Goal: Task Accomplishment & Management: Manage account settings

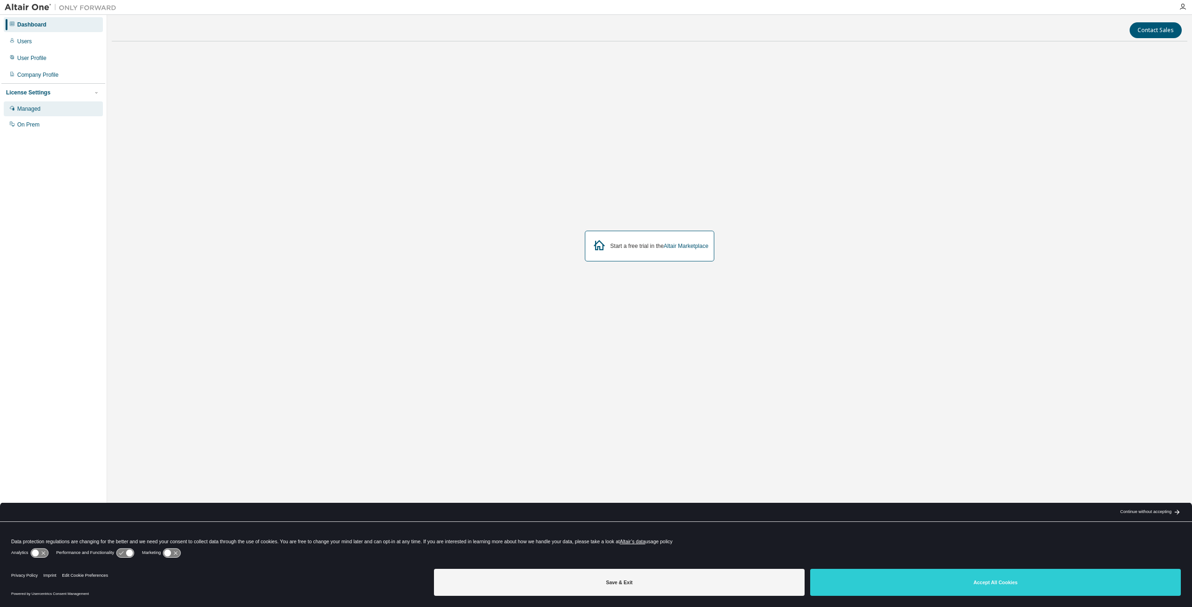
click at [47, 115] on div "Managed" at bounding box center [53, 108] width 99 height 15
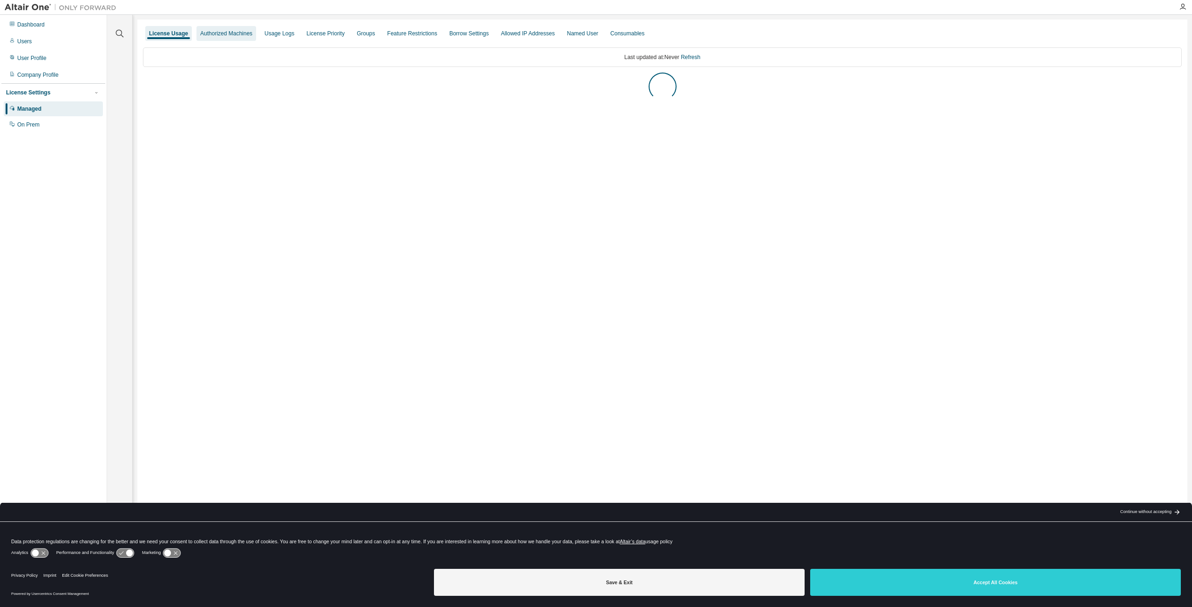
click at [225, 35] on div "Authorized Machines" at bounding box center [226, 33] width 52 height 7
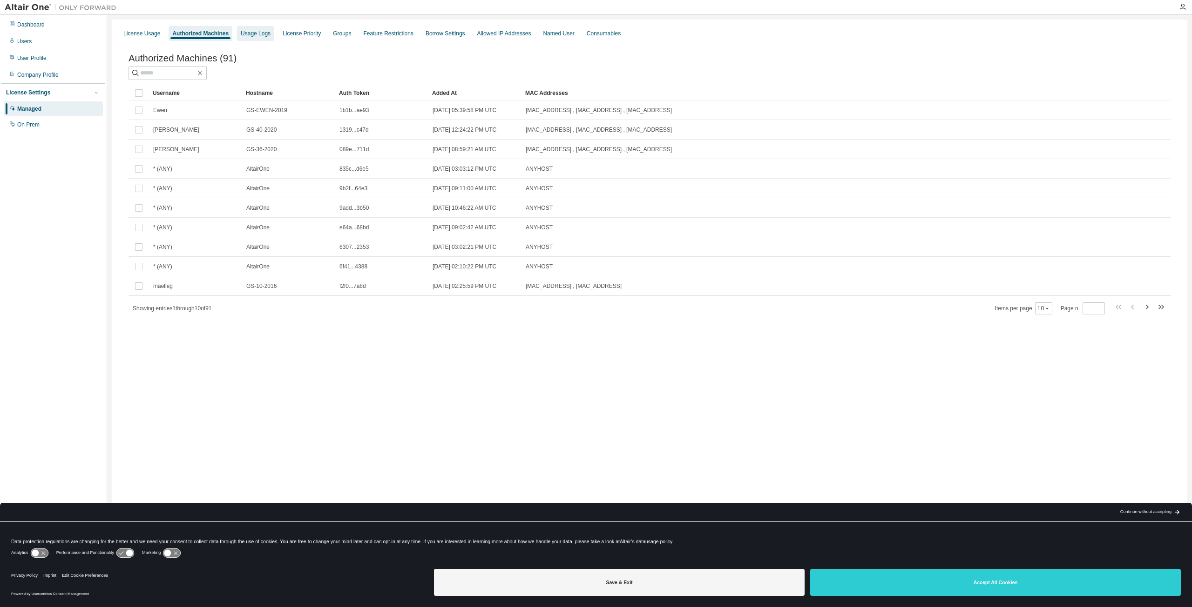
click at [247, 38] on div "Usage Logs" at bounding box center [255, 33] width 37 height 15
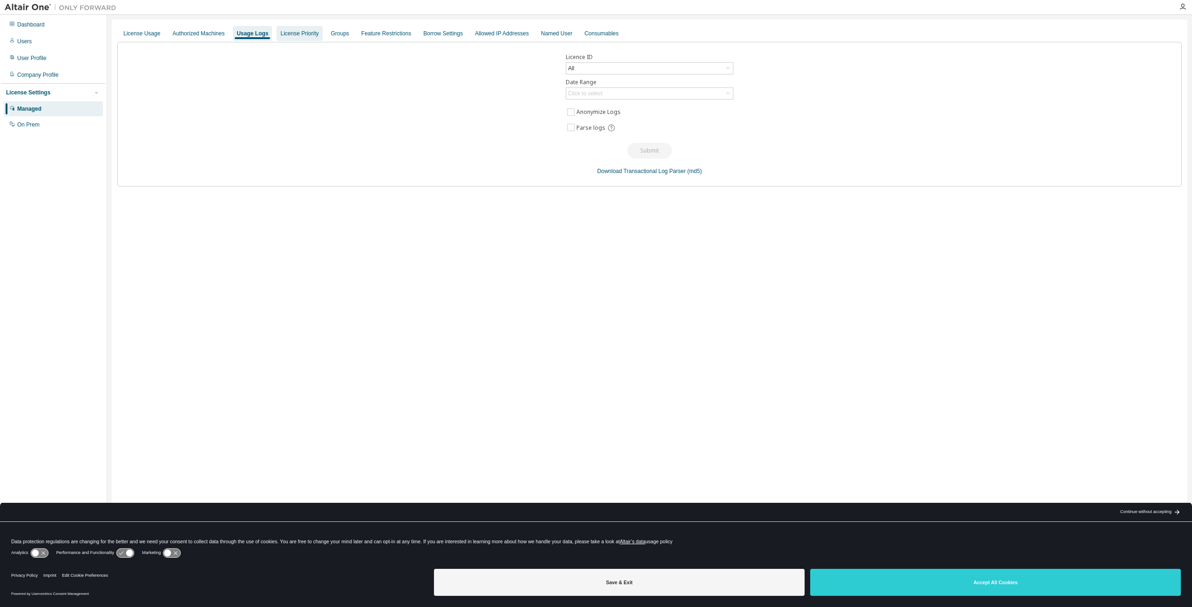
click at [300, 34] on div "License Priority" at bounding box center [299, 33] width 38 height 7
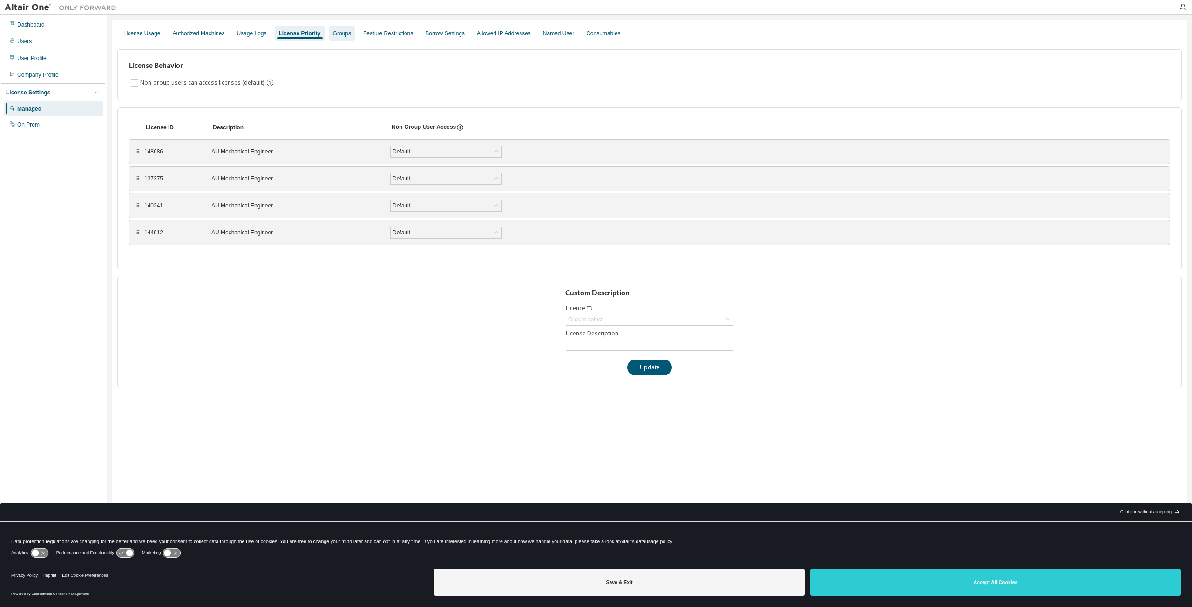
click at [334, 34] on div "Groups" at bounding box center [342, 33] width 18 height 7
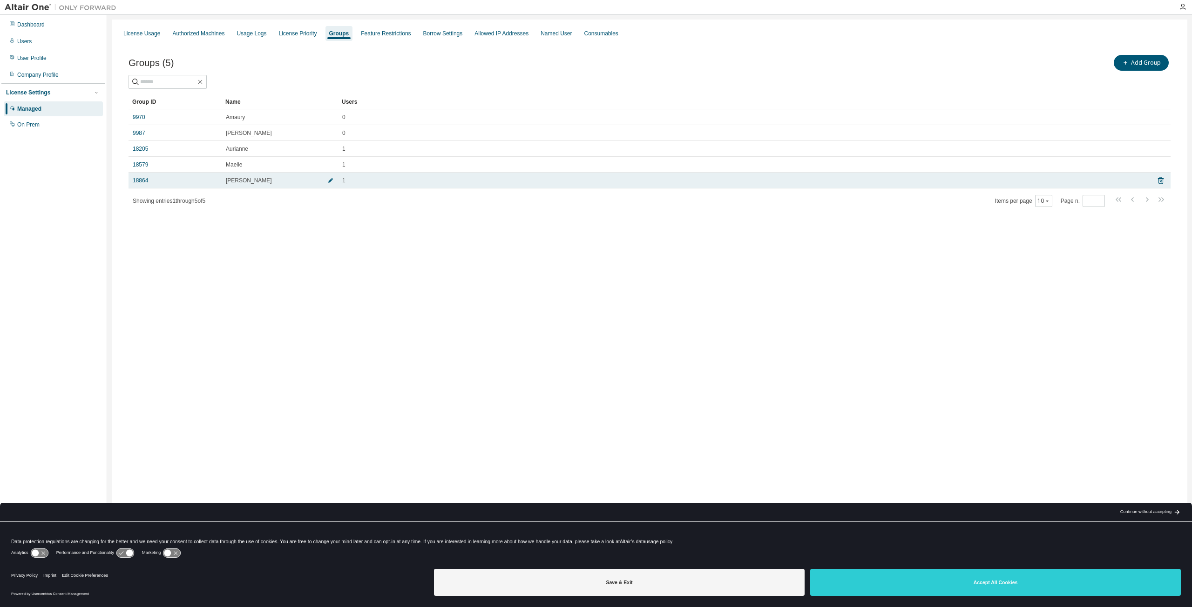
click at [330, 180] on icon "button" at bounding box center [330, 180] width 5 height 5
click at [331, 183] on icon "button" at bounding box center [331, 183] width 6 height 6
click at [146, 182] on link "18864" at bounding box center [140, 180] width 15 height 7
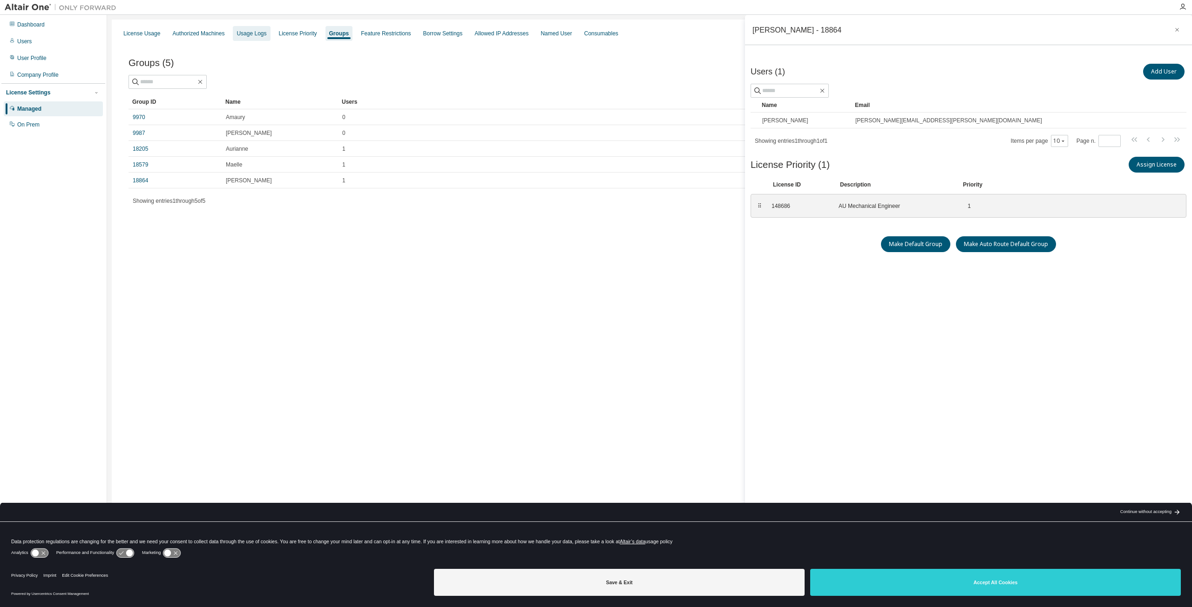
click at [253, 35] on div "Usage Logs" at bounding box center [251, 33] width 30 height 7
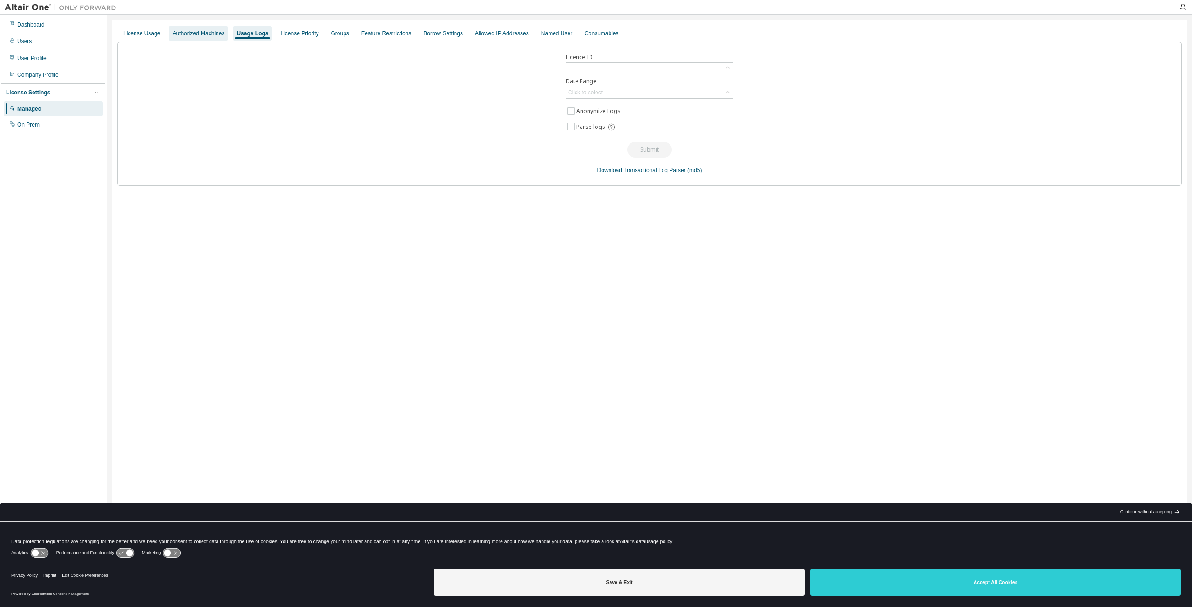
click at [207, 34] on div "Authorized Machines" at bounding box center [198, 33] width 52 height 7
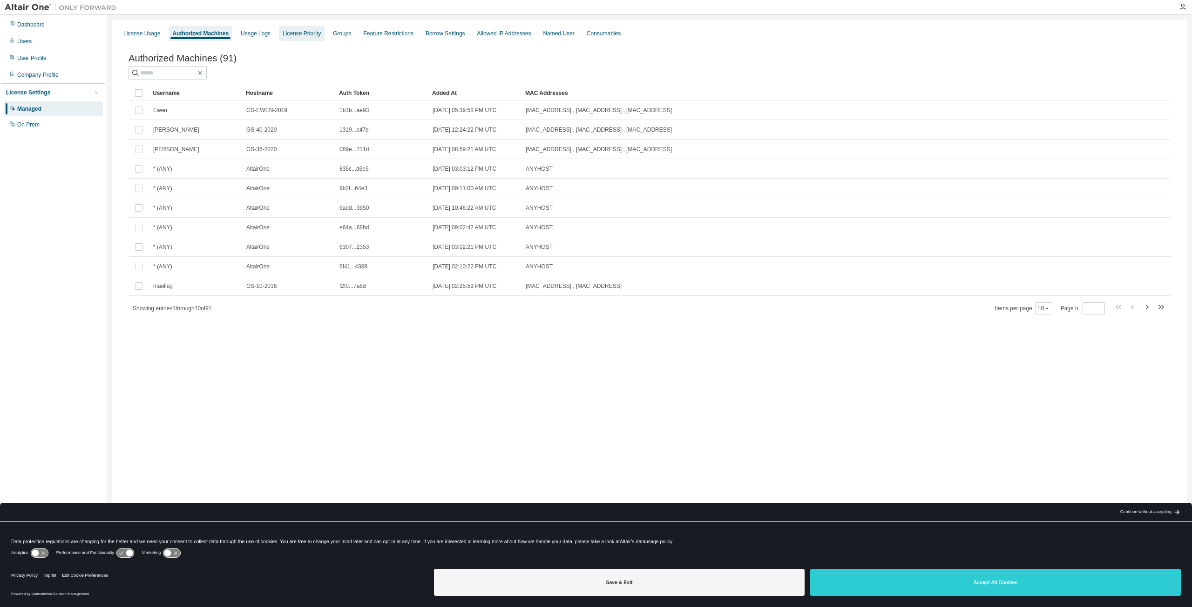
click at [283, 34] on div "License Priority" at bounding box center [302, 33] width 38 height 7
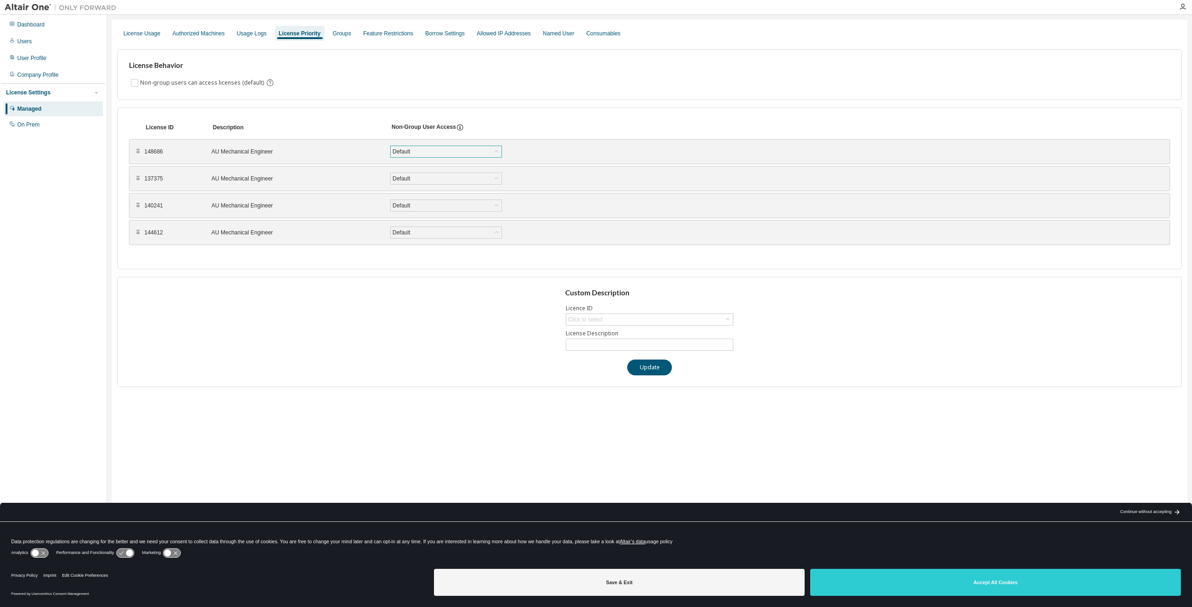
click at [481, 149] on div "Default" at bounding box center [445, 151] width 111 height 11
click at [481, 150] on div "Default" at bounding box center [445, 151] width 111 height 11
click at [458, 129] on icon at bounding box center [460, 127] width 8 height 8
click at [273, 154] on div "AU Mechanical Engineer" at bounding box center [295, 151] width 168 height 7
click at [389, 34] on div "Feature Restrictions" at bounding box center [388, 33] width 50 height 7
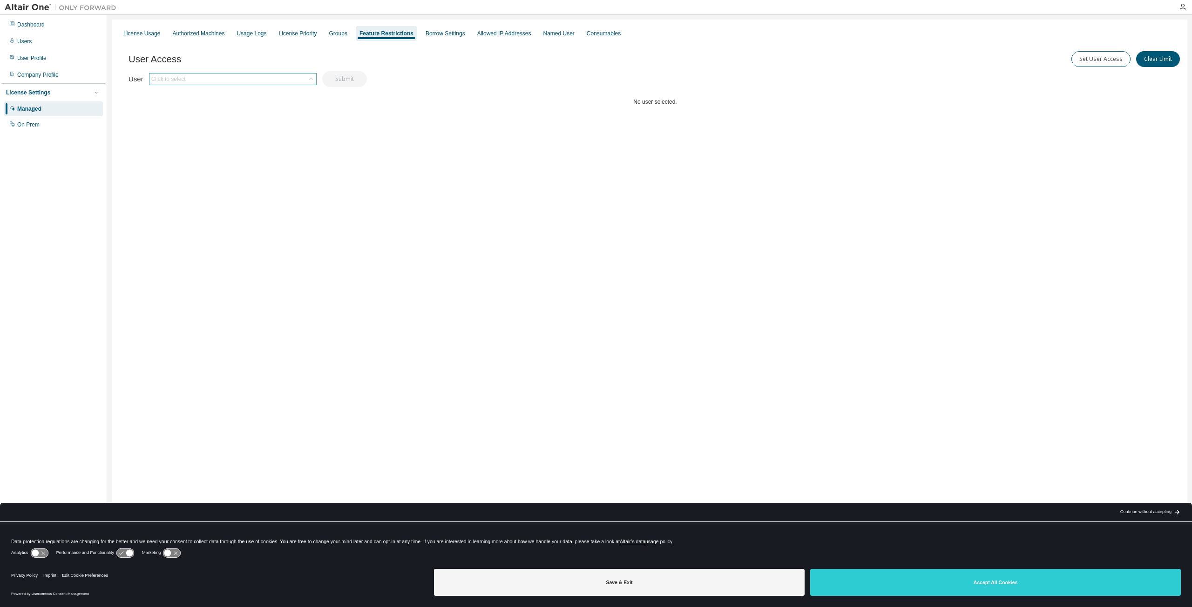
click at [294, 79] on div "Click to select" at bounding box center [232, 79] width 167 height 11
click at [239, 135] on li "alan.cheron@gseadesign.com" at bounding box center [231, 144] width 165 height 20
click at [358, 80] on button "Submit" at bounding box center [344, 81] width 45 height 16
click at [488, 34] on div "Allowed IP Addresses" at bounding box center [504, 33] width 54 height 7
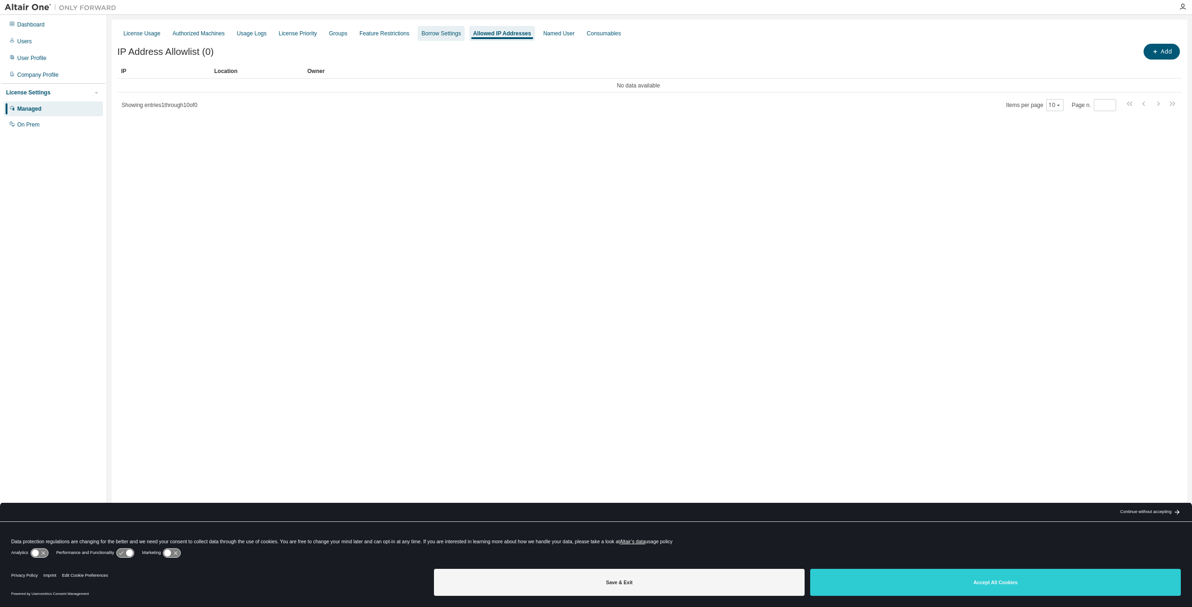
click at [422, 34] on div "Borrow Settings" at bounding box center [441, 33] width 40 height 7
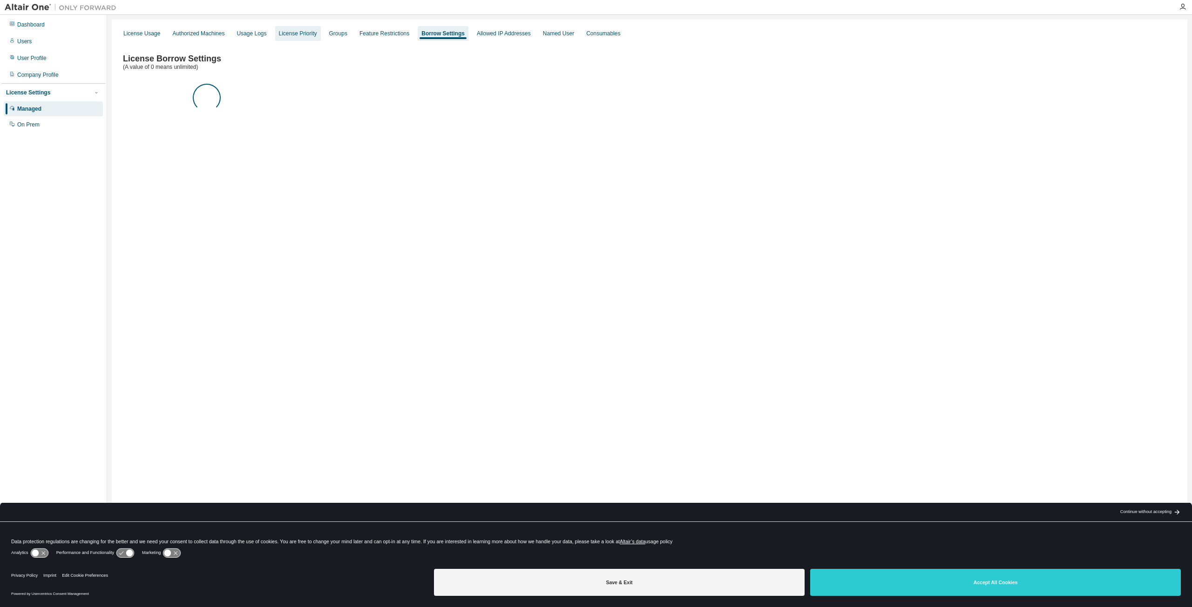
click at [303, 34] on div "License Priority" at bounding box center [298, 33] width 38 height 7
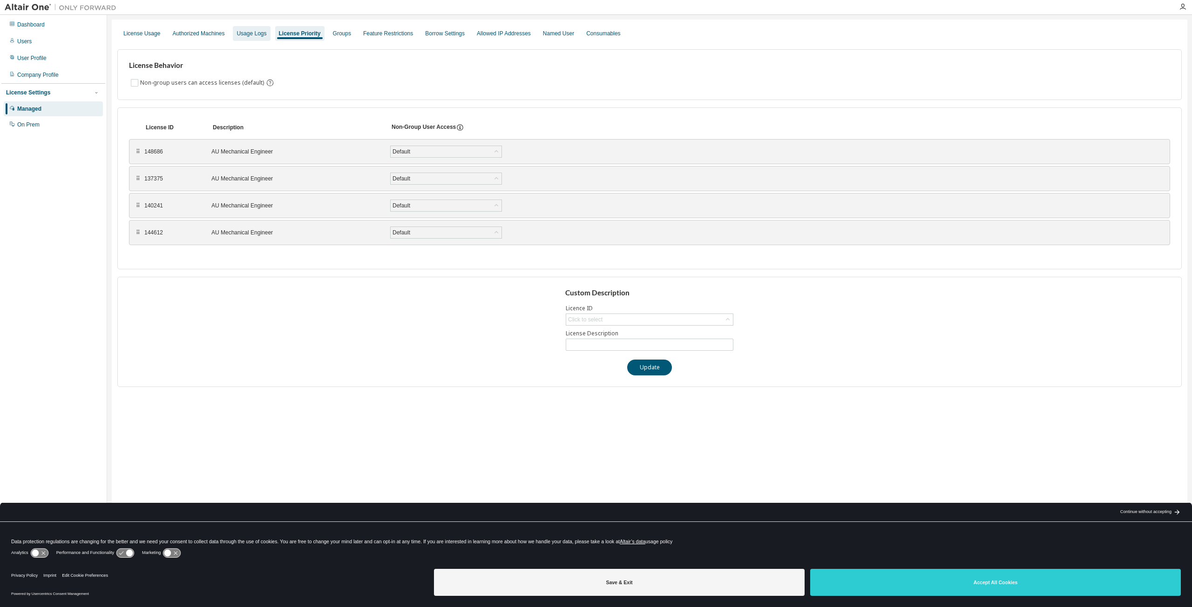
click at [246, 36] on div "Usage Logs" at bounding box center [251, 33] width 30 height 7
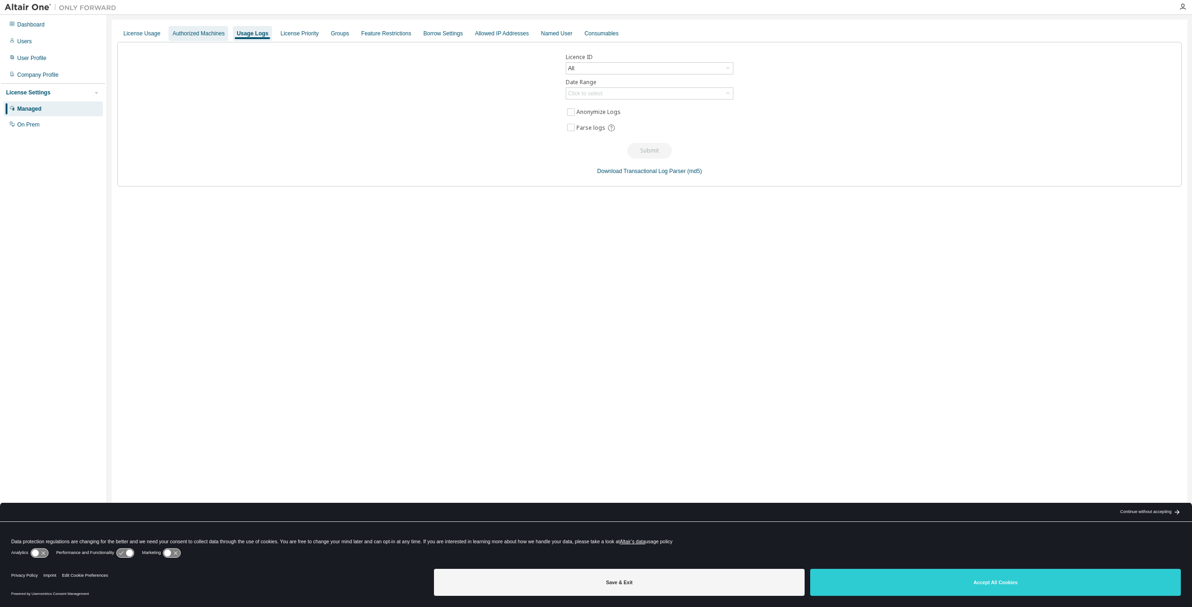
click at [213, 29] on div "Authorized Machines" at bounding box center [198, 33] width 60 height 15
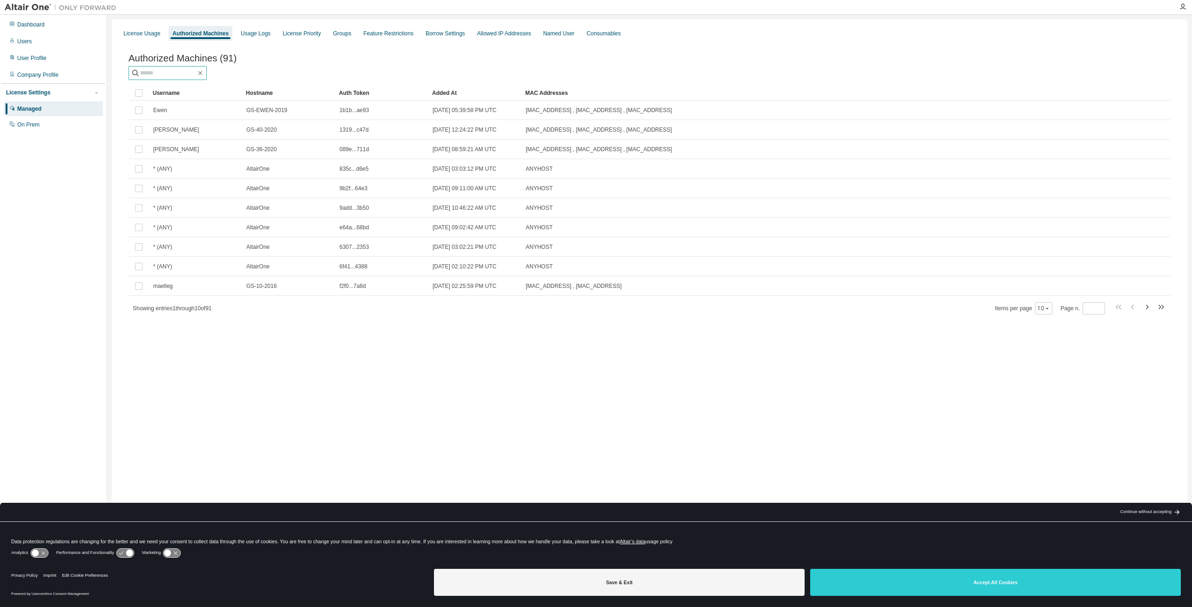
click at [182, 76] on input "text" at bounding box center [168, 72] width 56 height 9
click at [1144, 311] on icon "button" at bounding box center [1146, 307] width 11 height 11
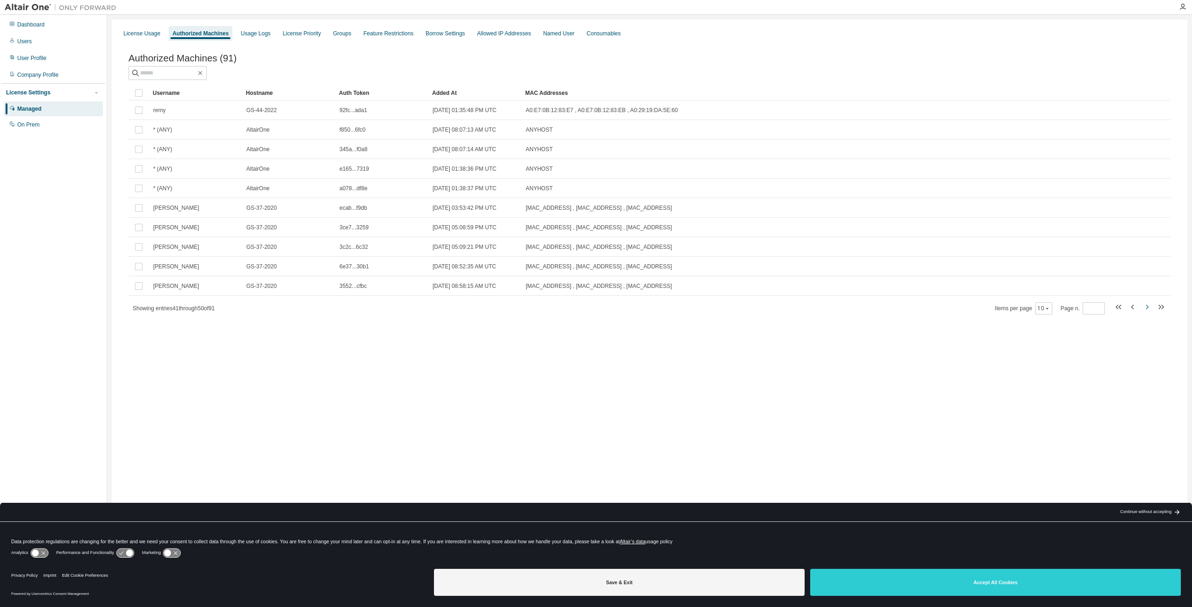
click at [1144, 311] on icon "button" at bounding box center [1146, 307] width 11 height 11
type input "*"
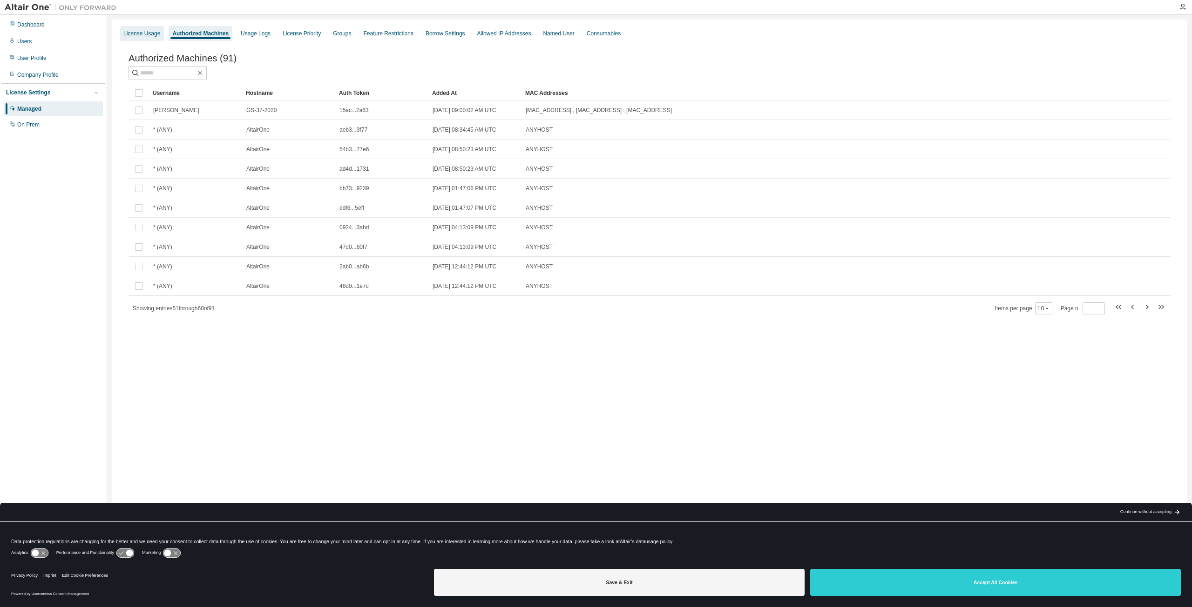
click at [160, 37] on div "License Usage" at bounding box center [142, 33] width 44 height 15
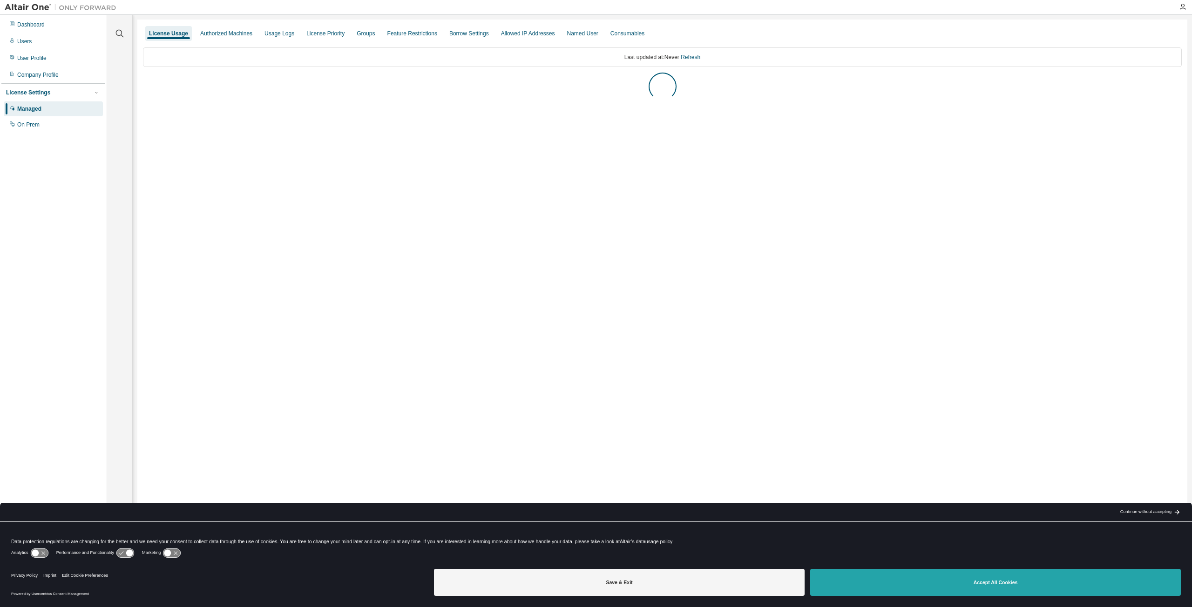
click at [1101, 587] on button "Accept All Cookies" at bounding box center [995, 582] width 370 height 27
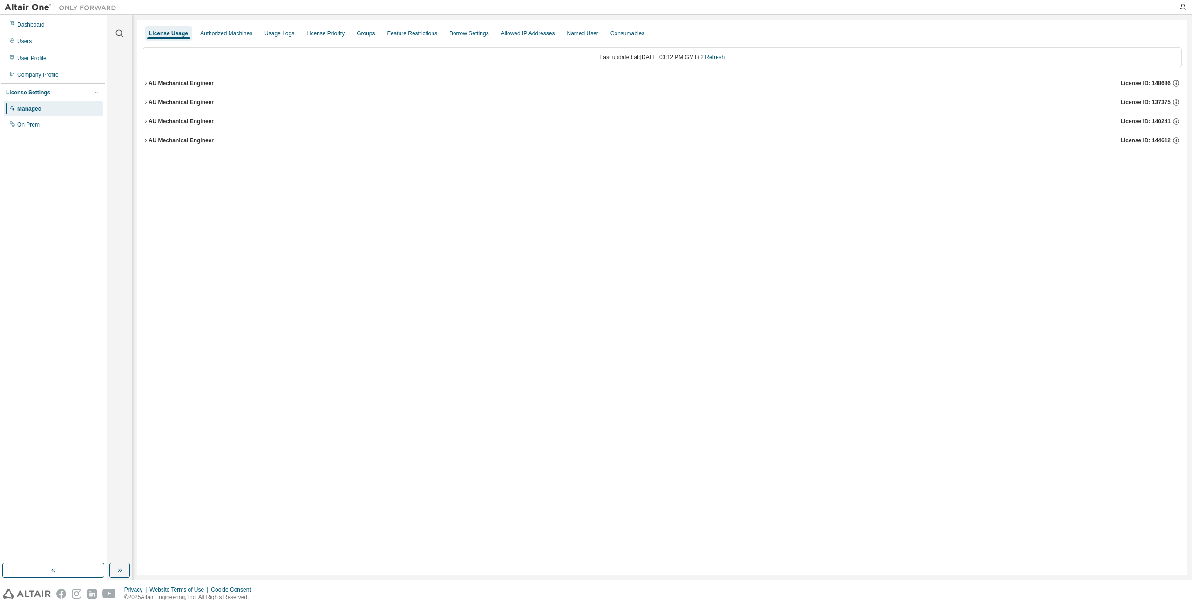
click at [147, 84] on icon "button" at bounding box center [146, 84] width 6 height 6
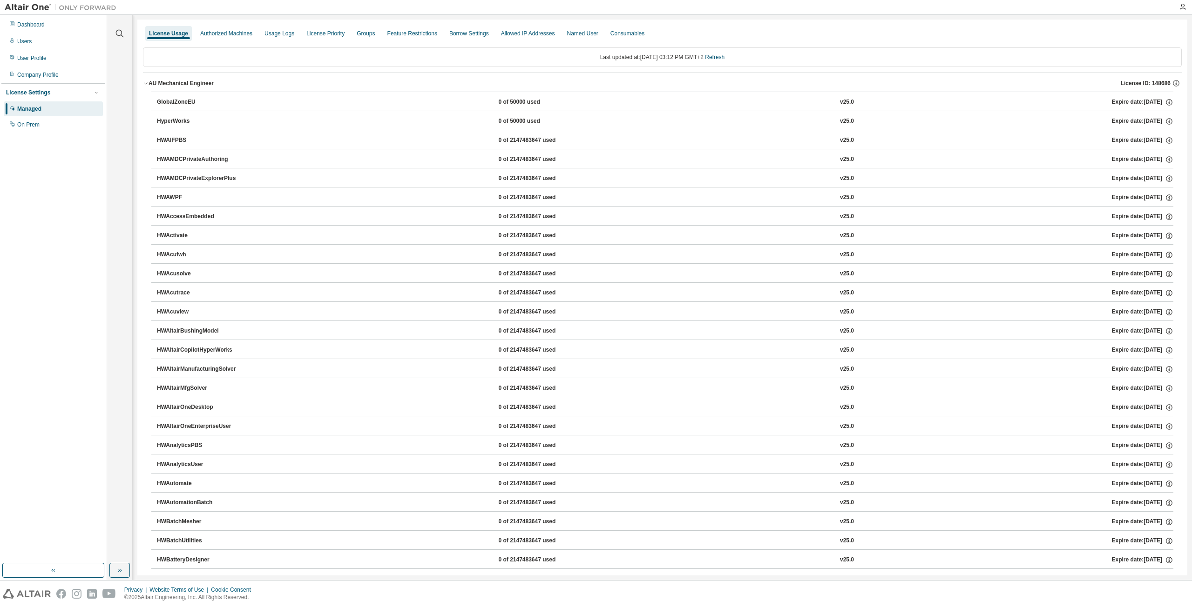
click at [147, 84] on icon "button" at bounding box center [146, 84] width 6 height 6
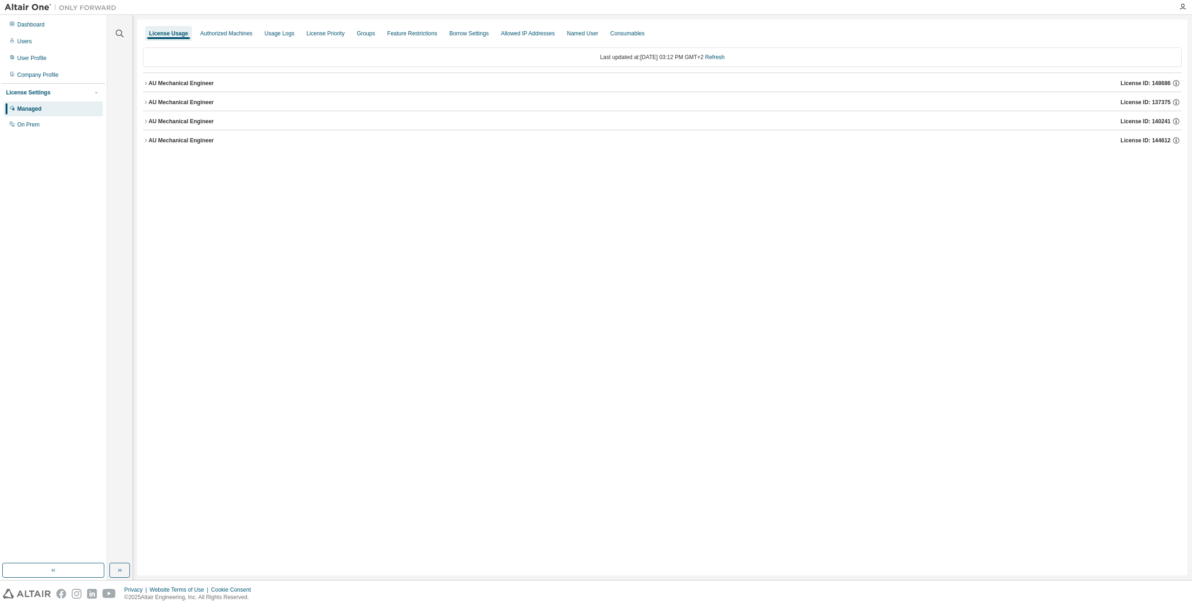
click at [148, 100] on div "AU Mechanical Engineer" at bounding box center [180, 102] width 65 height 7
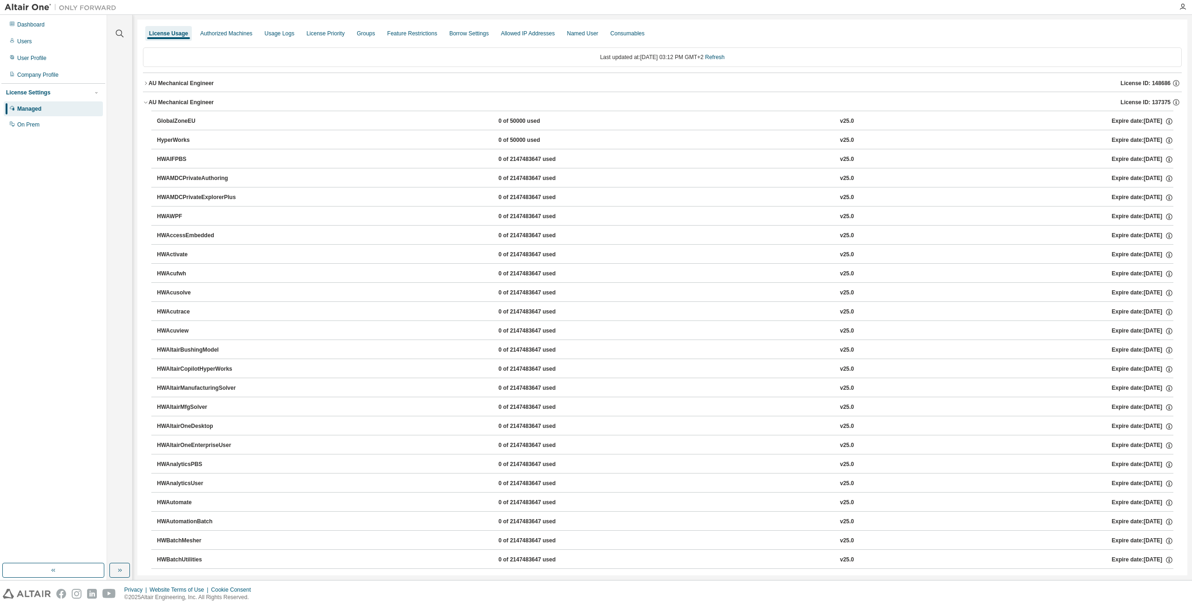
click at [148, 100] on div "AU Mechanical Engineer" at bounding box center [180, 102] width 65 height 7
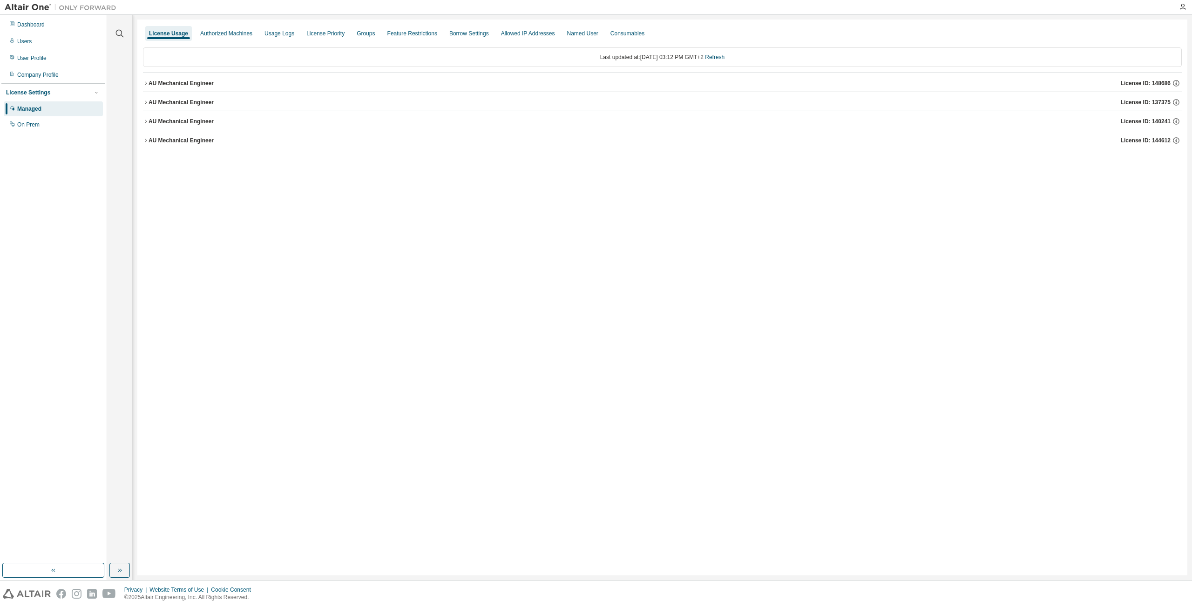
click at [148, 119] on div "AU Mechanical Engineer" at bounding box center [180, 121] width 65 height 7
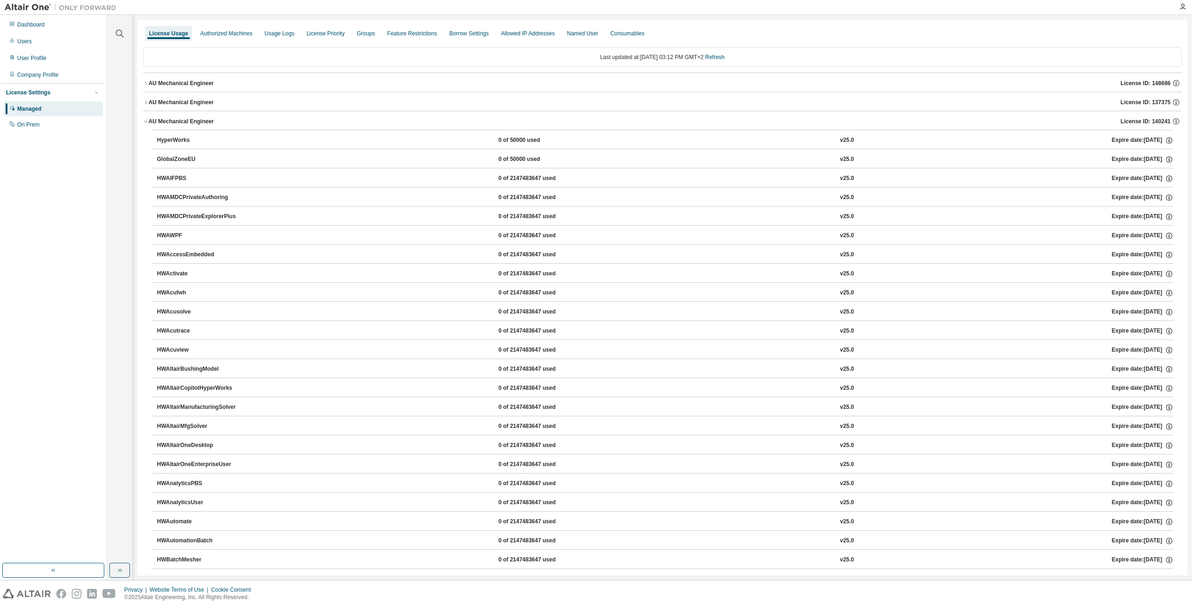
click at [148, 119] on div "AU Mechanical Engineer" at bounding box center [180, 121] width 65 height 7
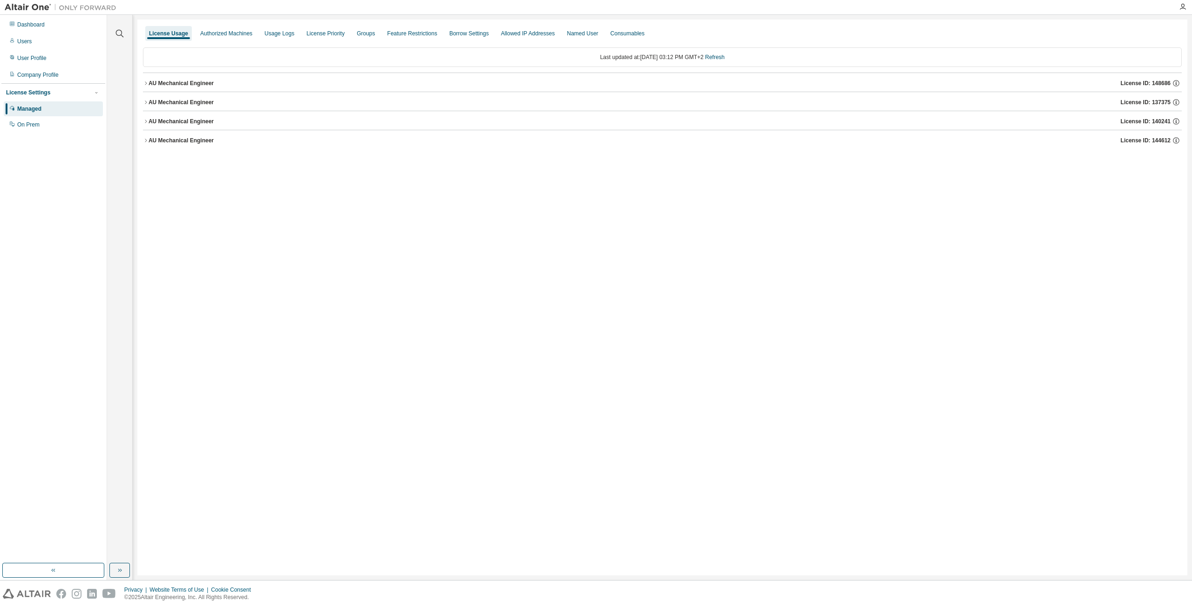
click at [147, 140] on icon "button" at bounding box center [146, 141] width 6 height 6
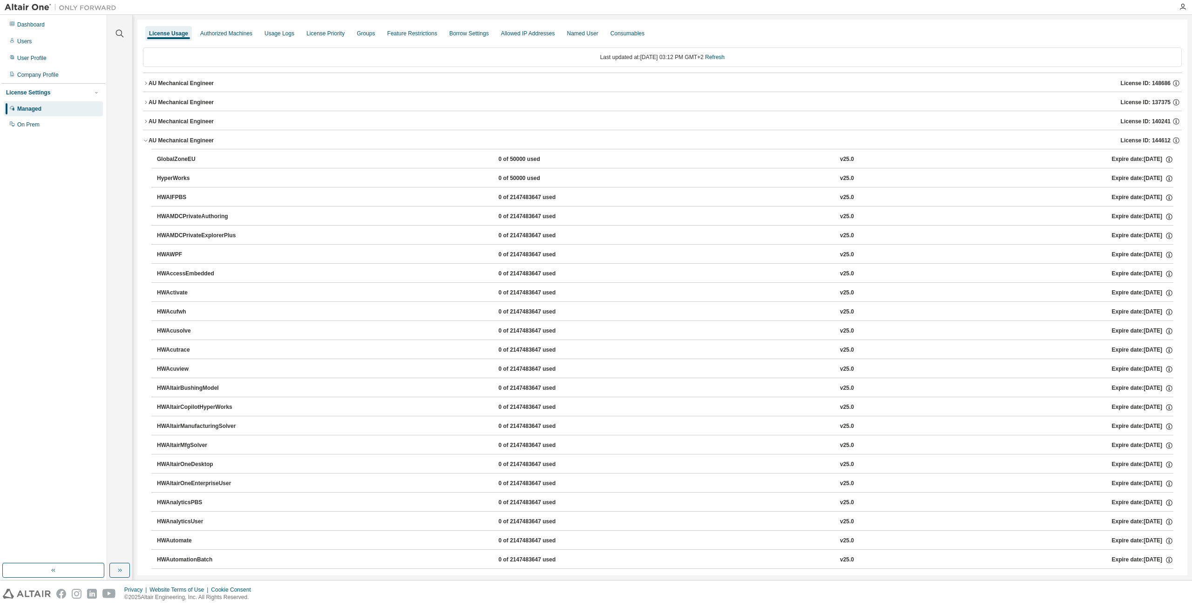
click at [147, 140] on icon "button" at bounding box center [146, 141] width 6 height 6
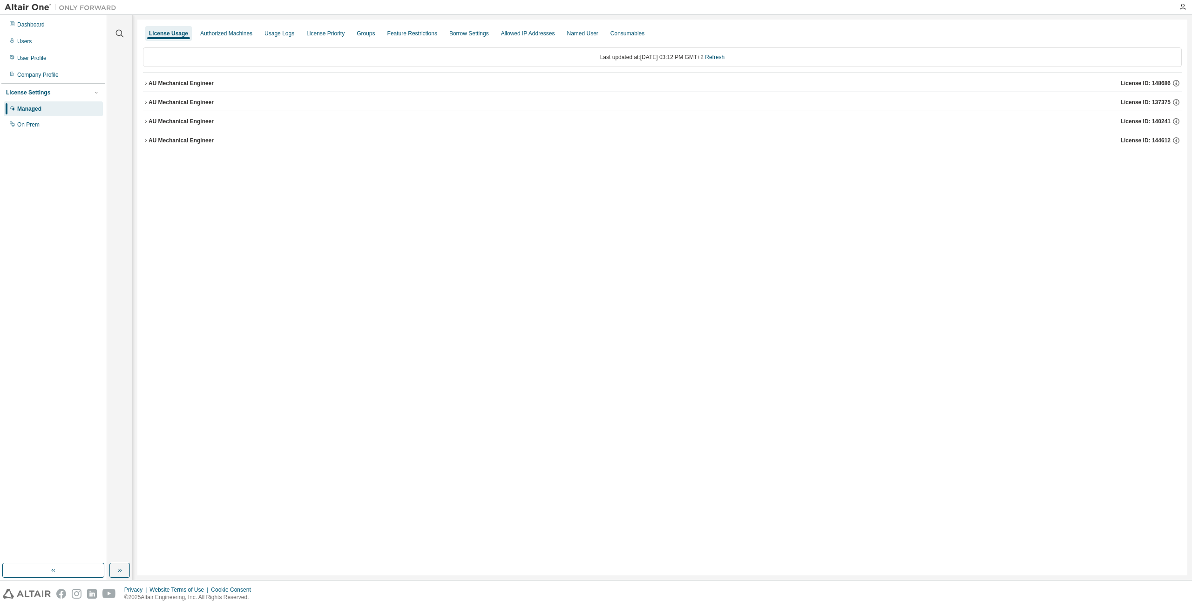
click at [145, 85] on icon "button" at bounding box center [146, 84] width 6 height 6
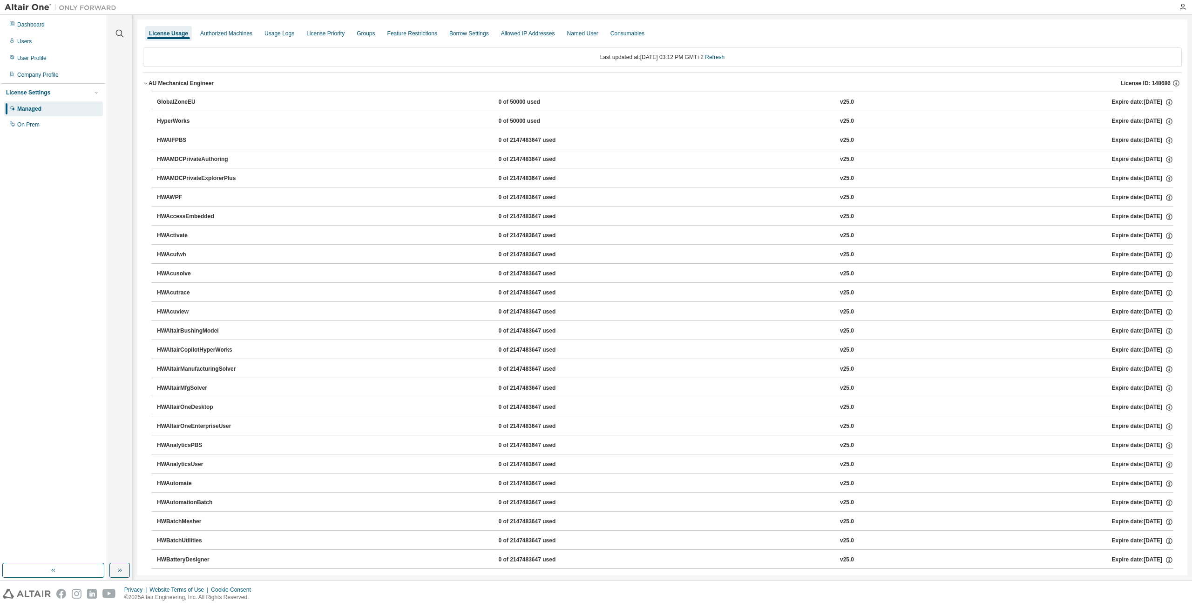
click at [145, 85] on icon "button" at bounding box center [146, 84] width 6 height 6
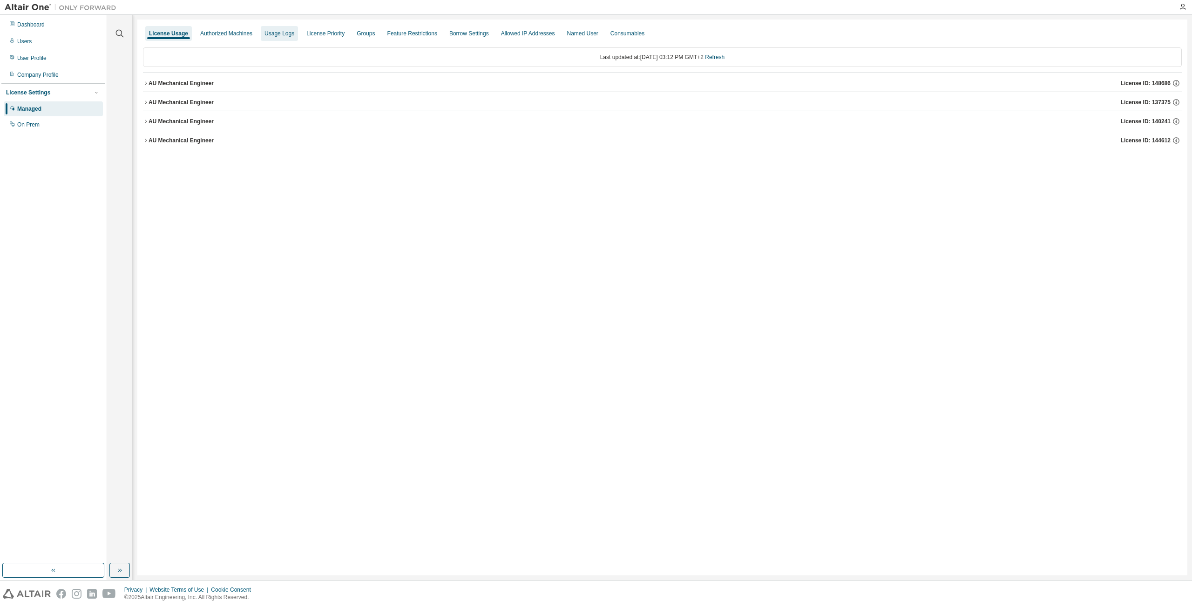
click at [274, 28] on div "Usage Logs" at bounding box center [279, 33] width 37 height 15
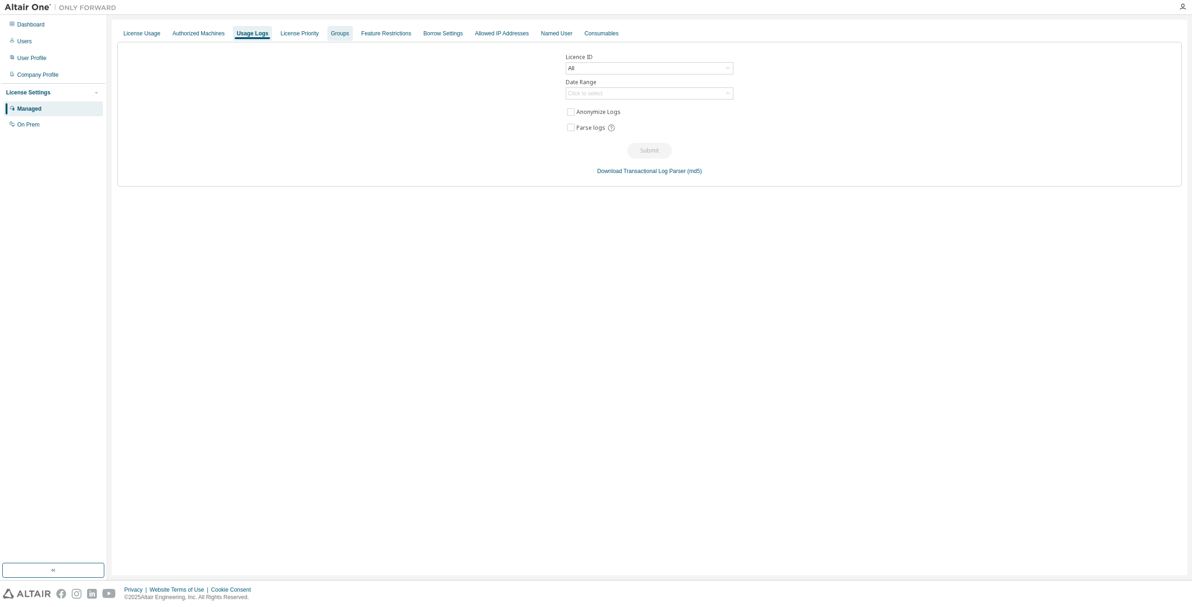
click at [339, 37] on div "Groups" at bounding box center [340, 33] width 18 height 7
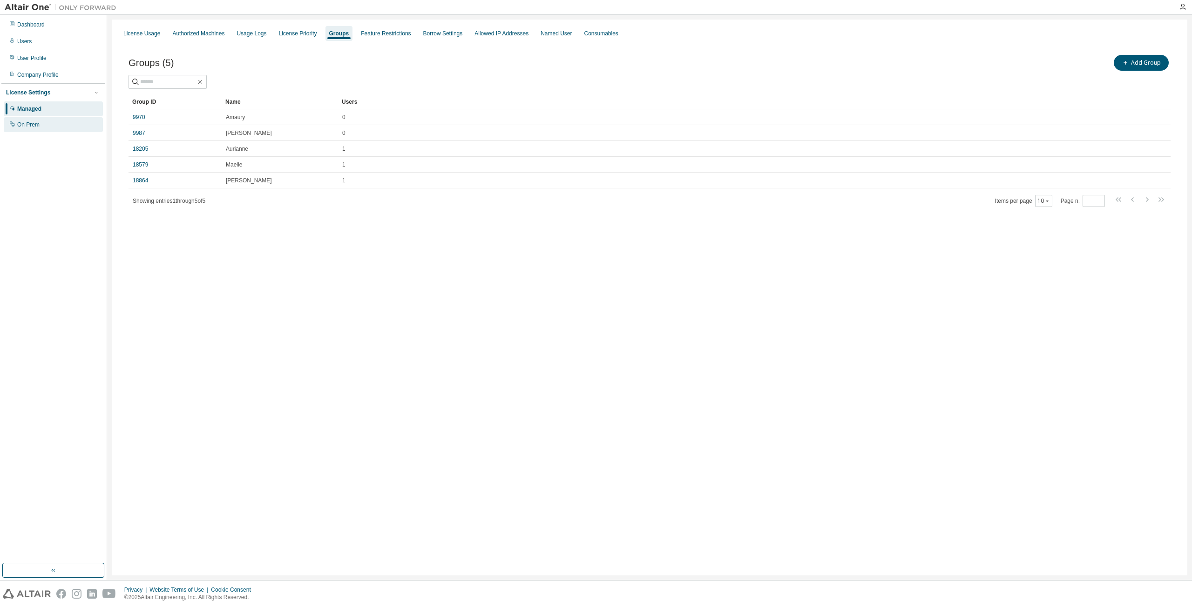
click at [56, 126] on div "On Prem" at bounding box center [53, 124] width 99 height 15
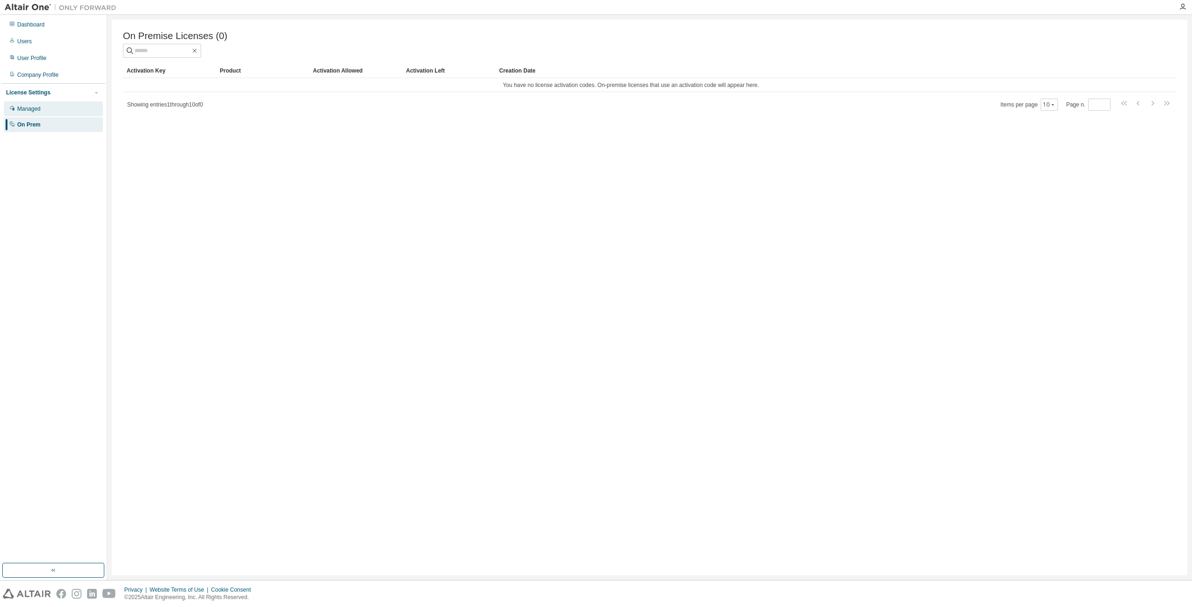
click at [55, 114] on div "Managed" at bounding box center [53, 108] width 99 height 15
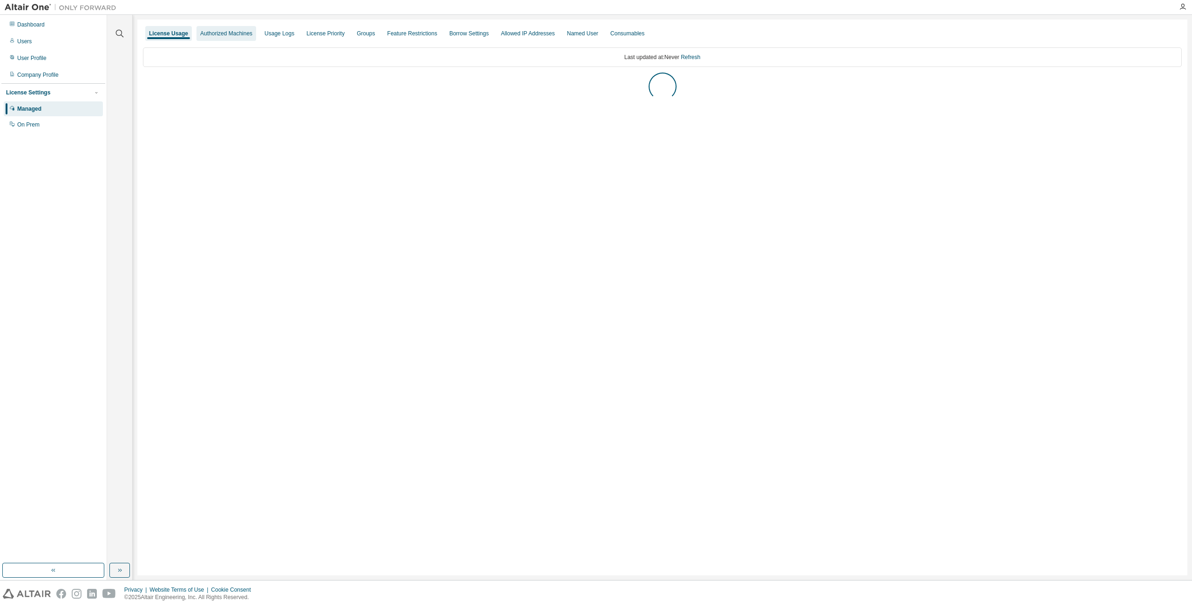
click at [224, 33] on div "Authorized Machines" at bounding box center [226, 33] width 52 height 7
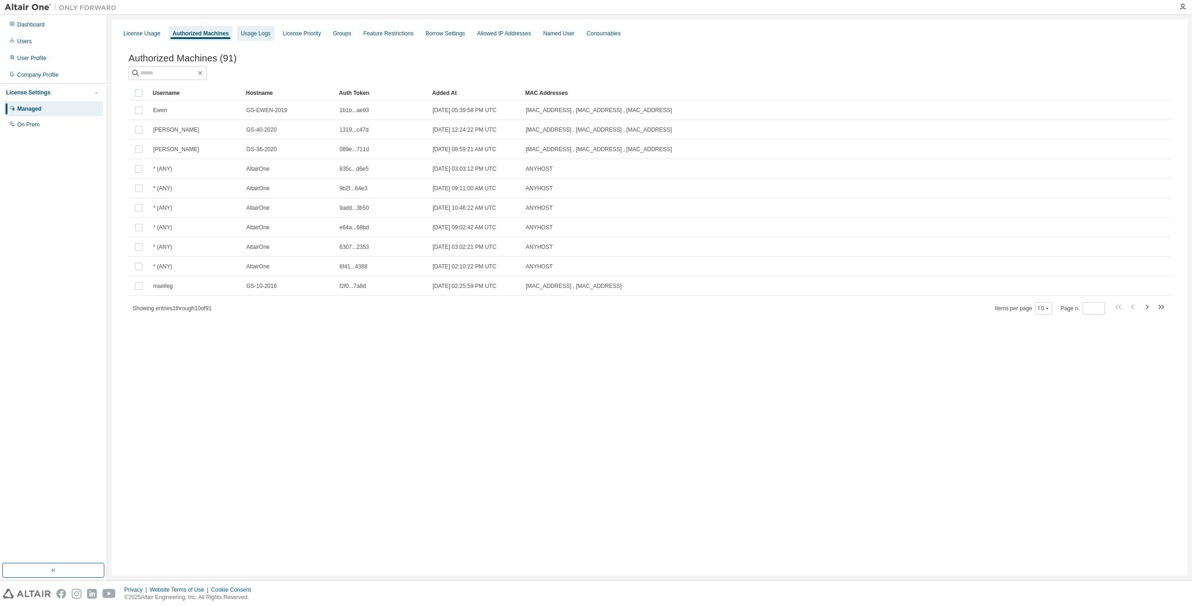
click at [269, 36] on div "Usage Logs" at bounding box center [255, 33] width 37 height 15
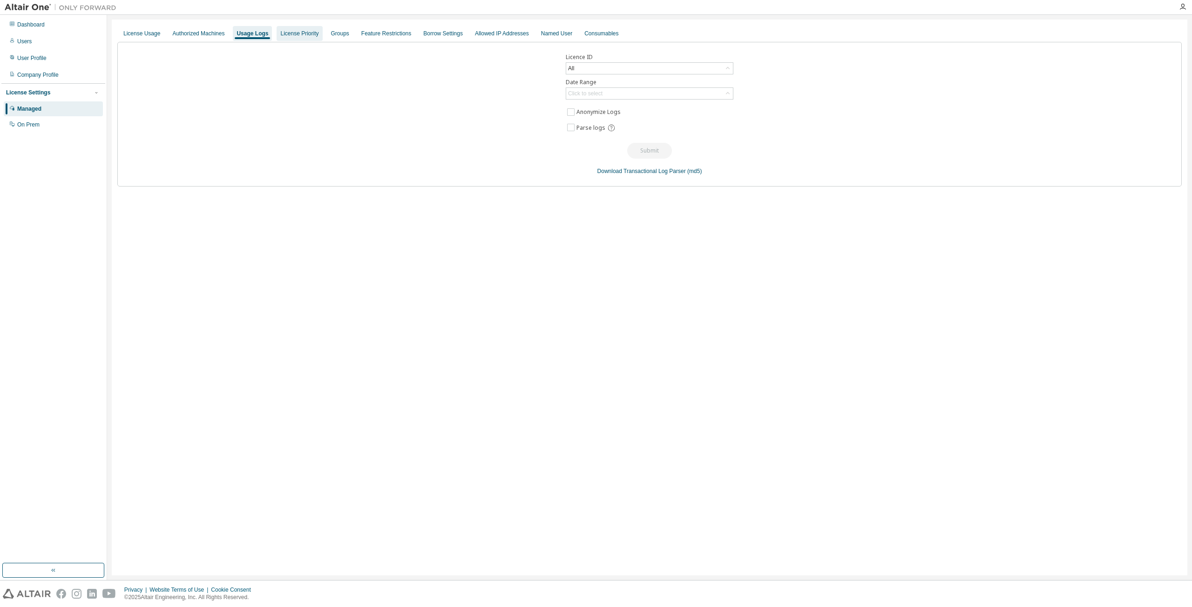
click at [290, 32] on div "License Priority" at bounding box center [299, 33] width 38 height 7
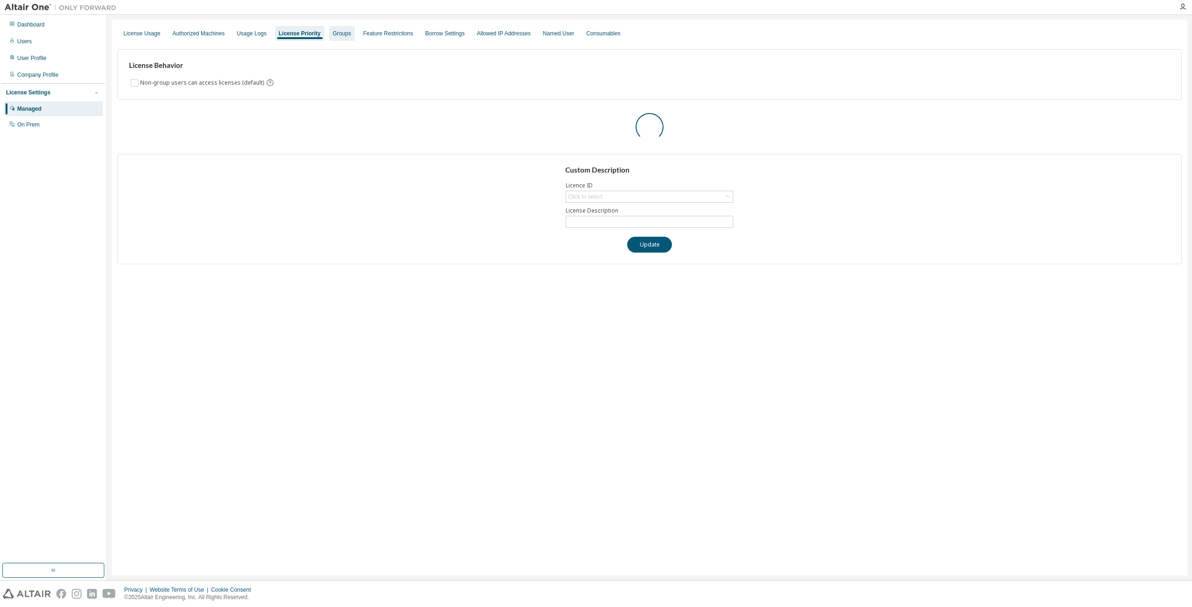
click at [333, 36] on div "Groups" at bounding box center [342, 33] width 18 height 7
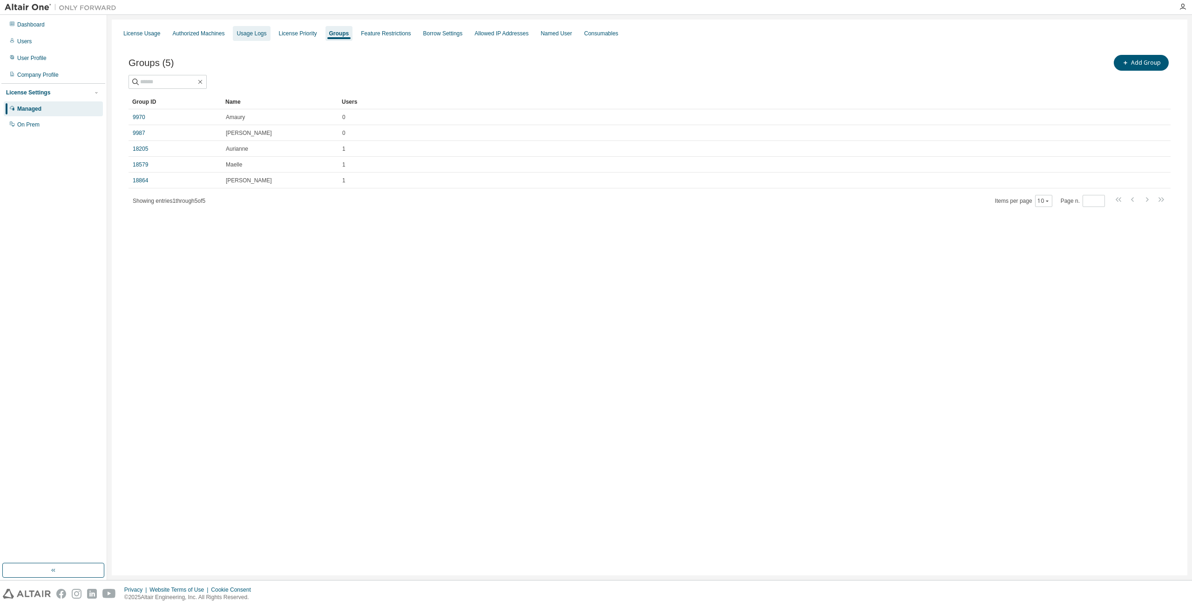
click at [256, 33] on div "Usage Logs" at bounding box center [251, 33] width 30 height 7
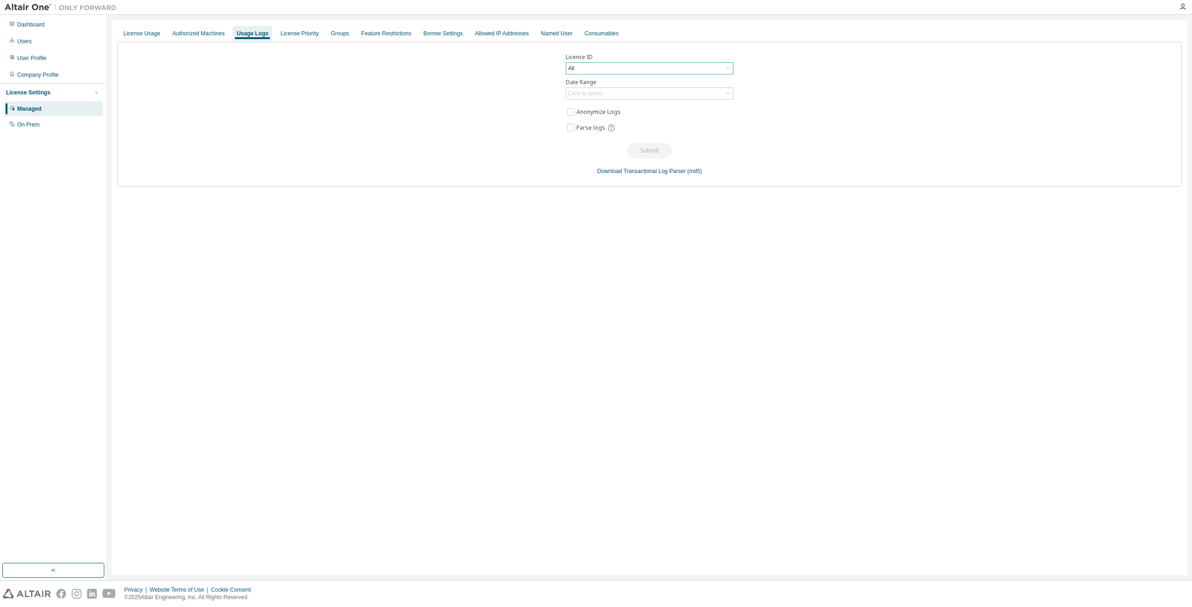
click at [627, 71] on div "All" at bounding box center [649, 68] width 167 height 11
click at [720, 89] on li "All" at bounding box center [648, 94] width 165 height 12
click at [720, 89] on div "Click to select" at bounding box center [649, 93] width 167 height 11
click at [720, 120] on li "Last 30 days" at bounding box center [648, 120] width 165 height 12
click at [208, 35] on div "Authorized Machines" at bounding box center [198, 33] width 52 height 7
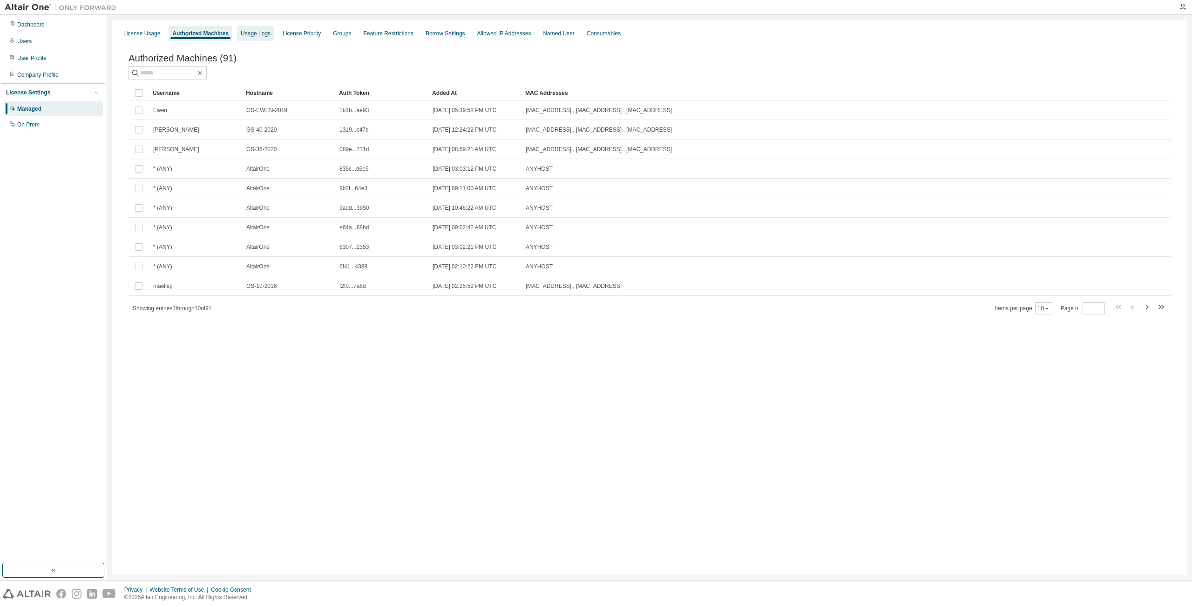
click at [258, 34] on div "Usage Logs" at bounding box center [256, 33] width 30 height 7
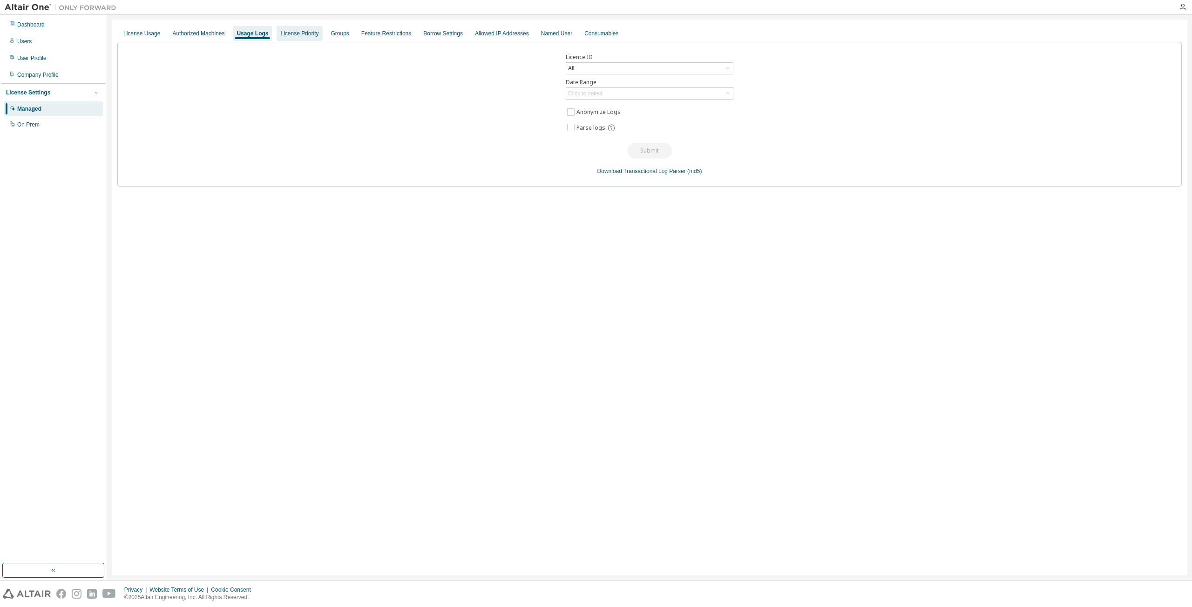
click at [291, 36] on div "License Priority" at bounding box center [299, 33] width 38 height 7
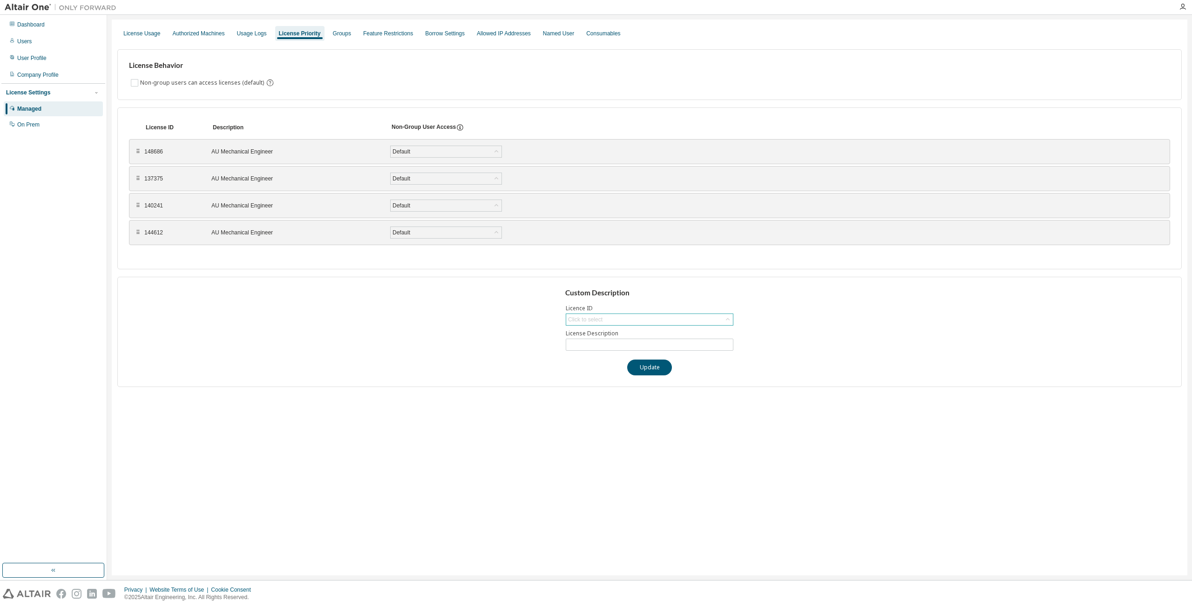
click at [679, 316] on div "Click to select" at bounding box center [649, 319] width 167 height 11
click at [708, 347] on li "148686 - AU Mechanical Engineer" at bounding box center [648, 346] width 165 height 12
type input "**********"
click at [708, 346] on input "**********" at bounding box center [649, 344] width 163 height 7
click at [658, 368] on button "Update" at bounding box center [649, 368] width 45 height 16
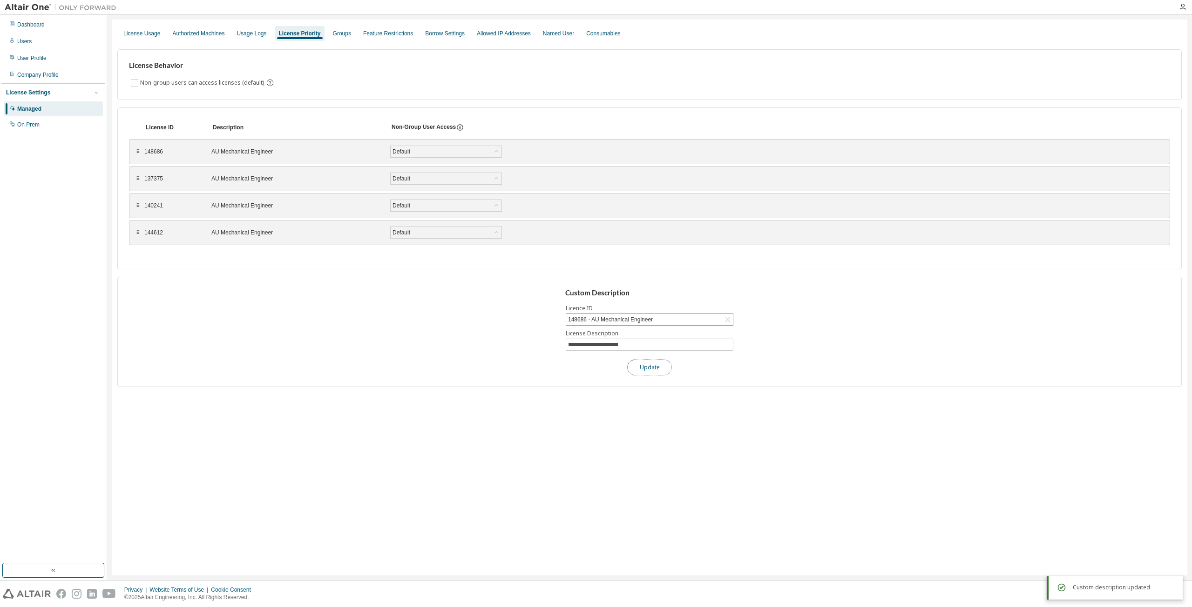
click at [646, 370] on button "Update" at bounding box center [649, 368] width 45 height 16
click at [159, 81] on label "Non-group users can access licenses (default)" at bounding box center [203, 82] width 126 height 11
click at [350, 34] on div "License Usage Authorized Machines Usage Logs License Priority Groups Feature Re…" at bounding box center [649, 33] width 1064 height 17
click at [343, 36] on div "Groups" at bounding box center [342, 33] width 18 height 7
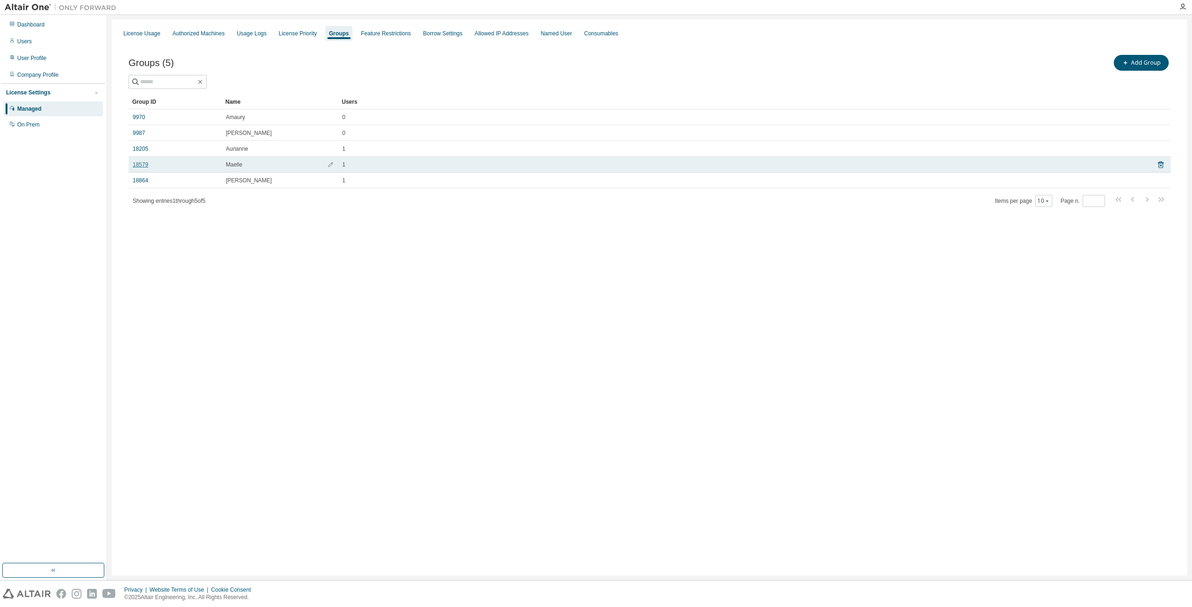
click at [146, 164] on link "18579" at bounding box center [140, 164] width 15 height 7
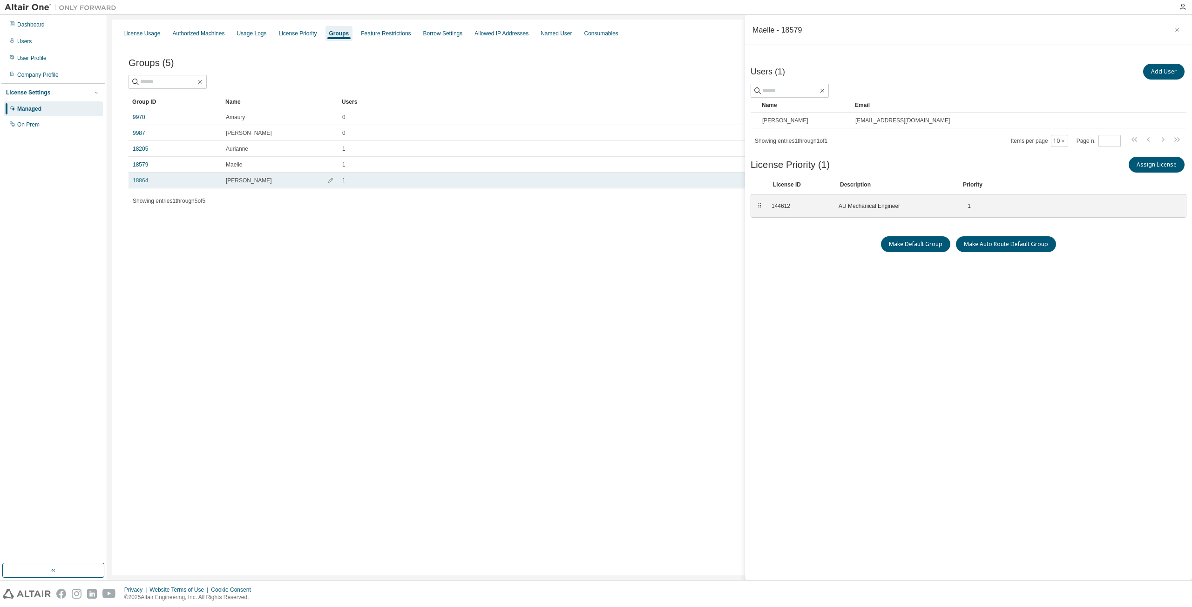
click at [142, 178] on link "18864" at bounding box center [140, 180] width 15 height 7
click at [376, 222] on div "Groups (5) Add Group Clear Load Save Save As Field Operator Value Select filter…" at bounding box center [649, 137] width 1064 height 190
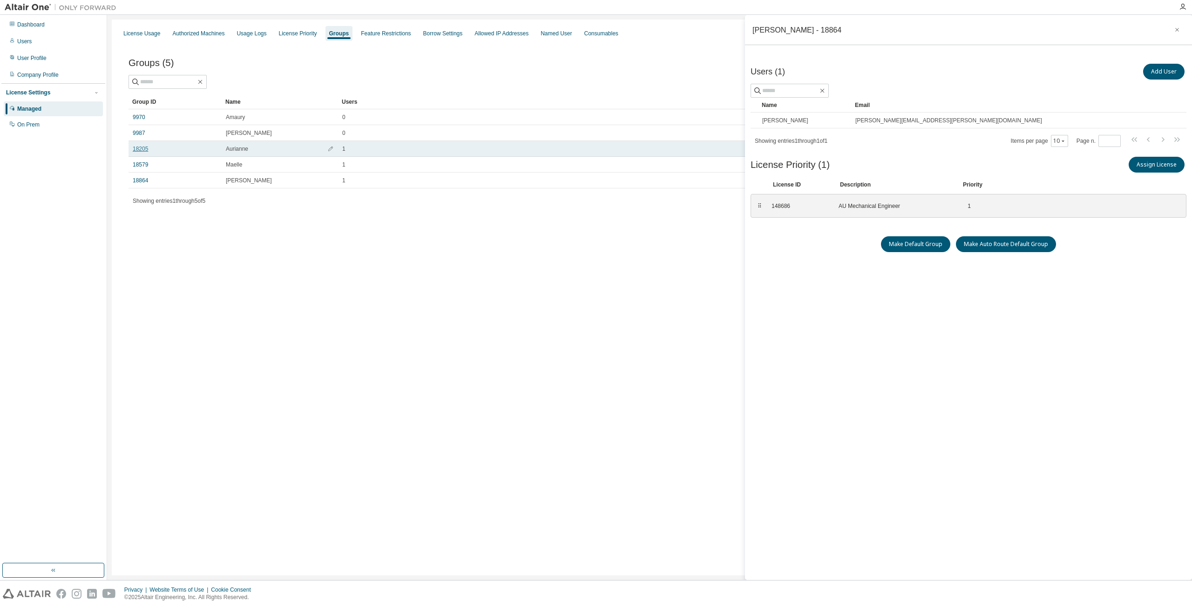
click at [147, 148] on link "18205" at bounding box center [140, 148] width 15 height 7
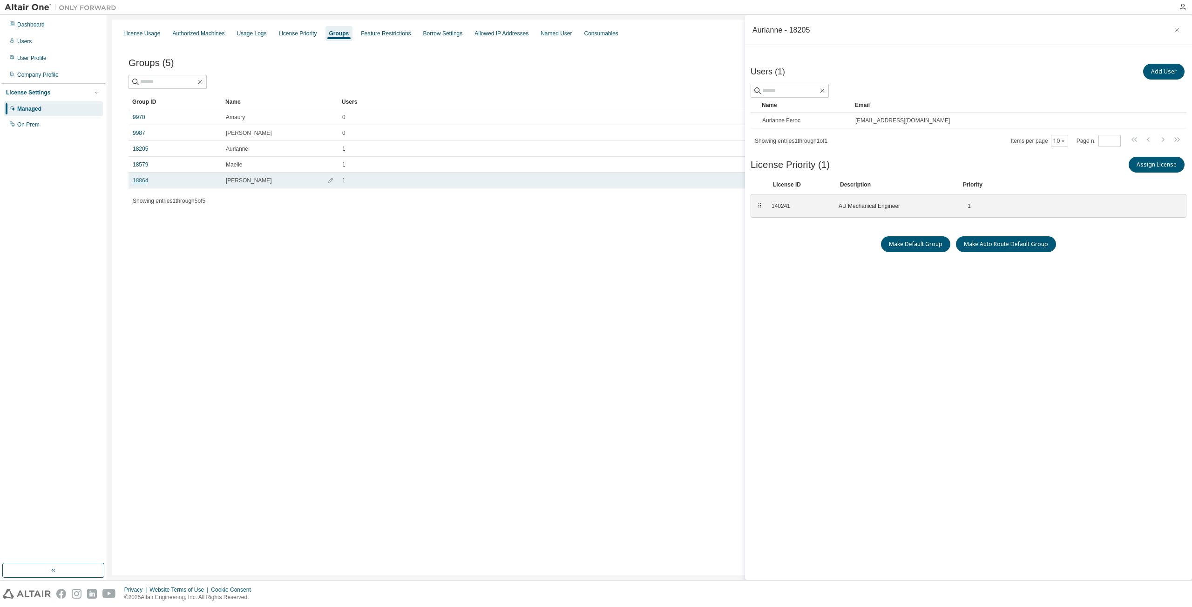
click at [145, 177] on link "18864" at bounding box center [140, 180] width 15 height 7
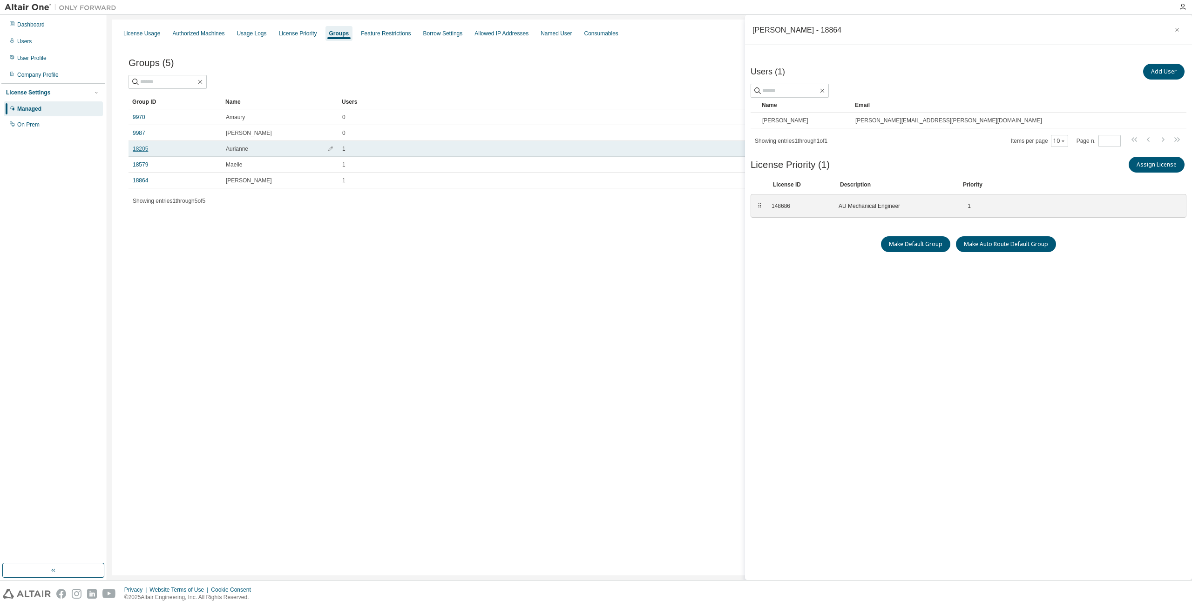
click at [146, 150] on link "18205" at bounding box center [140, 148] width 15 height 7
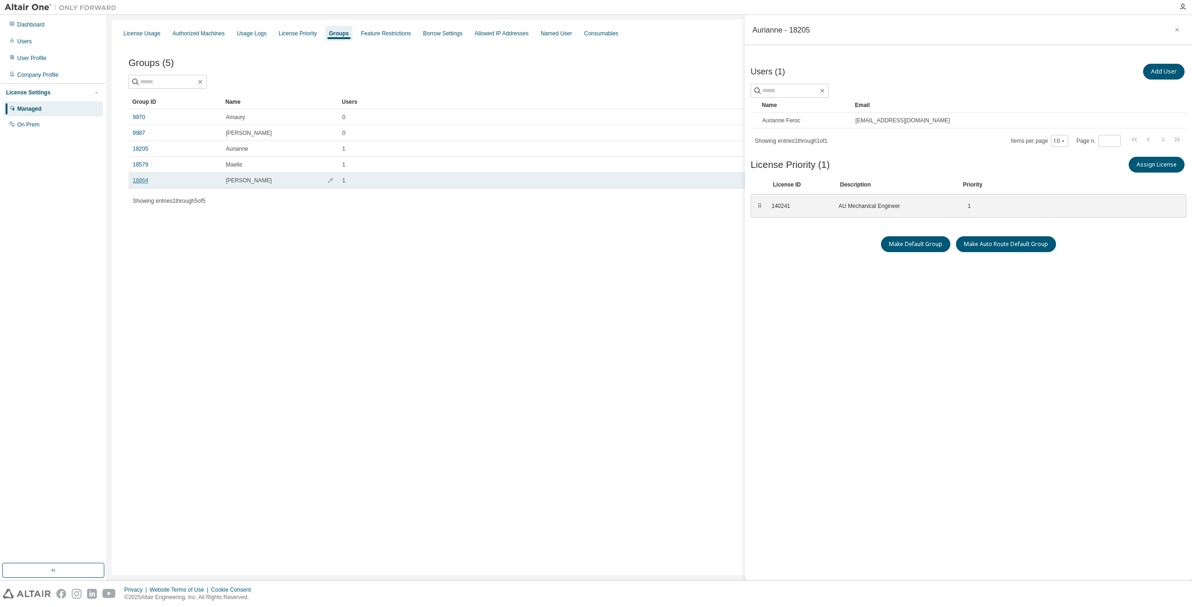
click at [139, 179] on link "18864" at bounding box center [140, 180] width 15 height 7
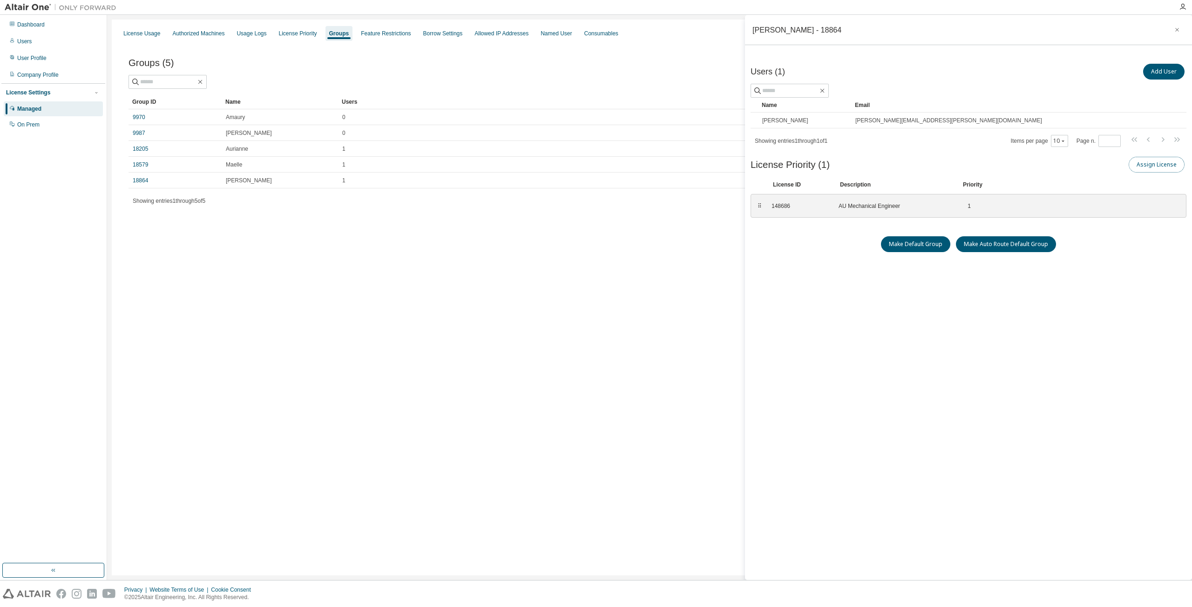
click at [1166, 171] on button "Assign License" at bounding box center [1156, 165] width 56 height 16
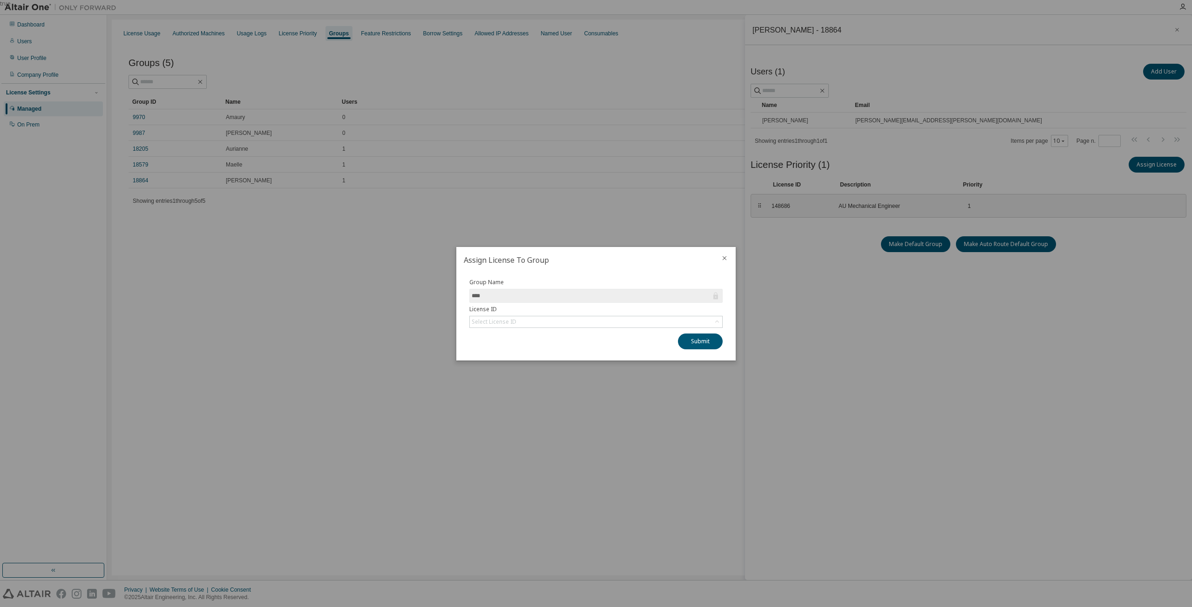
click at [713, 298] on icon at bounding box center [715, 295] width 9 height 9
click at [699, 330] on div "Group Name **** License ID Select License ID Submit" at bounding box center [596, 314] width 264 height 71
click at [700, 327] on div "Select License ID" at bounding box center [596, 321] width 252 height 11
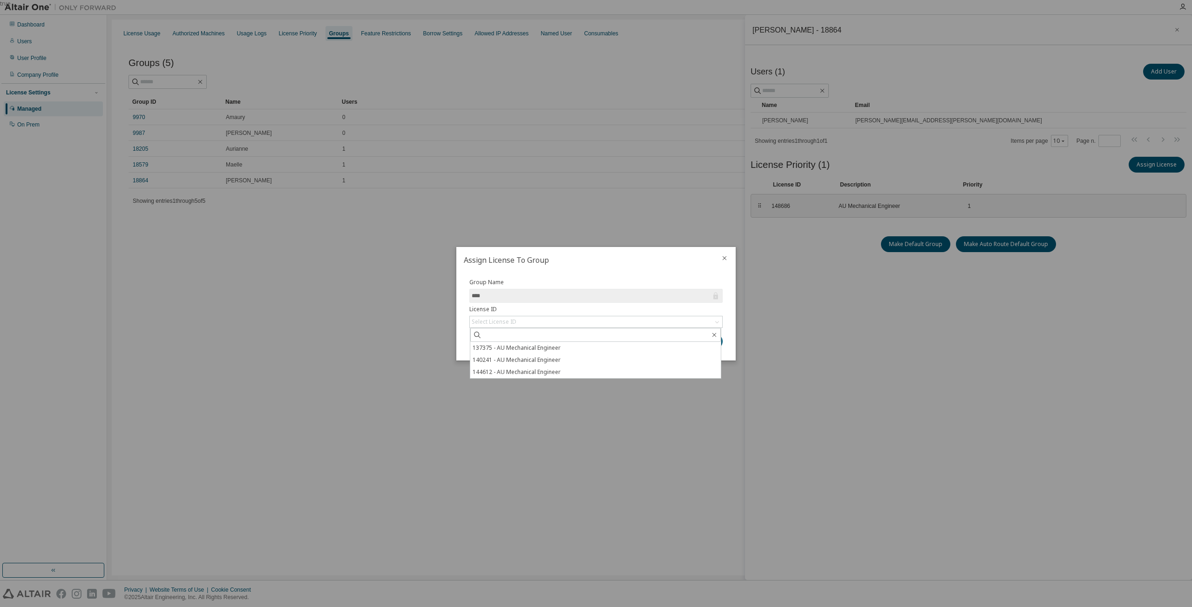
click at [722, 260] on icon "close" at bounding box center [723, 258] width 7 height 7
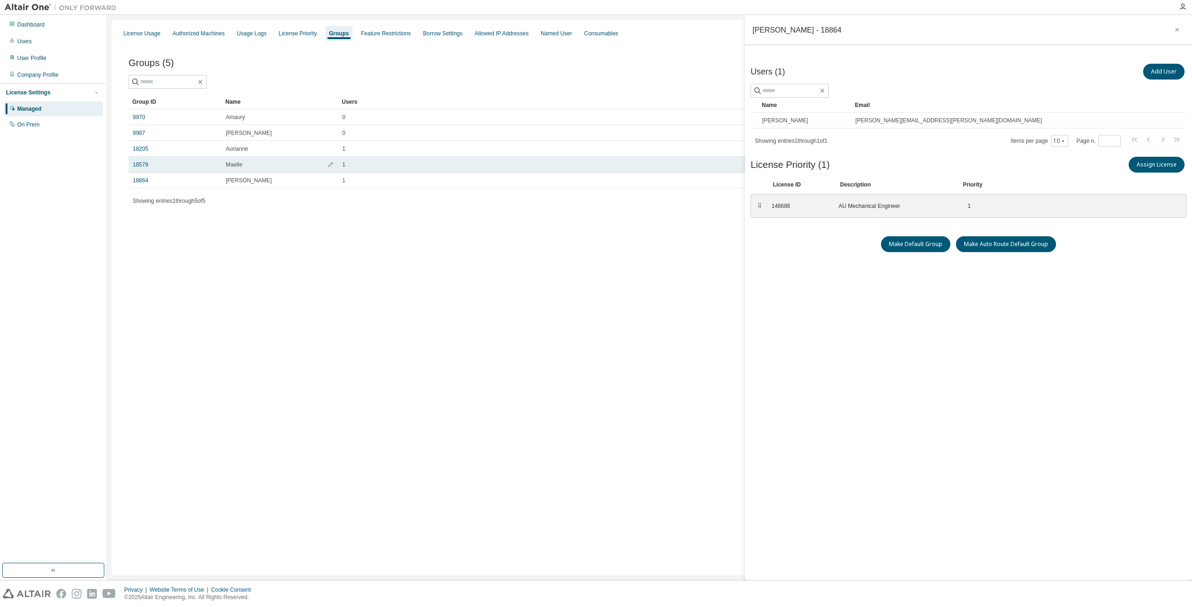
click at [175, 167] on div "18579" at bounding box center [175, 164] width 85 height 7
click at [147, 165] on link "18579" at bounding box center [140, 164] width 15 height 7
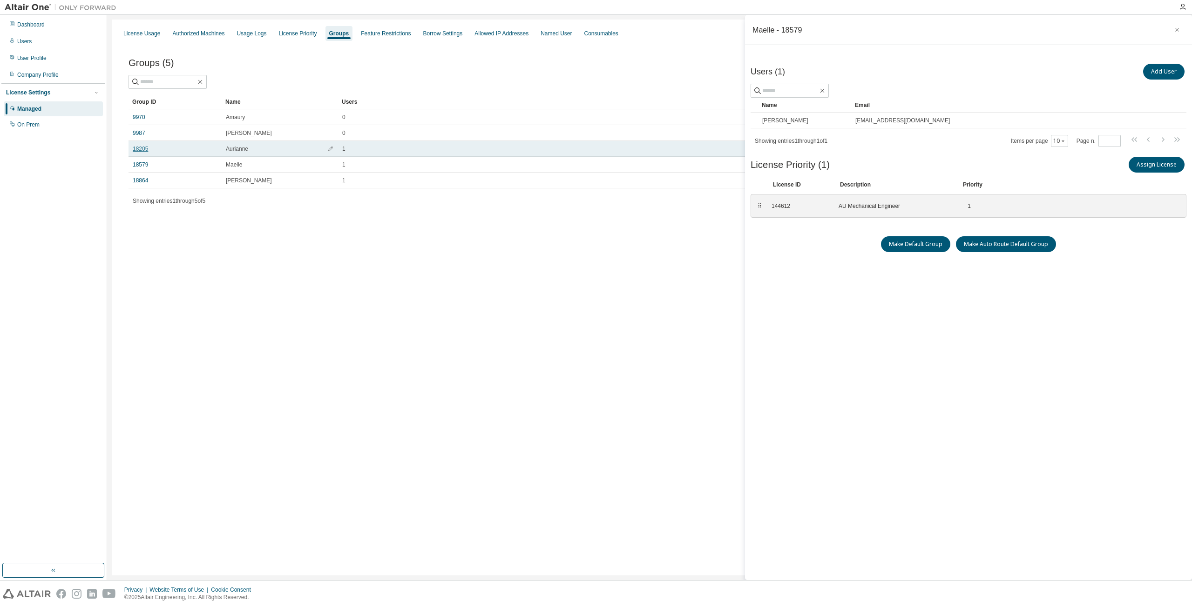
click at [142, 150] on link "18205" at bounding box center [140, 148] width 15 height 7
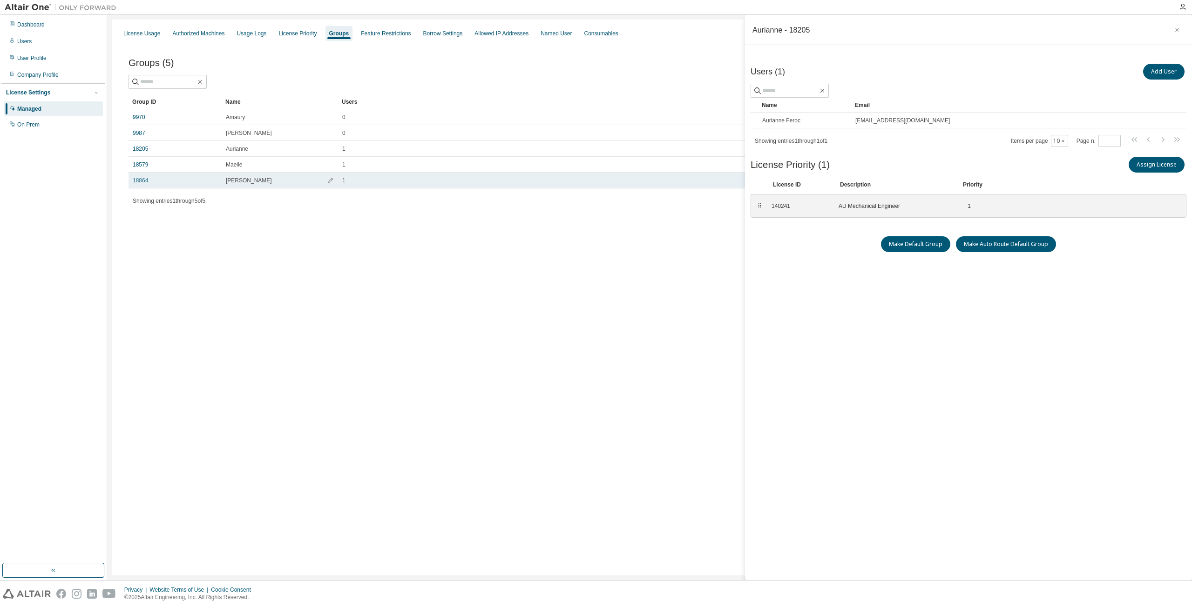
click at [135, 179] on link "18864" at bounding box center [140, 180] width 15 height 7
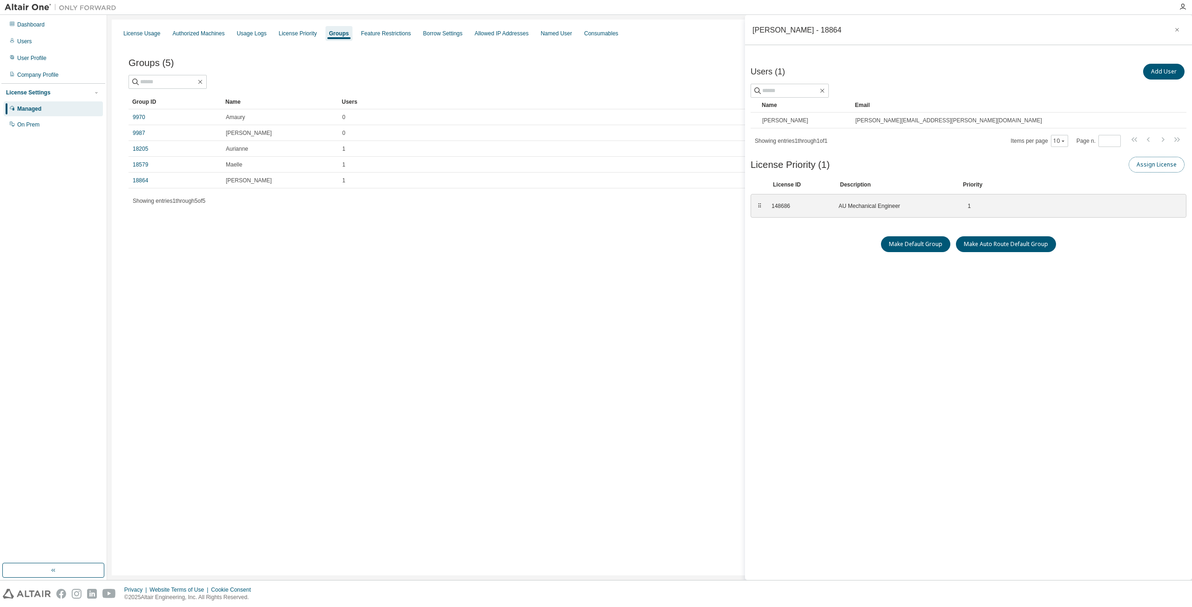
click at [1151, 166] on button "Assign License" at bounding box center [1156, 165] width 56 height 16
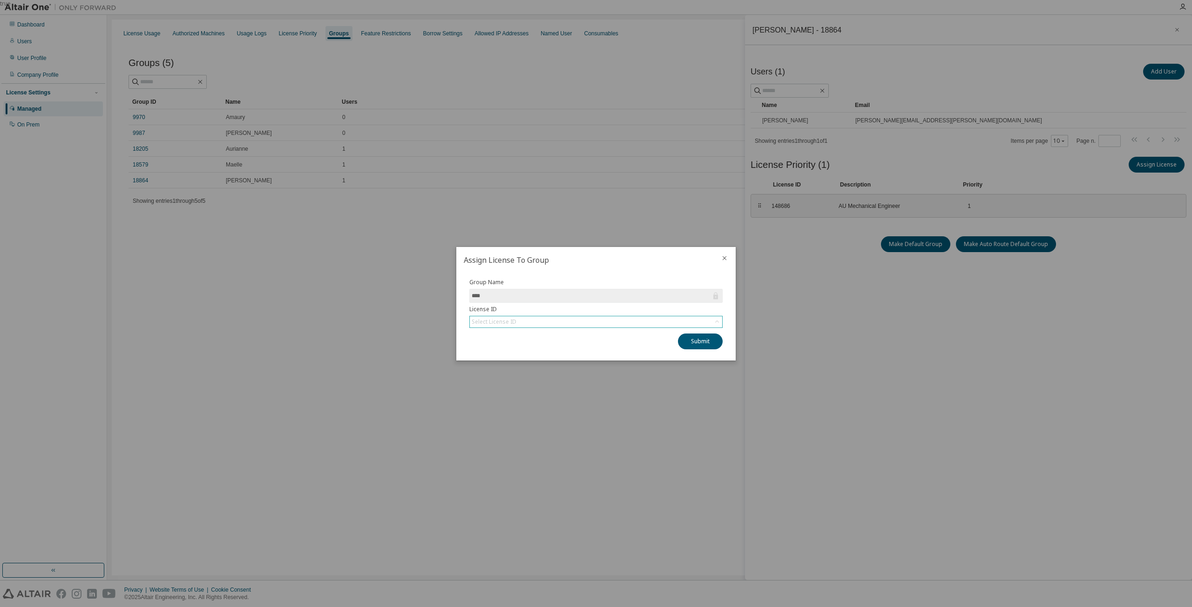
click at [713, 319] on icon at bounding box center [716, 321] width 9 height 9
click at [516, 365] on li "140241 - AU Mechanical Engineer" at bounding box center [595, 360] width 250 height 12
click at [703, 345] on button "Submit" at bounding box center [700, 342] width 45 height 16
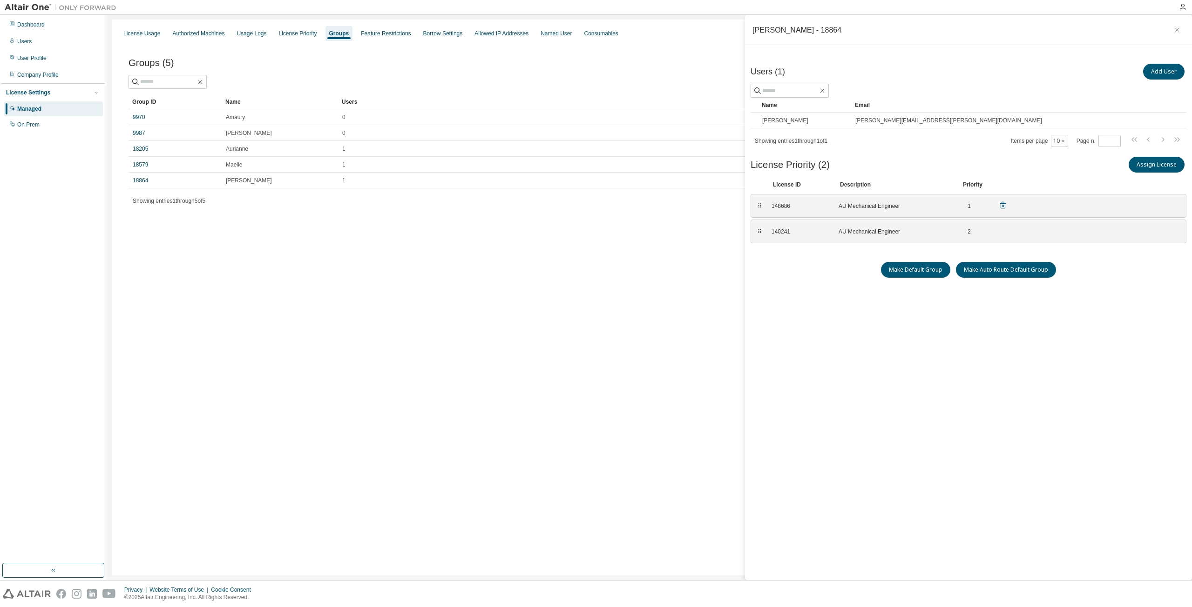
click at [809, 208] on div "148686" at bounding box center [799, 205] width 56 height 7
click at [999, 205] on icon at bounding box center [1002, 205] width 8 height 8
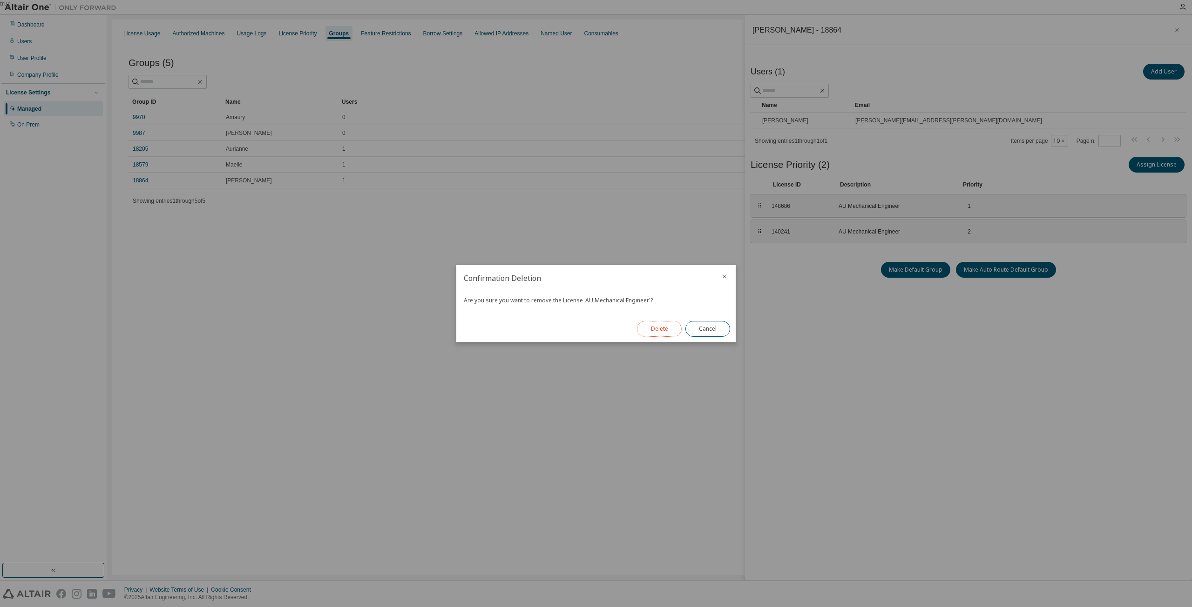
click at [668, 334] on button "Delete" at bounding box center [659, 329] width 45 height 16
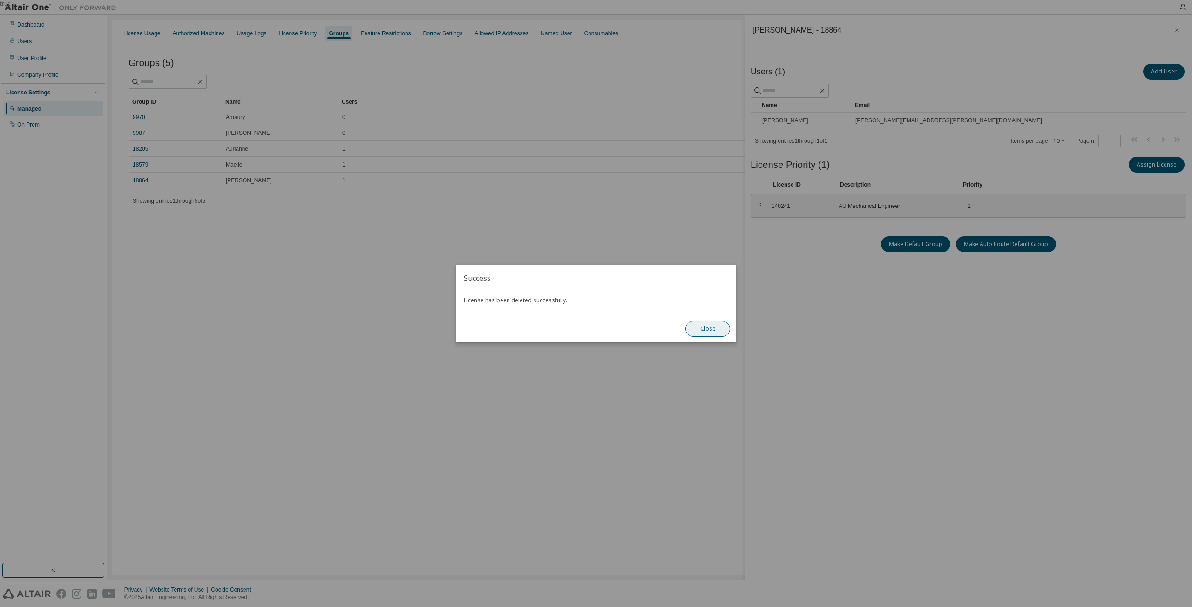
click at [704, 329] on button "Close" at bounding box center [707, 329] width 45 height 16
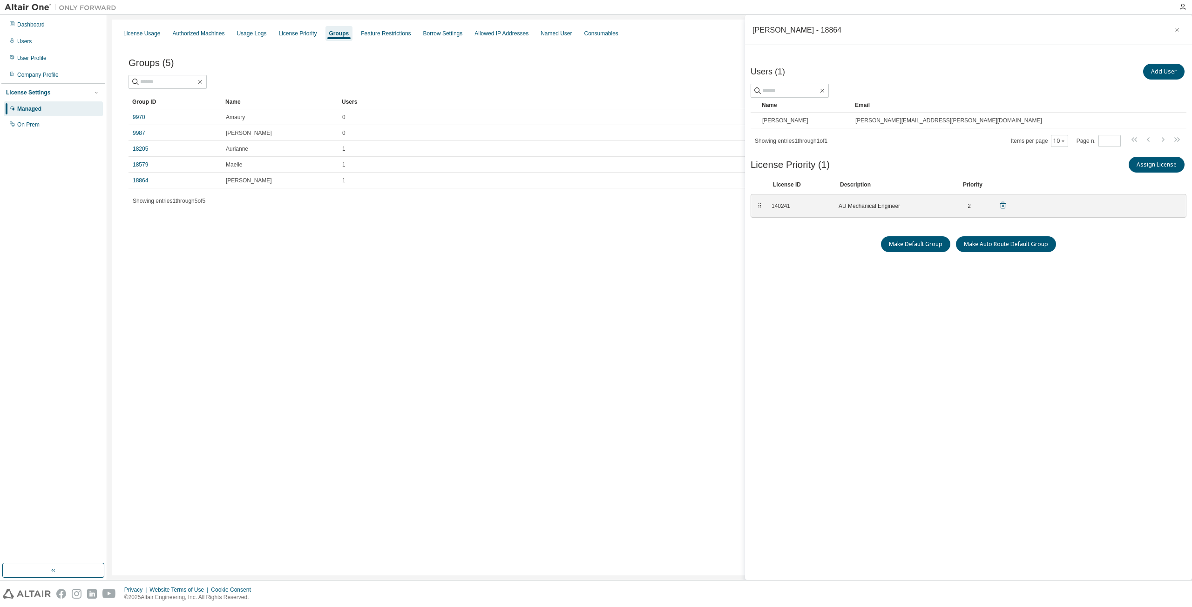
click at [970, 204] on div "2" at bounding box center [965, 205] width 9 height 7
drag, startPoint x: 969, startPoint y: 204, endPoint x: 943, endPoint y: 206, distance: 27.0
click at [957, 205] on div "140241 AU Mechanical Engineer 2" at bounding box center [889, 205] width 247 height 15
click at [943, 206] on div "AU Mechanical Engineer" at bounding box center [894, 205] width 112 height 7
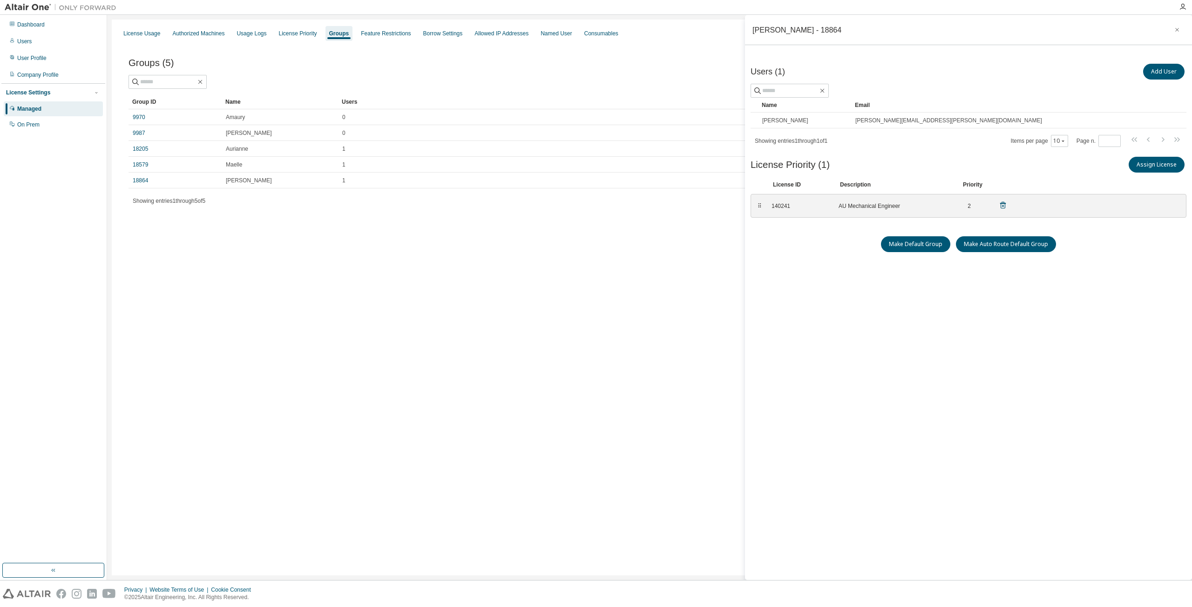
click at [816, 211] on div "140241 AU Mechanical Engineer 2" at bounding box center [889, 205] width 247 height 15
click at [1008, 203] on div "140241 AU Mechanical Engineer 2" at bounding box center [889, 205] width 247 height 15
click at [995, 208] on div "140241 AU Mechanical Engineer 2" at bounding box center [889, 205] width 247 height 15
click at [1004, 204] on icon at bounding box center [1003, 205] width 6 height 7
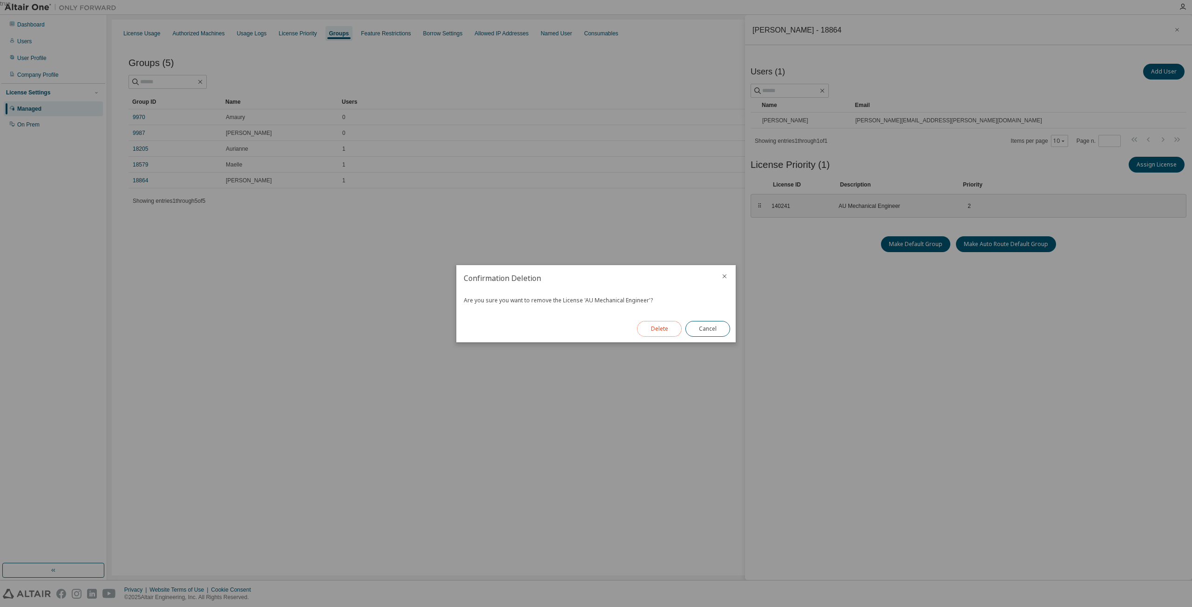
click at [668, 333] on button "Delete" at bounding box center [659, 329] width 45 height 16
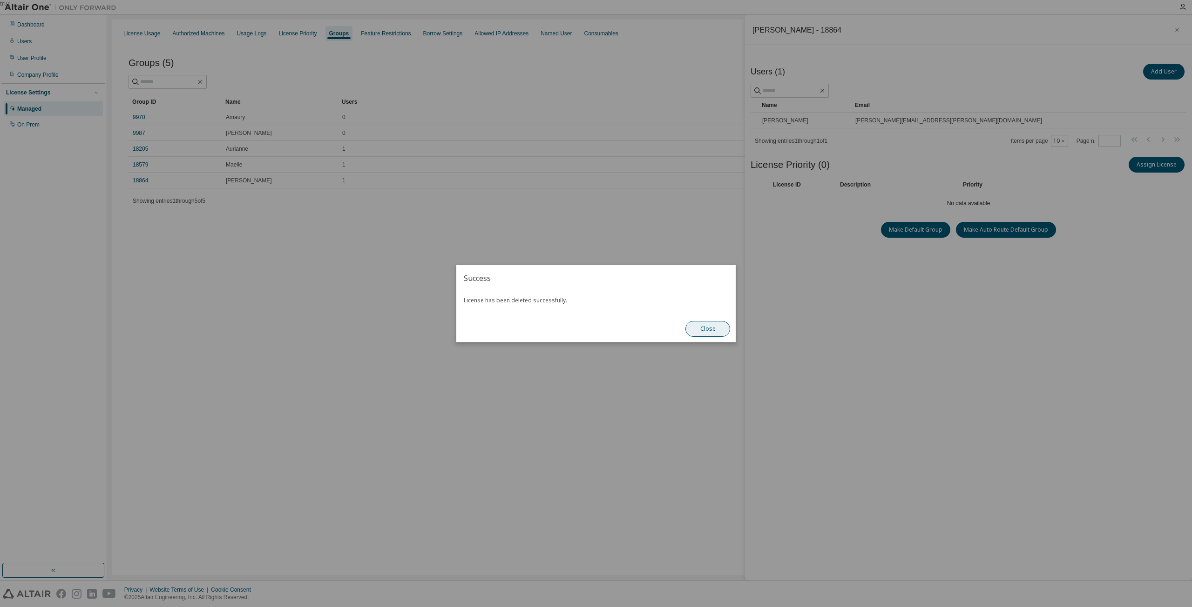
click at [717, 323] on button "Close" at bounding box center [707, 329] width 45 height 16
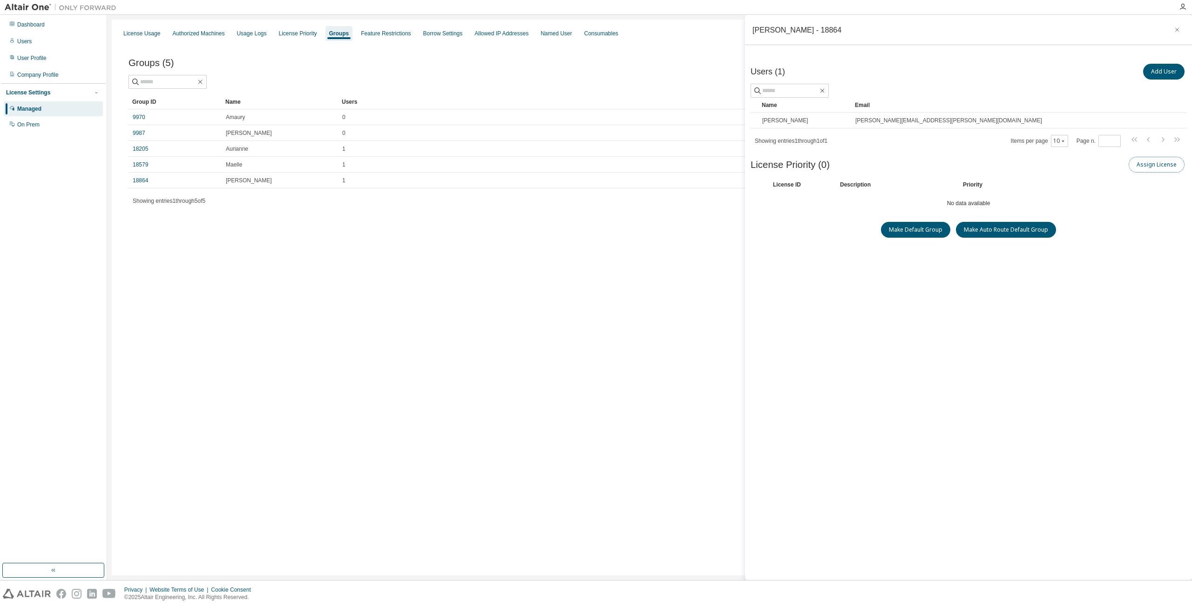
click at [1170, 168] on button "Assign License" at bounding box center [1156, 165] width 56 height 16
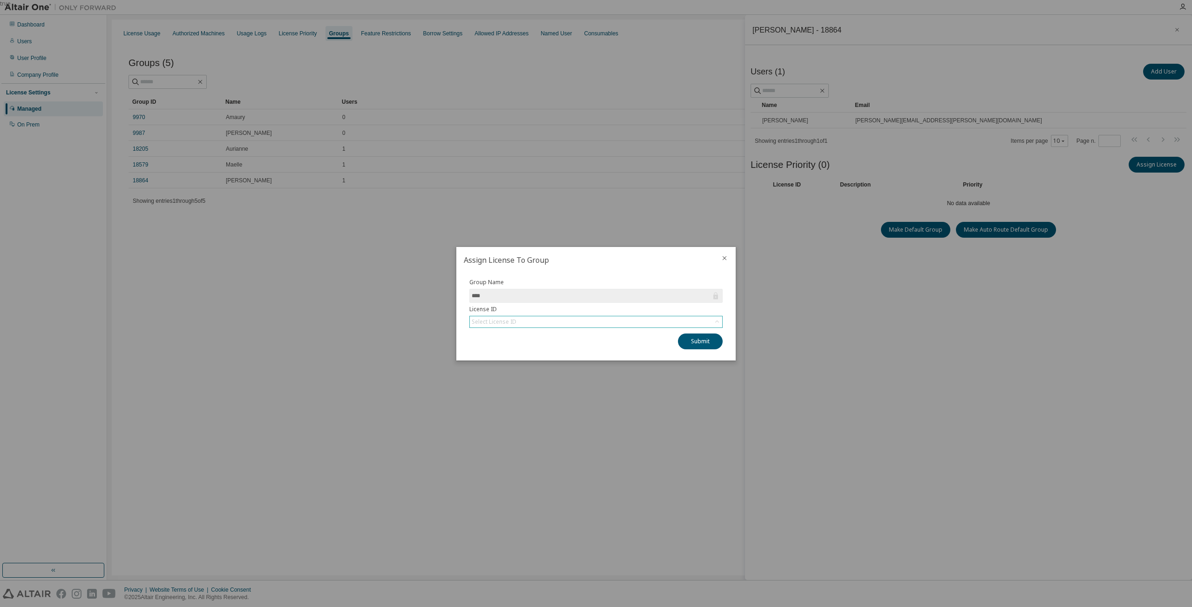
click at [678, 321] on div "Select License ID" at bounding box center [596, 321] width 252 height 11
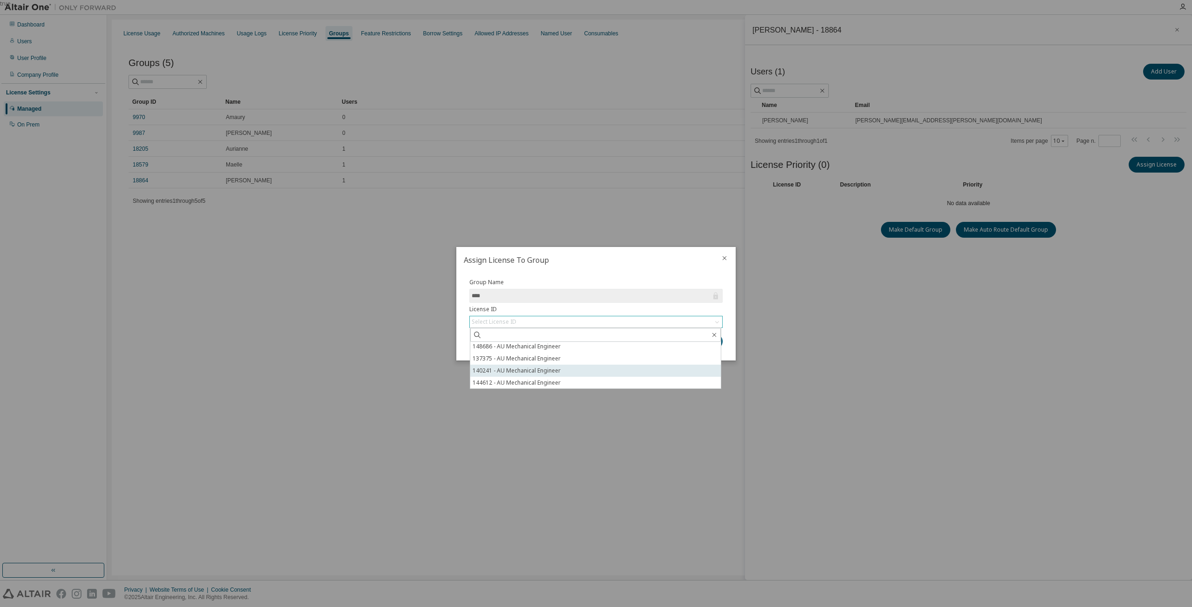
scroll to position [2, 0]
click at [640, 372] on li "140241 - AU Mechanical Engineer" at bounding box center [595, 370] width 250 height 12
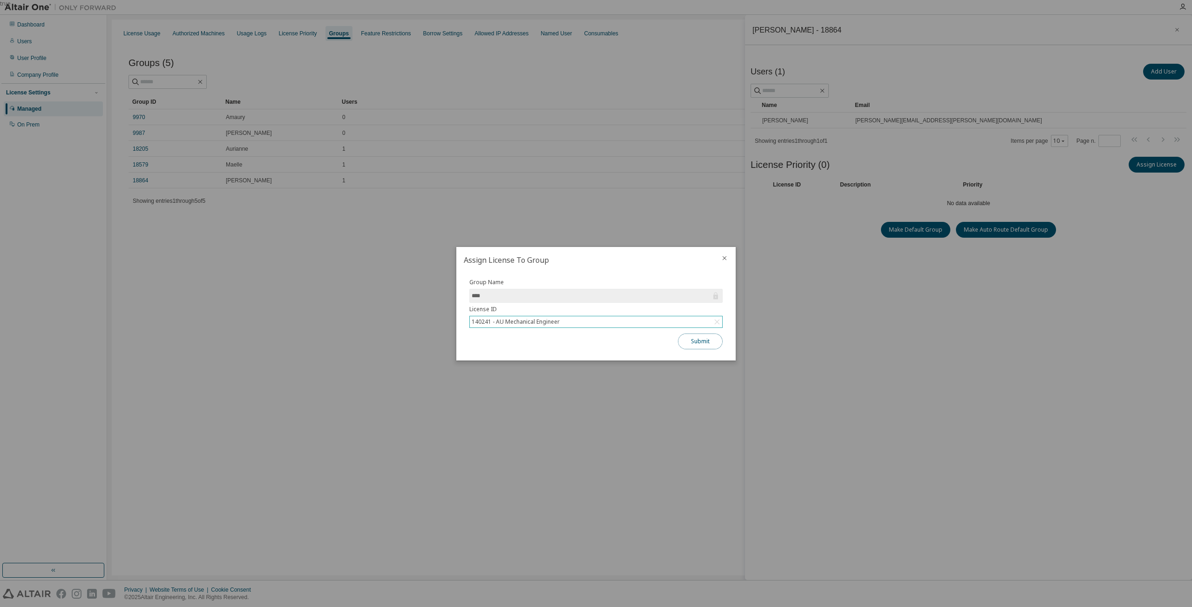
click at [704, 344] on button "Submit" at bounding box center [700, 342] width 45 height 16
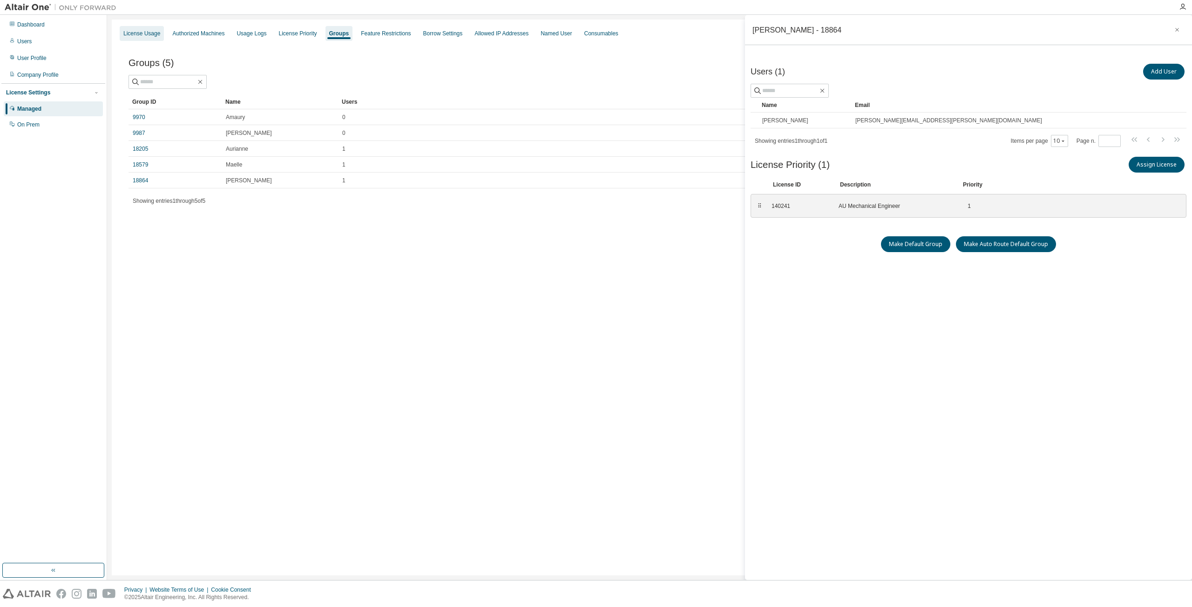
click at [156, 35] on div "License Usage" at bounding box center [141, 33] width 37 height 7
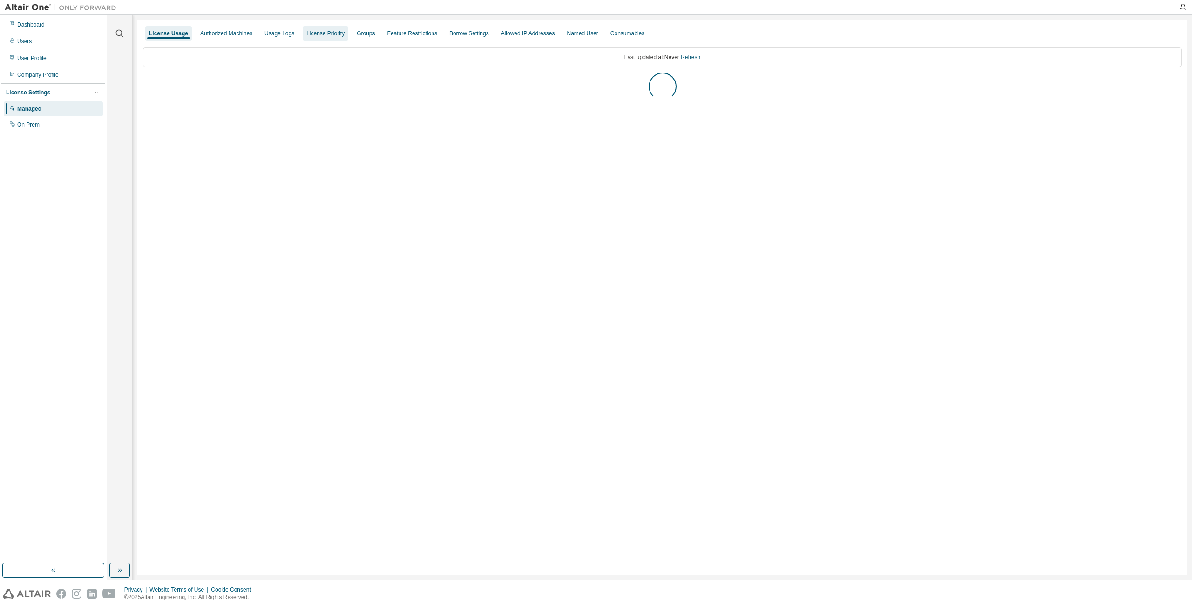
click at [323, 38] on div "License Priority" at bounding box center [326, 33] width 46 height 15
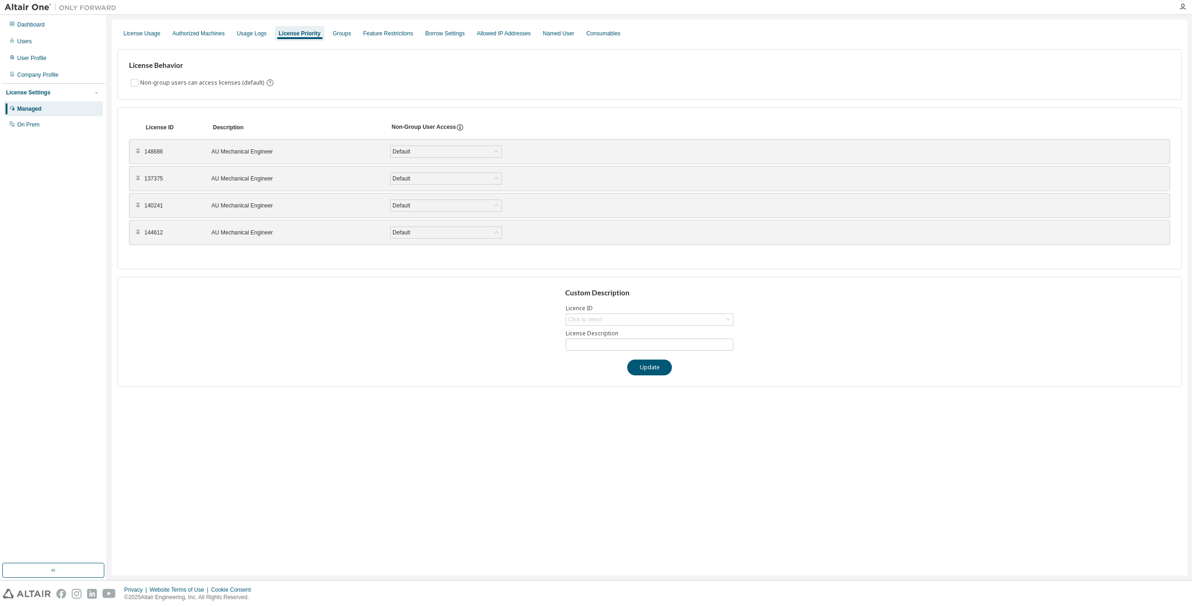
click at [257, 208] on div "AU Mechanical Engineer" at bounding box center [295, 205] width 168 height 7
click at [460, 204] on div "Default" at bounding box center [445, 205] width 111 height 11
click at [150, 205] on div "140241" at bounding box center [172, 205] width 56 height 7
click at [137, 206] on div "⠿" at bounding box center [138, 205] width 6 height 7
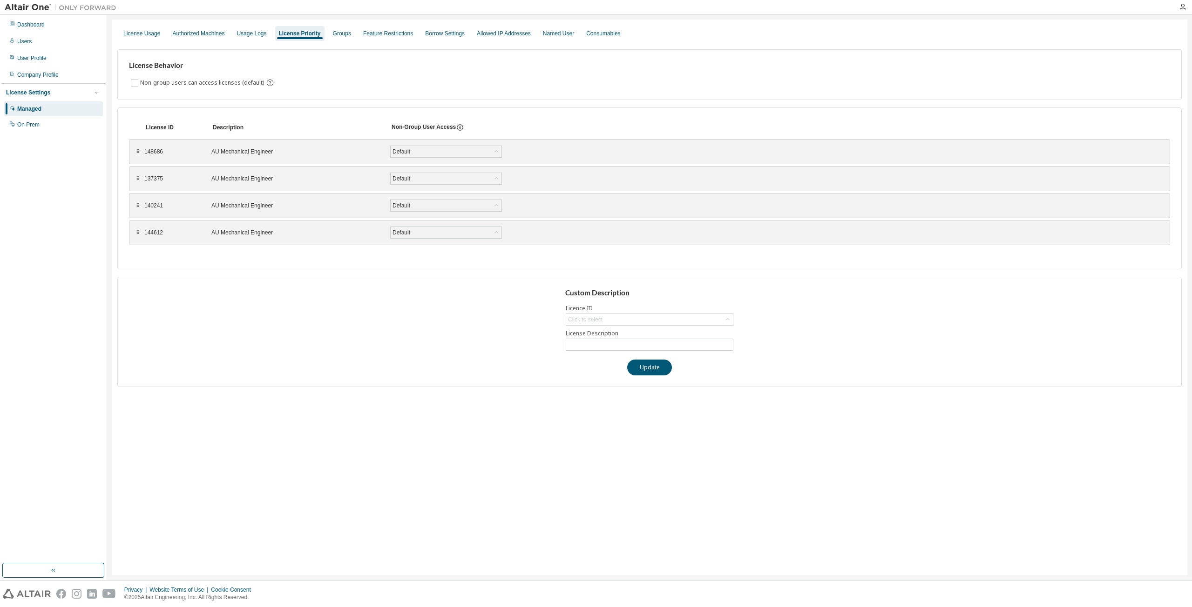
click at [137, 206] on div "⠿" at bounding box center [138, 205] width 6 height 7
click at [677, 320] on div "Click to select" at bounding box center [649, 319] width 167 height 11
click at [693, 365] on li "140241 - AU Mechanical Engineer" at bounding box center [648, 370] width 165 height 12
type input "**********"
click at [41, 45] on div "Users" at bounding box center [53, 41] width 99 height 15
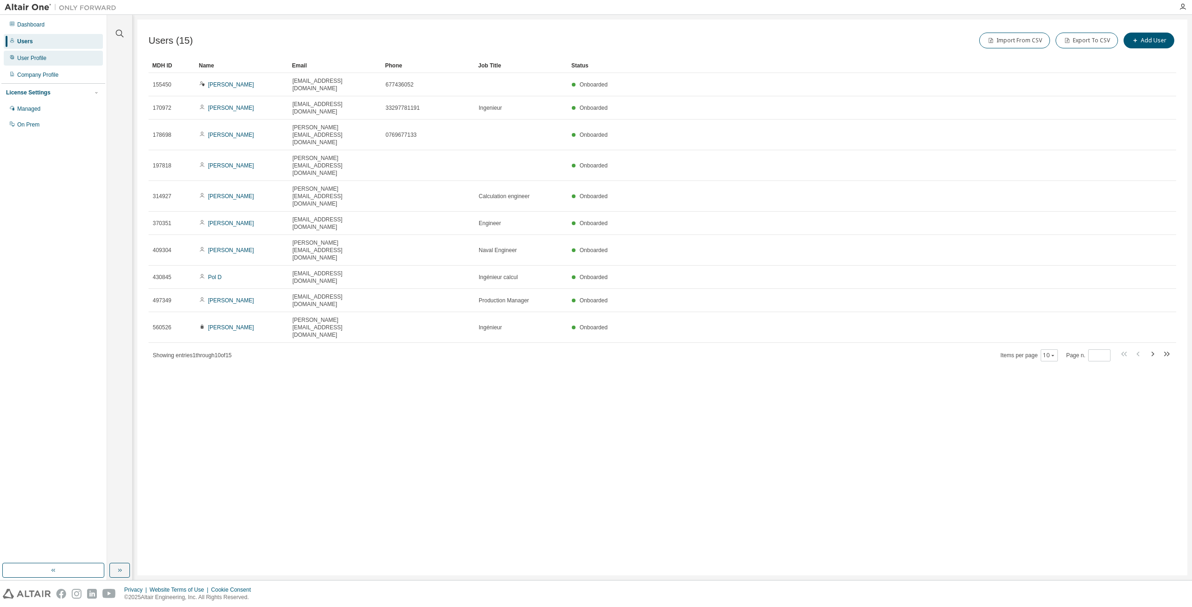
click at [55, 60] on div "User Profile" at bounding box center [53, 58] width 99 height 15
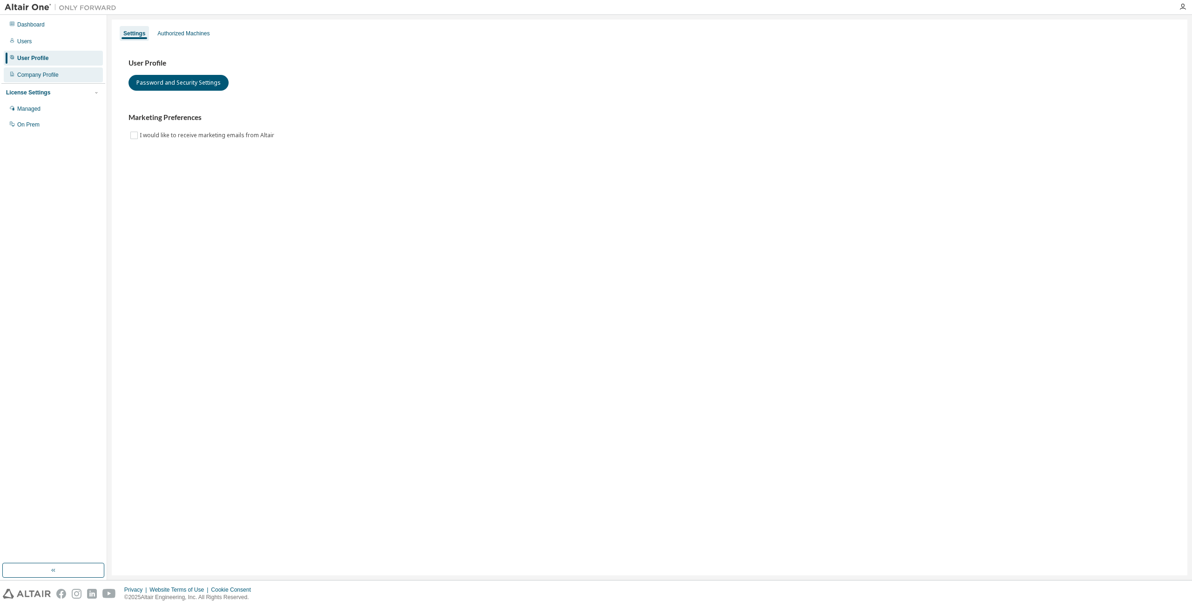
click at [61, 72] on div "Company Profile" at bounding box center [53, 74] width 99 height 15
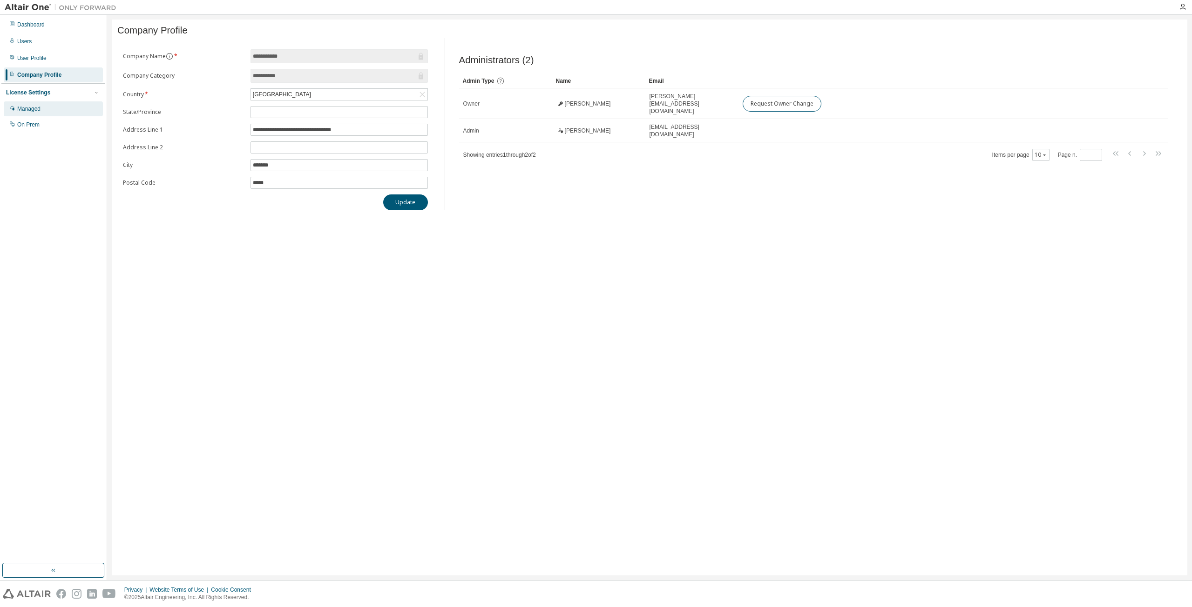
click at [69, 107] on div "Managed" at bounding box center [53, 108] width 99 height 15
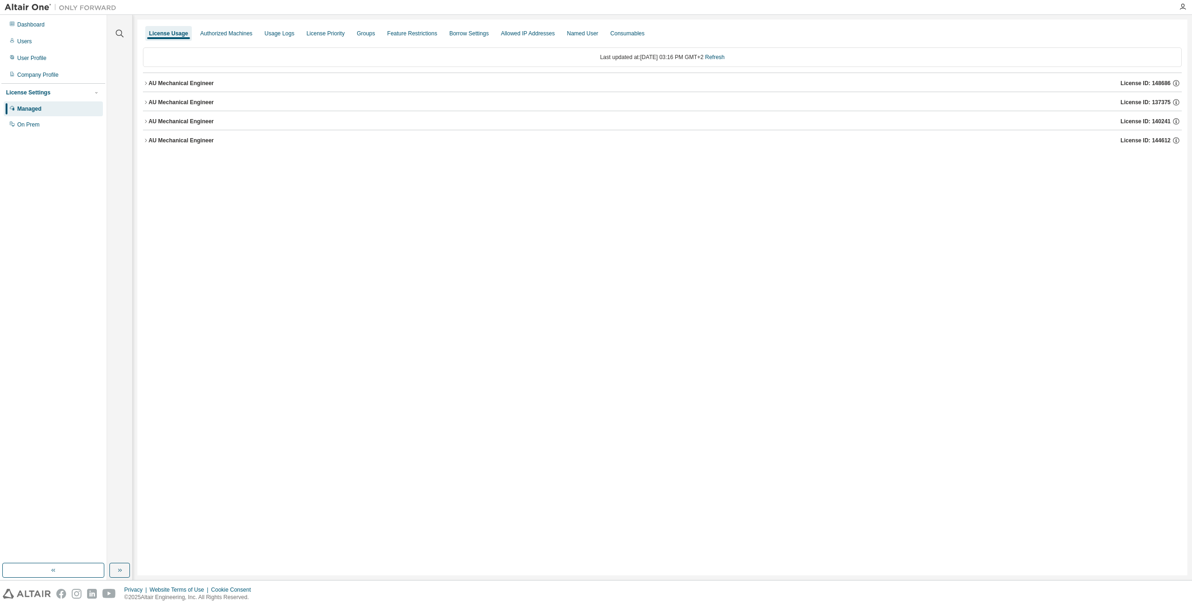
click at [145, 122] on icon "button" at bounding box center [146, 122] width 6 height 6
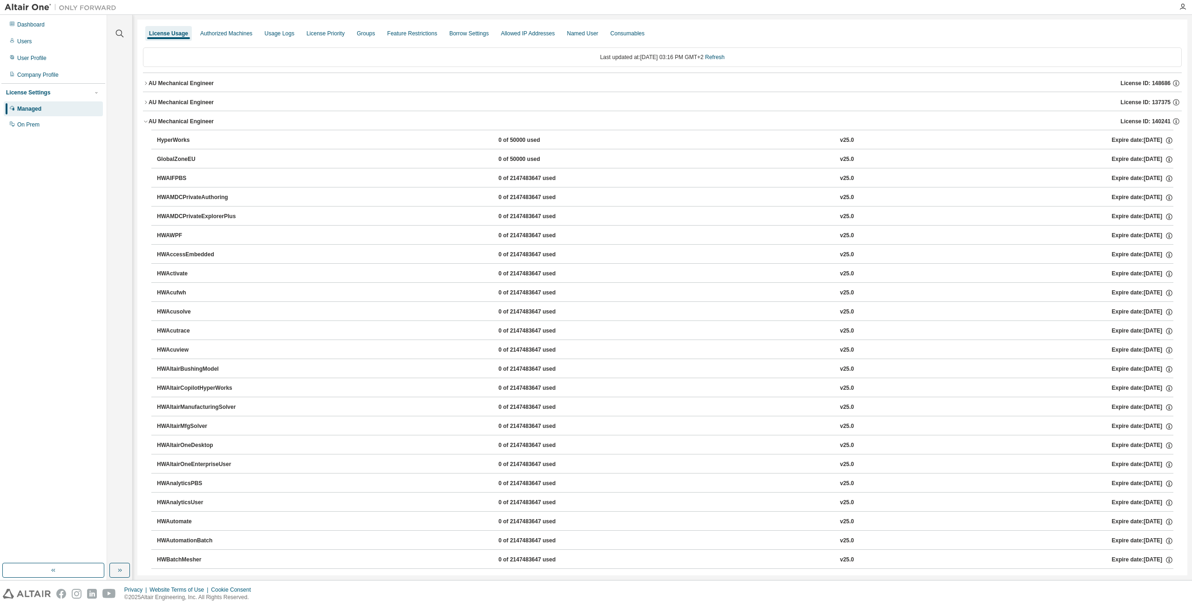
click at [146, 121] on icon "button" at bounding box center [146, 122] width 6 height 6
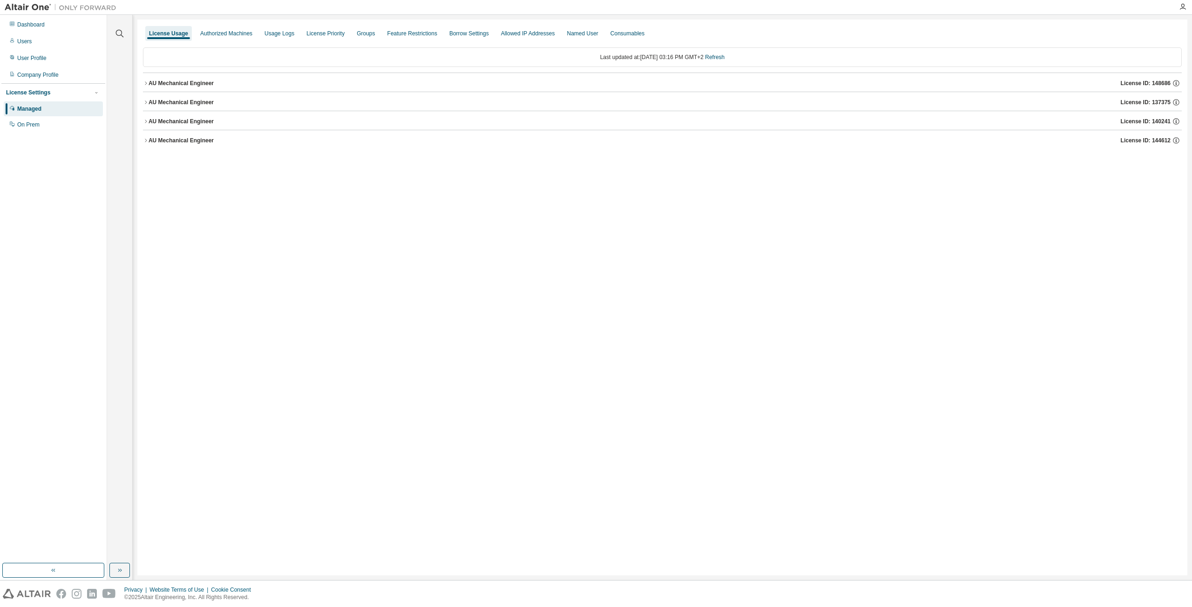
click at [149, 139] on div "AU Mechanical Engineer" at bounding box center [180, 140] width 65 height 7
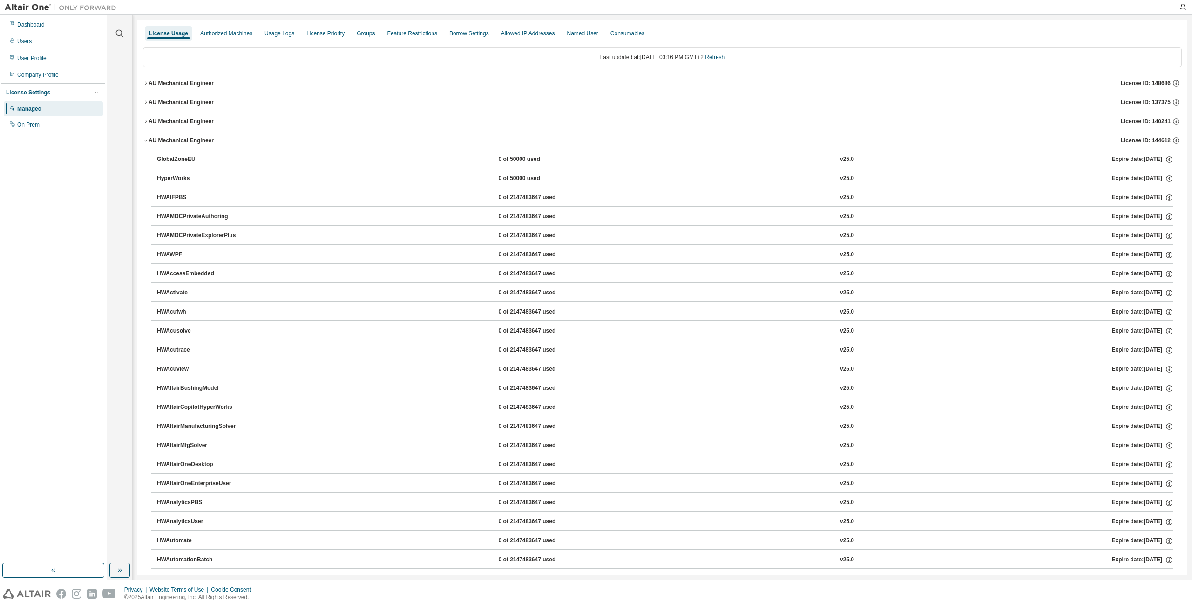
click at [149, 139] on div "AU Mechanical Engineer" at bounding box center [180, 140] width 65 height 7
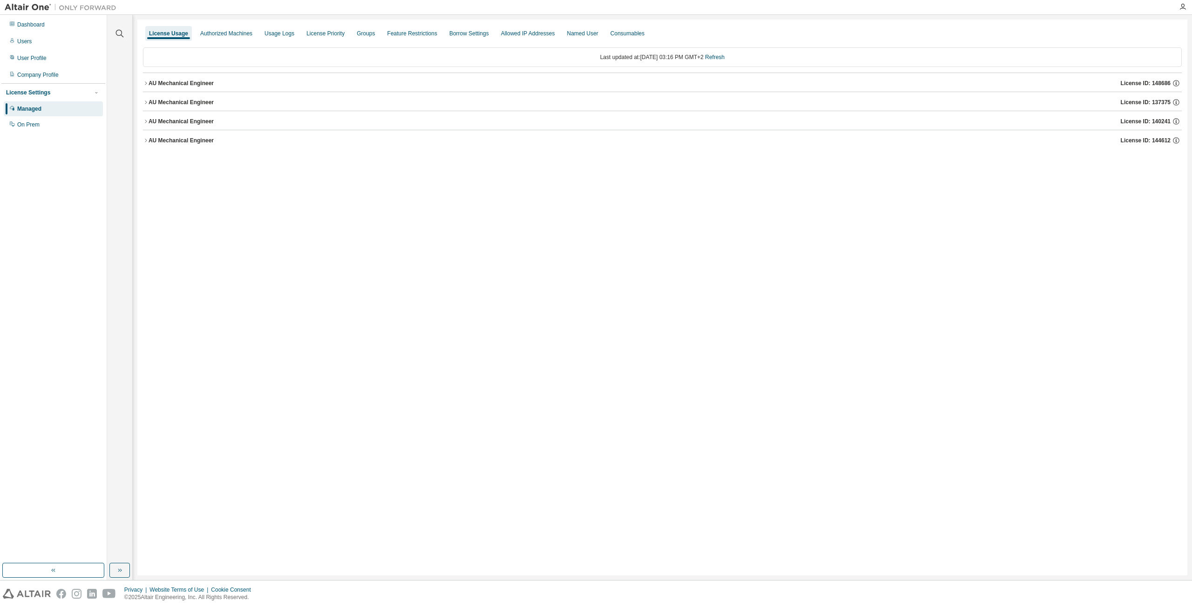
click at [147, 100] on icon "button" at bounding box center [146, 103] width 6 height 6
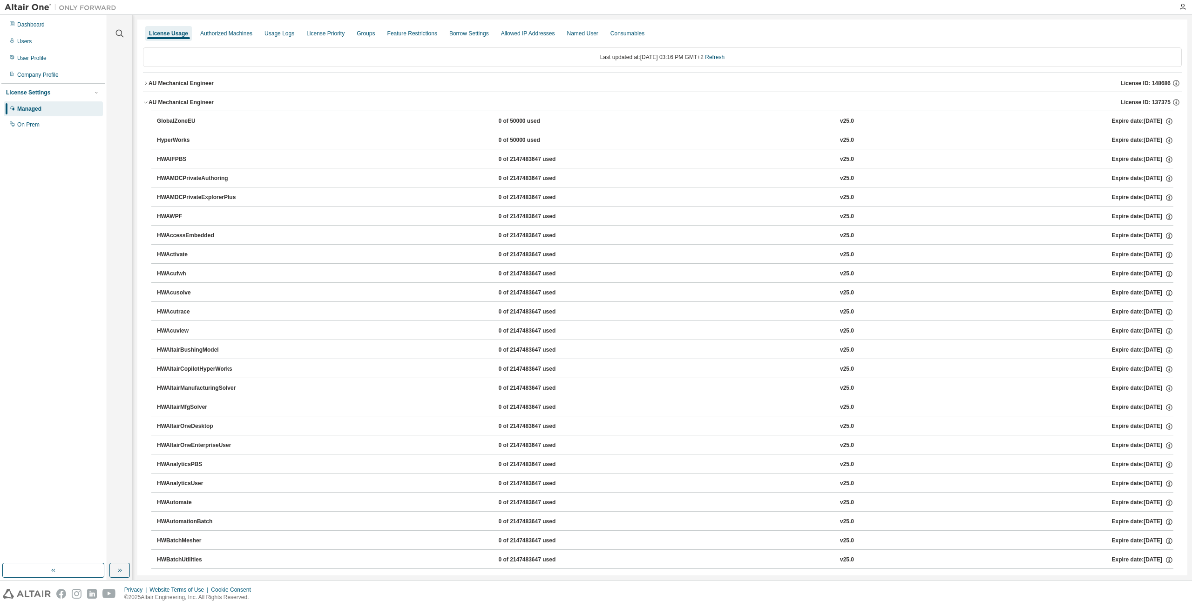
click at [147, 100] on icon "button" at bounding box center [146, 103] width 6 height 6
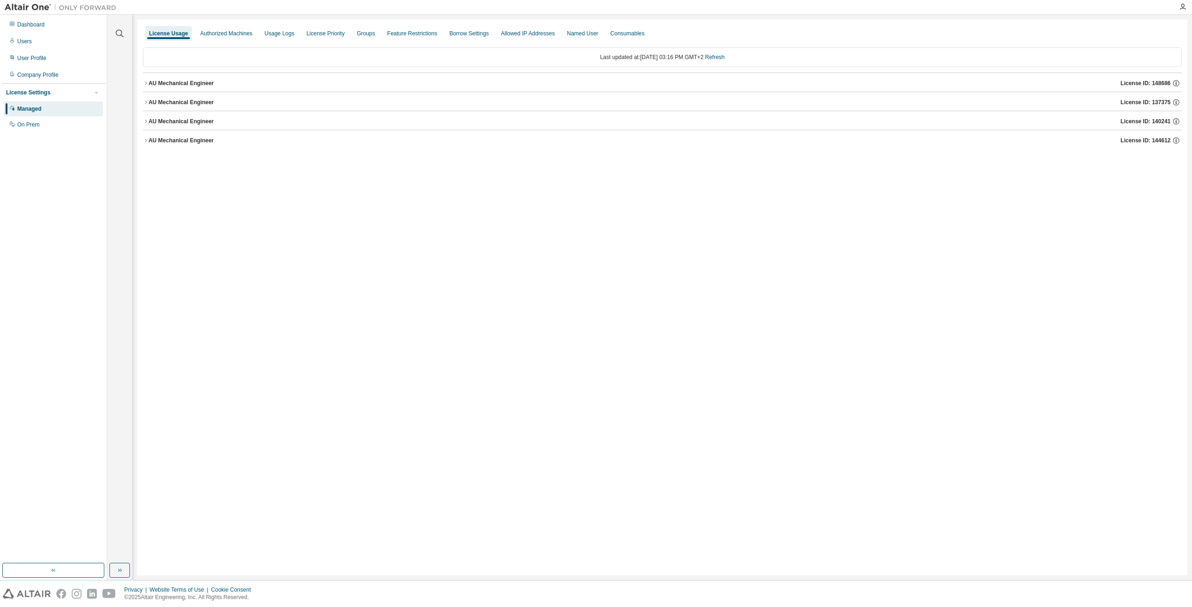
click at [148, 83] on icon "button" at bounding box center [146, 84] width 6 height 6
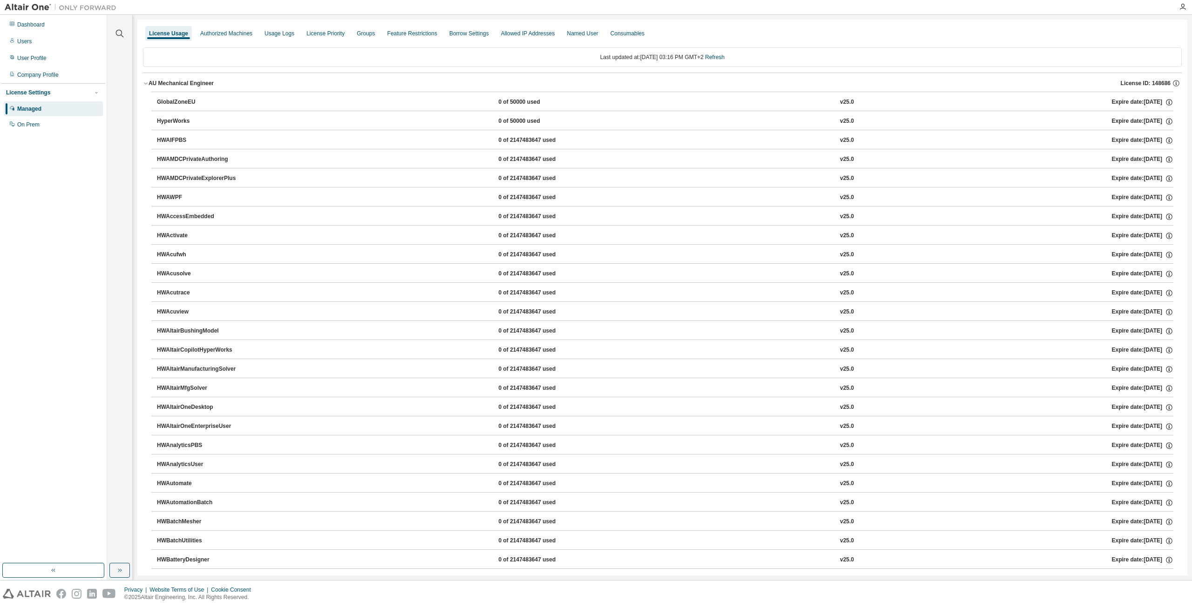
click at [148, 83] on icon "button" at bounding box center [146, 84] width 6 height 6
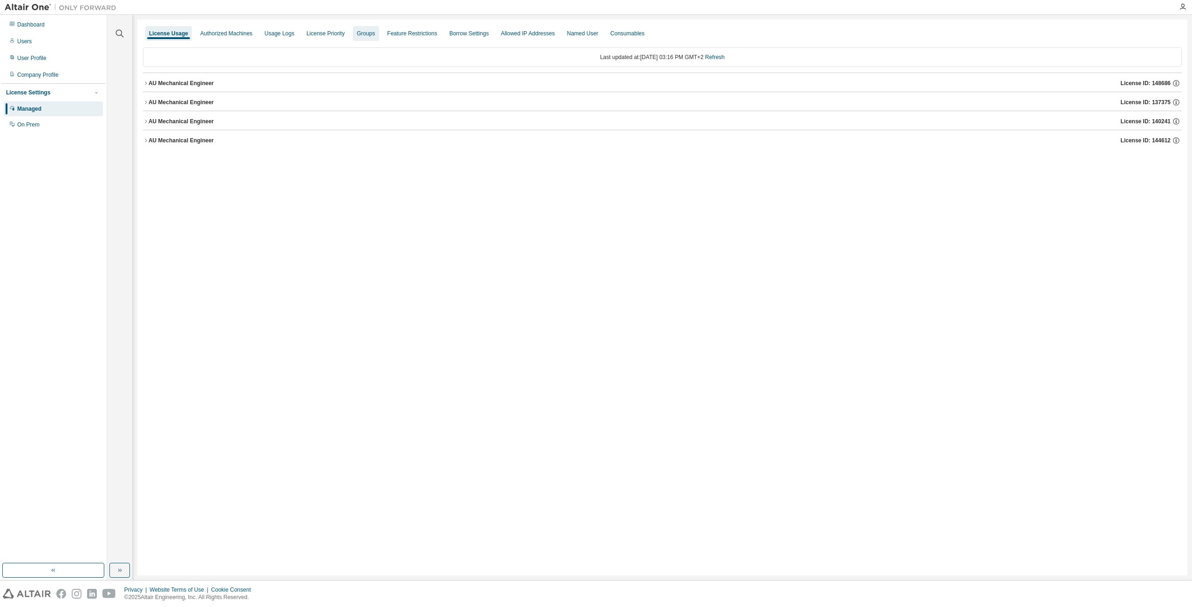
click at [370, 33] on div "Groups" at bounding box center [366, 33] width 26 height 15
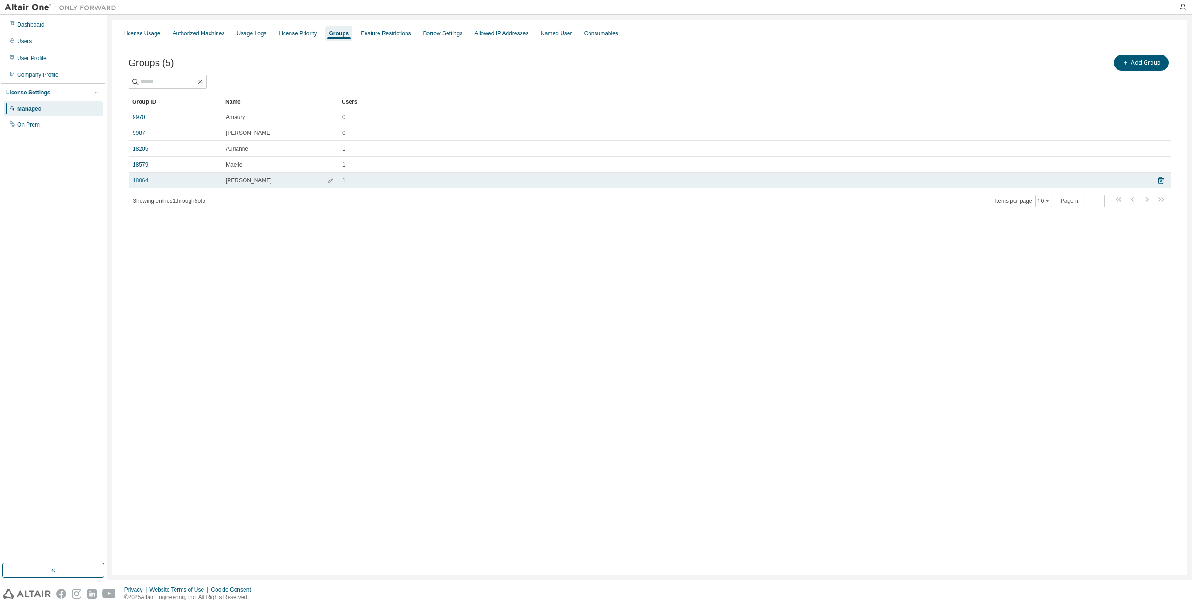
click at [138, 180] on link "18864" at bounding box center [140, 180] width 15 height 7
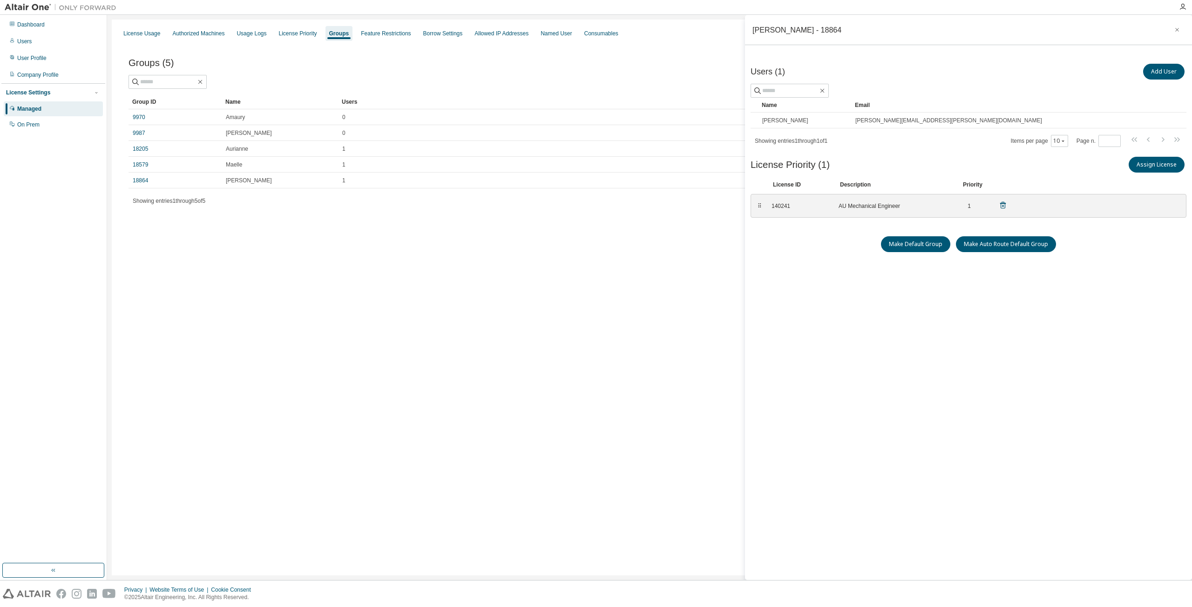
click at [1004, 207] on div "140241 AU Mechanical Engineer 1" at bounding box center [889, 205] width 247 height 15
click at [1004, 207] on icon at bounding box center [1002, 205] width 8 height 8
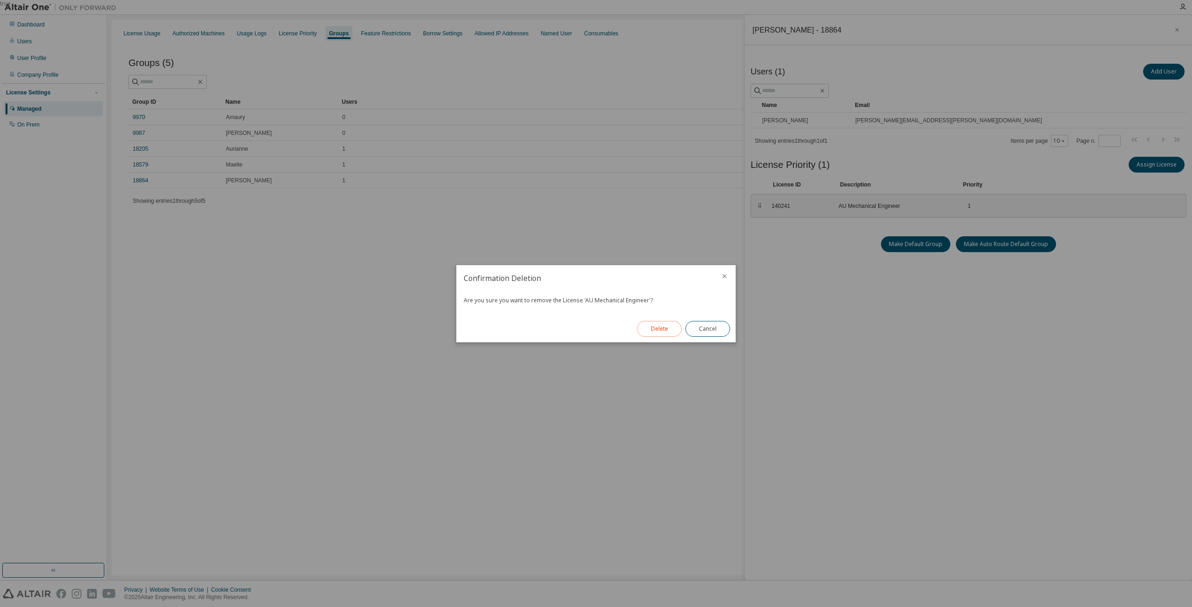
click at [661, 327] on button "Delete" at bounding box center [659, 329] width 45 height 16
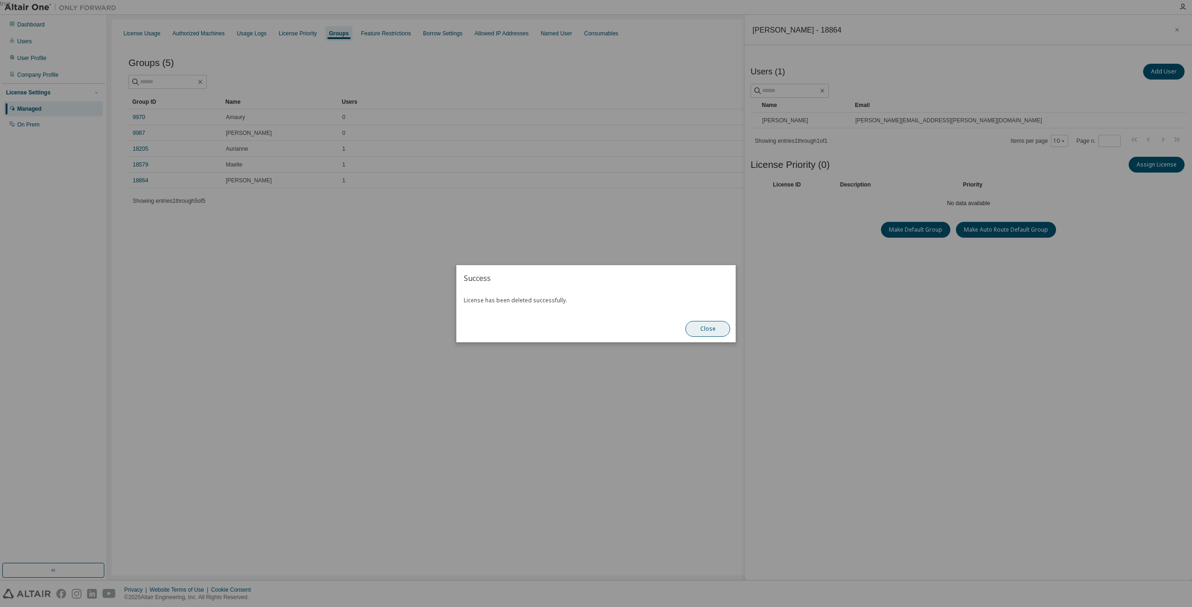
drag, startPoint x: 705, startPoint y: 332, endPoint x: 747, endPoint y: 314, distance: 45.5
click at [706, 331] on button "Close" at bounding box center [707, 329] width 45 height 16
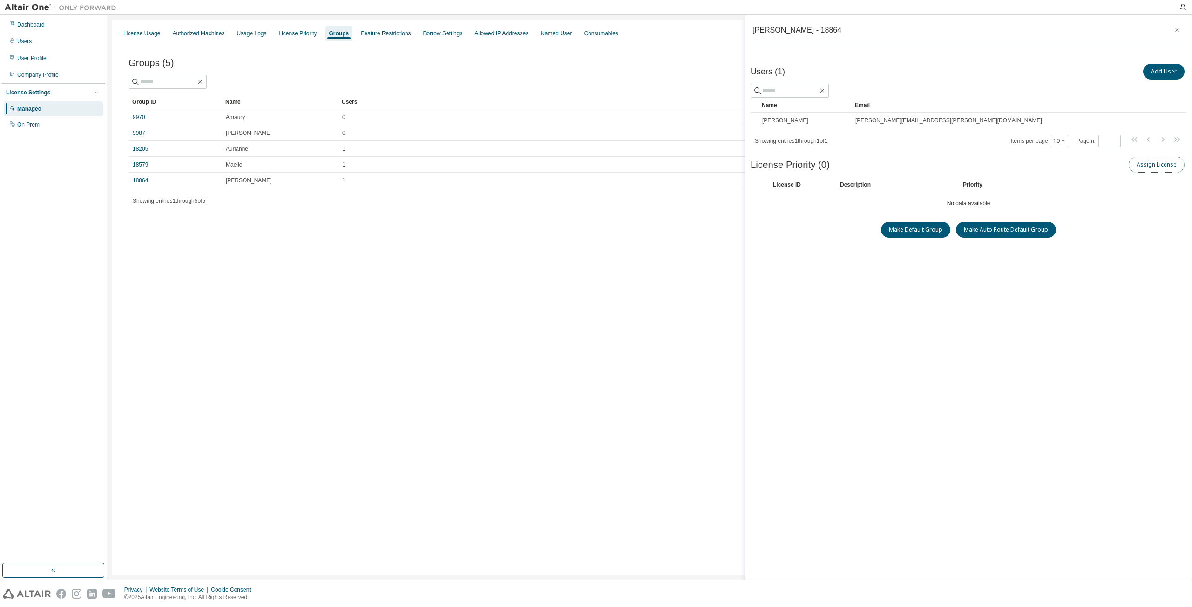
click at [1167, 165] on button "Assign License" at bounding box center [1156, 165] width 56 height 16
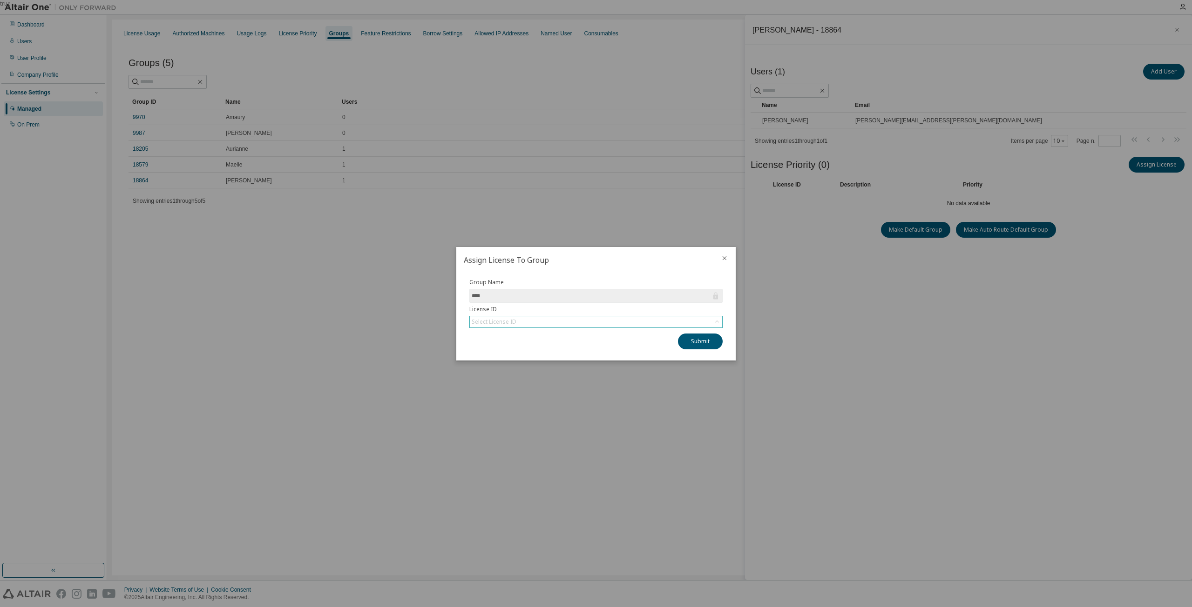
click at [554, 320] on div "Select License ID" at bounding box center [596, 321] width 252 height 11
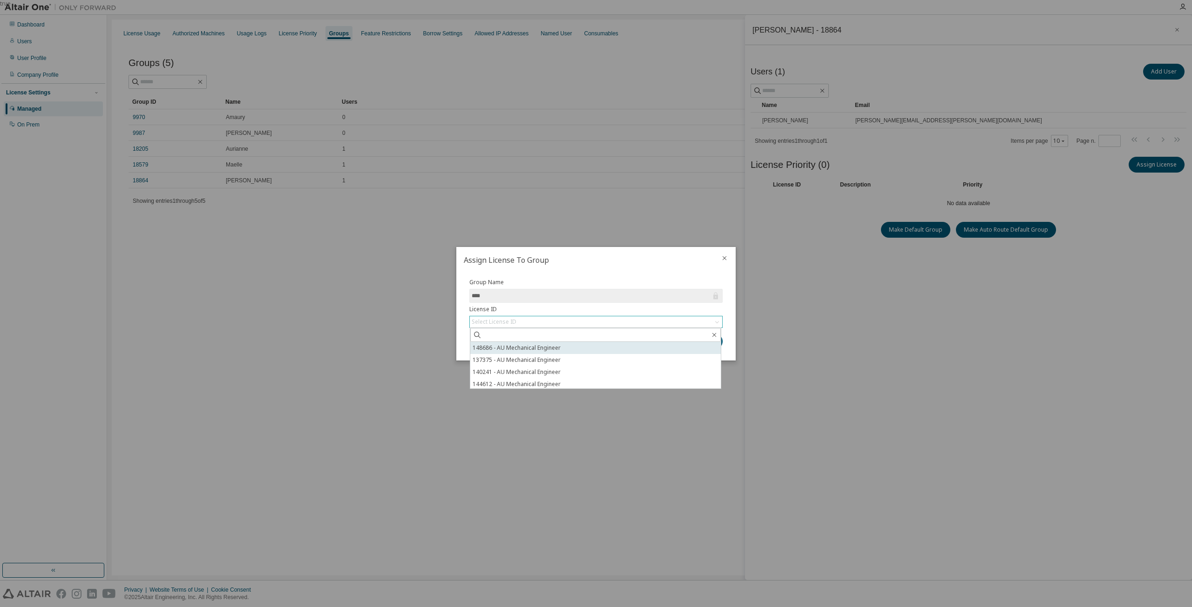
click at [503, 351] on li "148686 - AU Mechanical Engineer" at bounding box center [595, 348] width 250 height 12
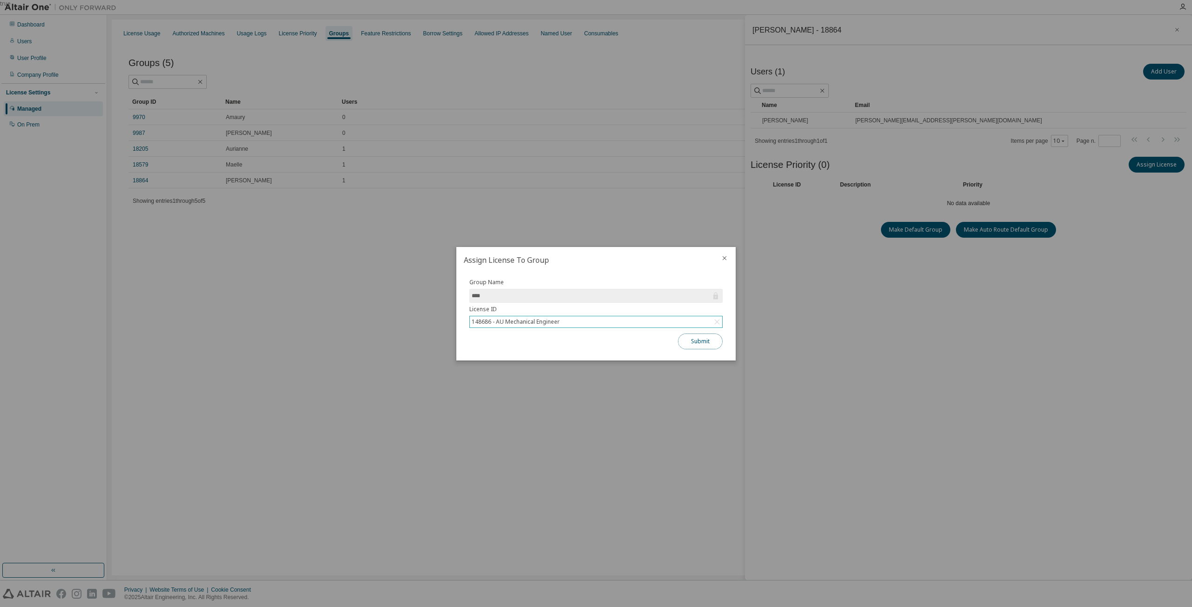
click at [709, 343] on button "Submit" at bounding box center [700, 342] width 45 height 16
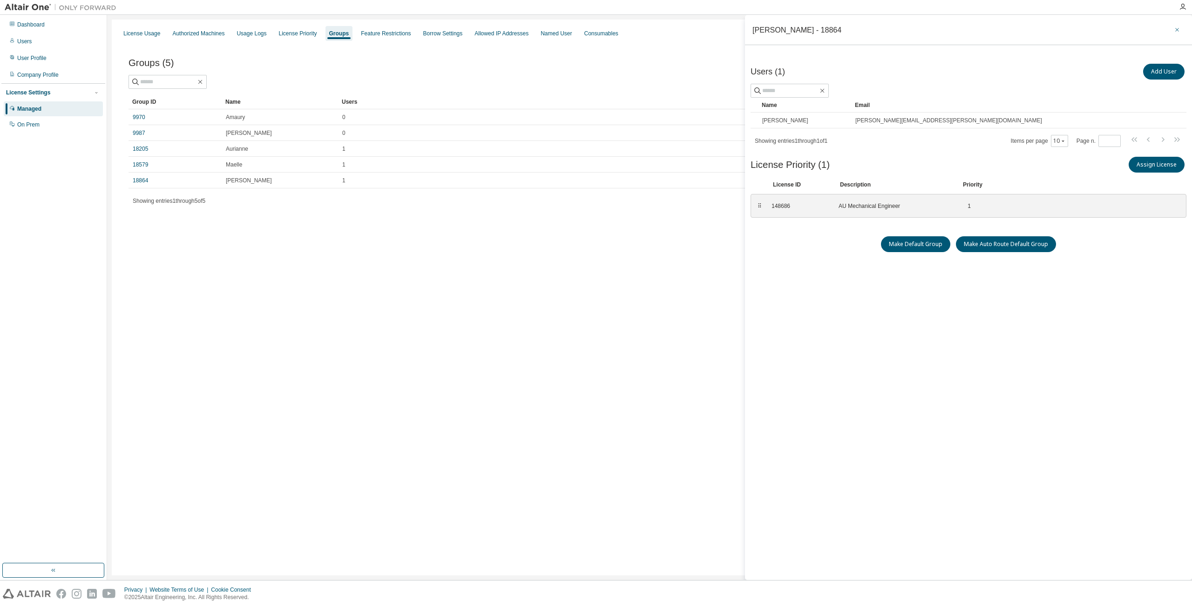
click at [1179, 29] on icon "button" at bounding box center [1176, 29] width 7 height 7
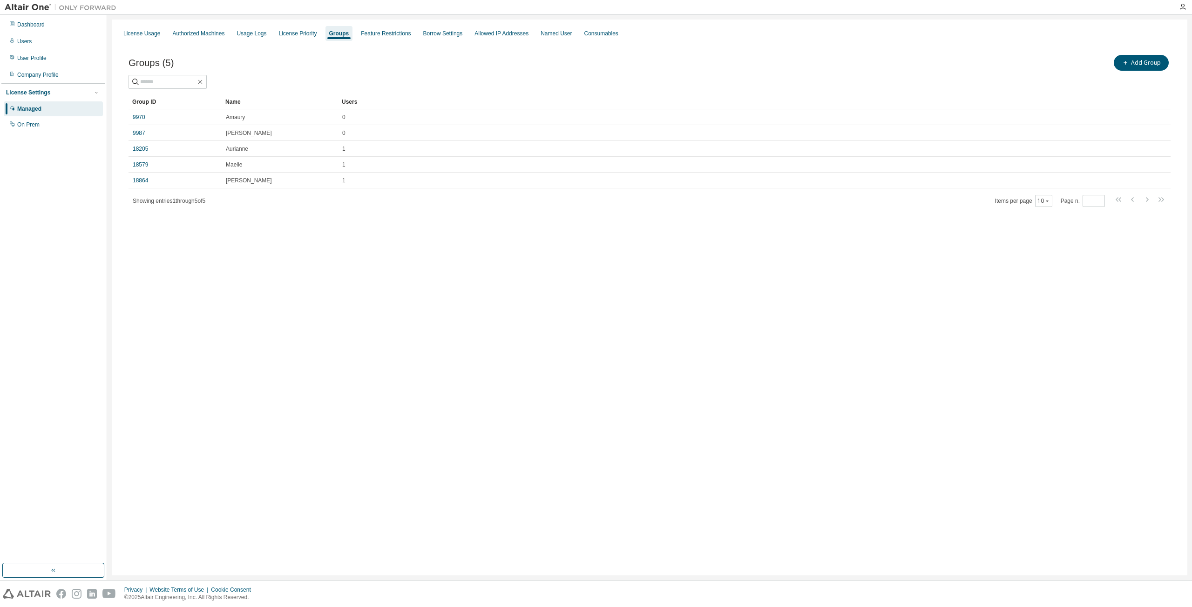
click at [366, 340] on div "License Usage Authorized Machines Usage Logs License Priority Groups Feature Re…" at bounding box center [649, 298] width 1075 height 556
